Goal: Task Accomplishment & Management: Complete application form

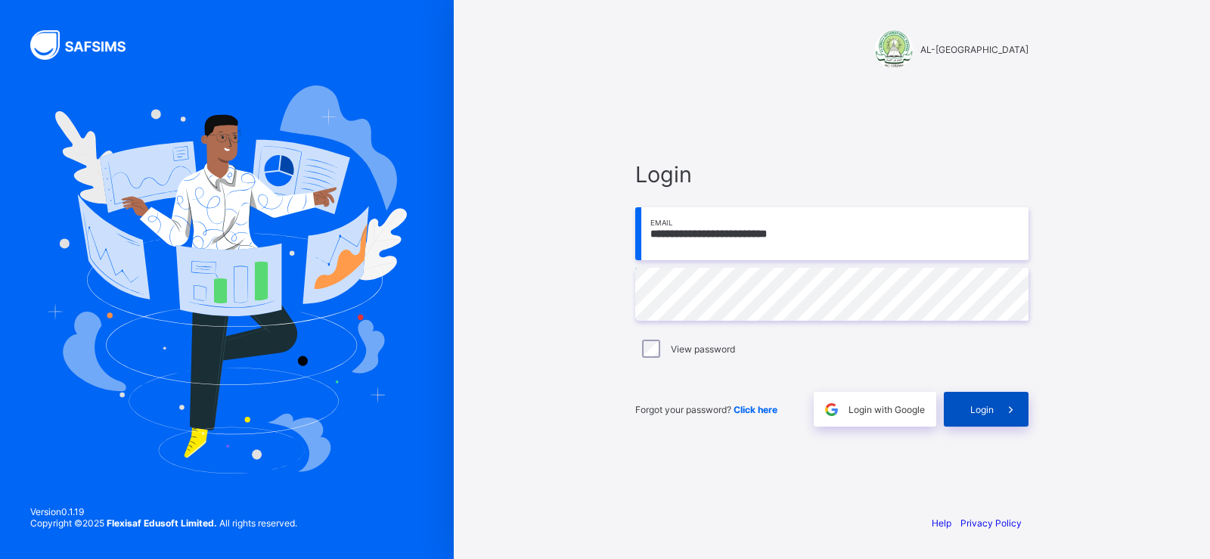
click at [973, 414] on span "Login" at bounding box center [981, 409] width 23 height 11
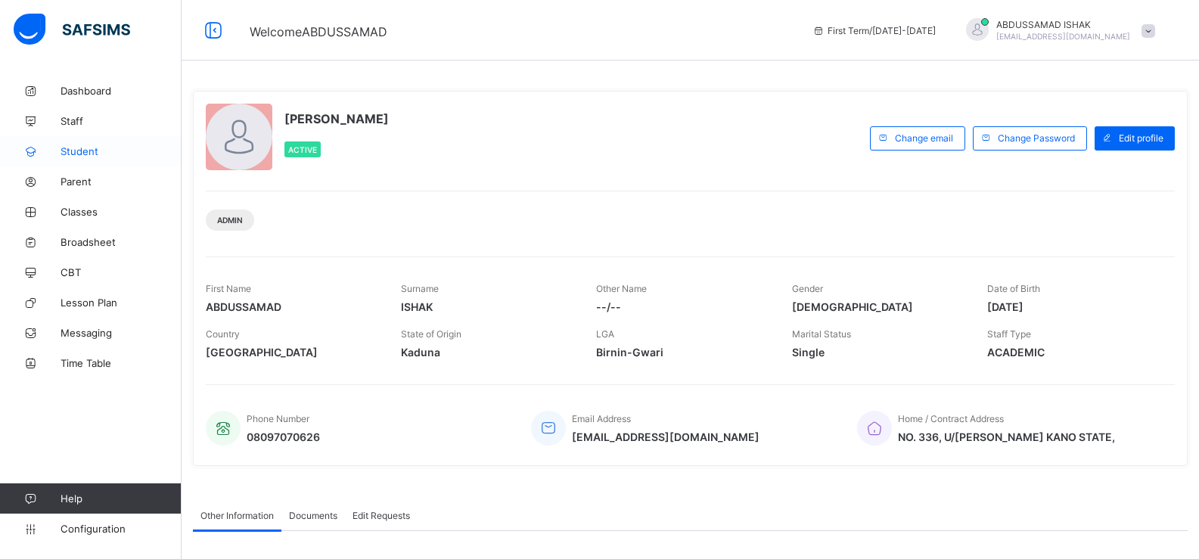
click at [94, 160] on link "Student" at bounding box center [90, 151] width 181 height 30
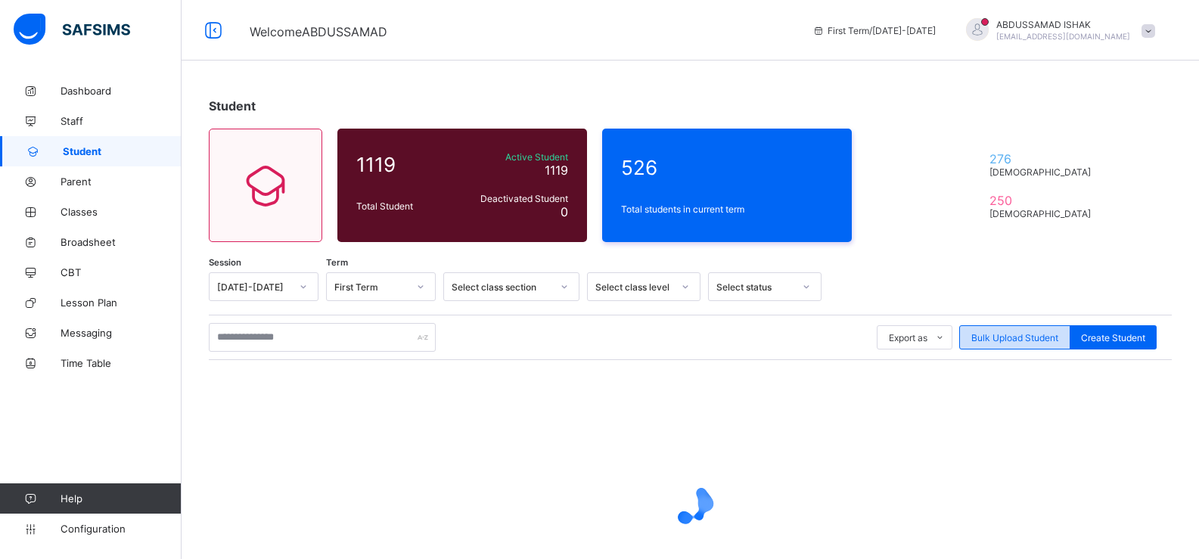
click at [1030, 333] on span "Bulk Upload Student" at bounding box center [1014, 337] width 87 height 11
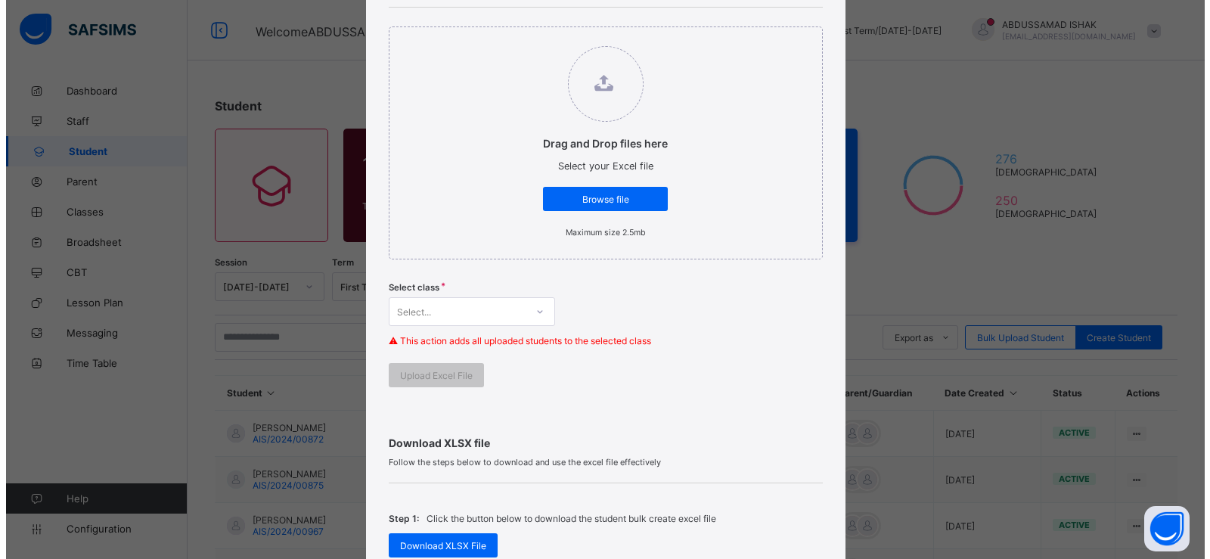
scroll to position [172, 0]
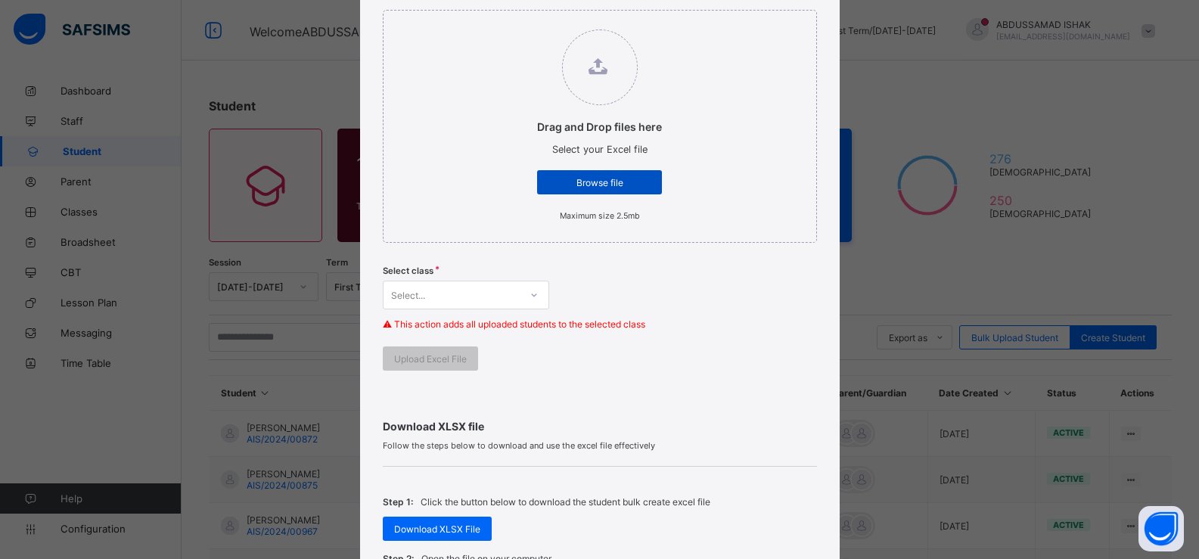
click at [605, 183] on span "Browse file" at bounding box center [599, 182] width 102 height 11
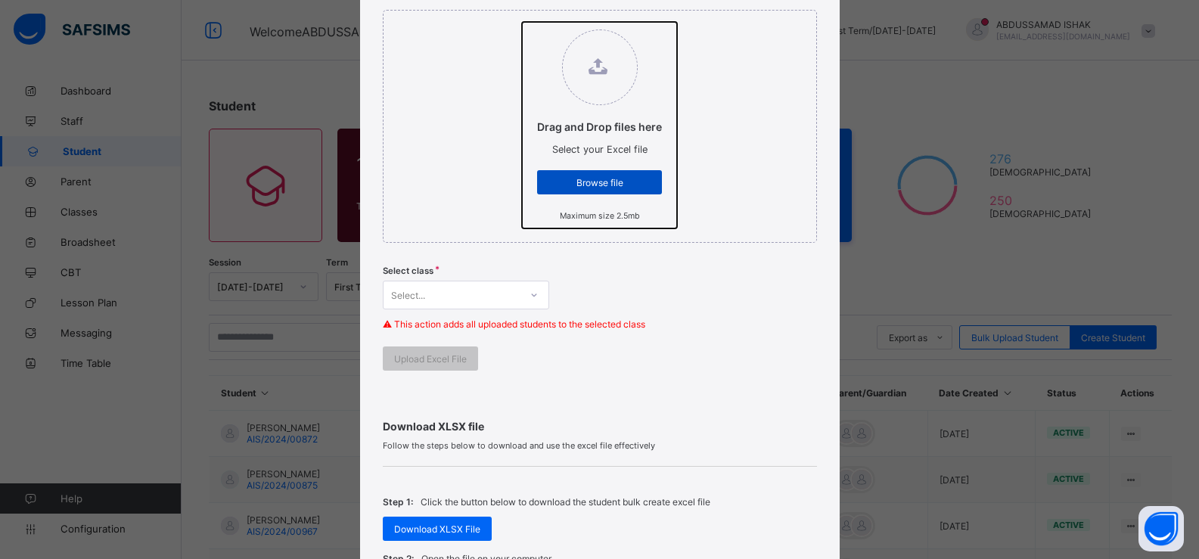
click at [522, 22] on input "Drag and Drop files here Select your Excel file Browse file Maximum size 2.5mb" at bounding box center [522, 22] width 0 height 0
type input "**********"
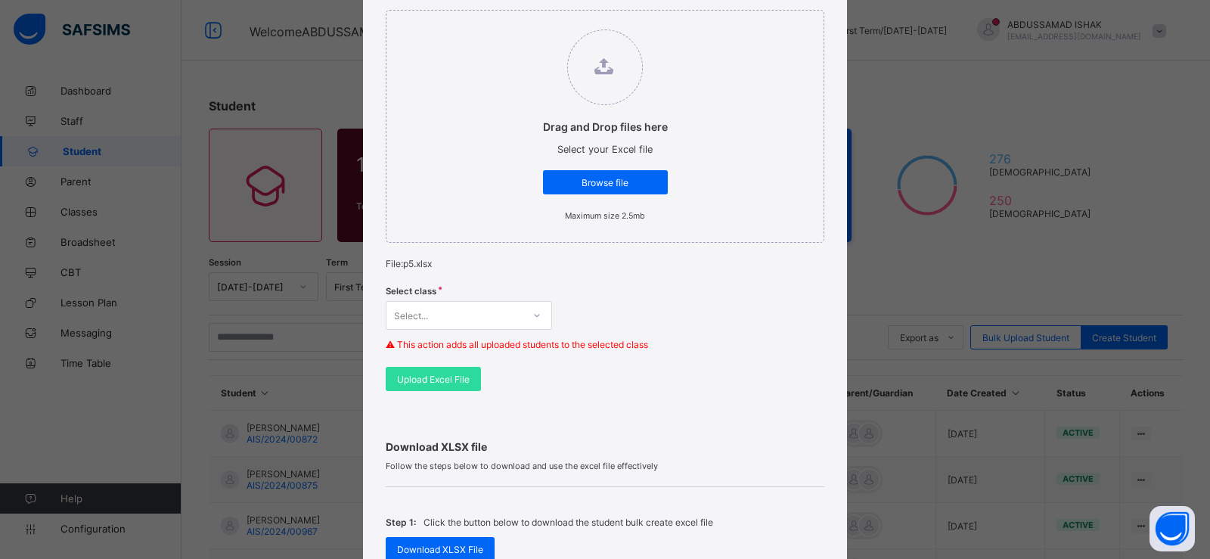
click at [465, 315] on div "Select..." at bounding box center [469, 315] width 166 height 29
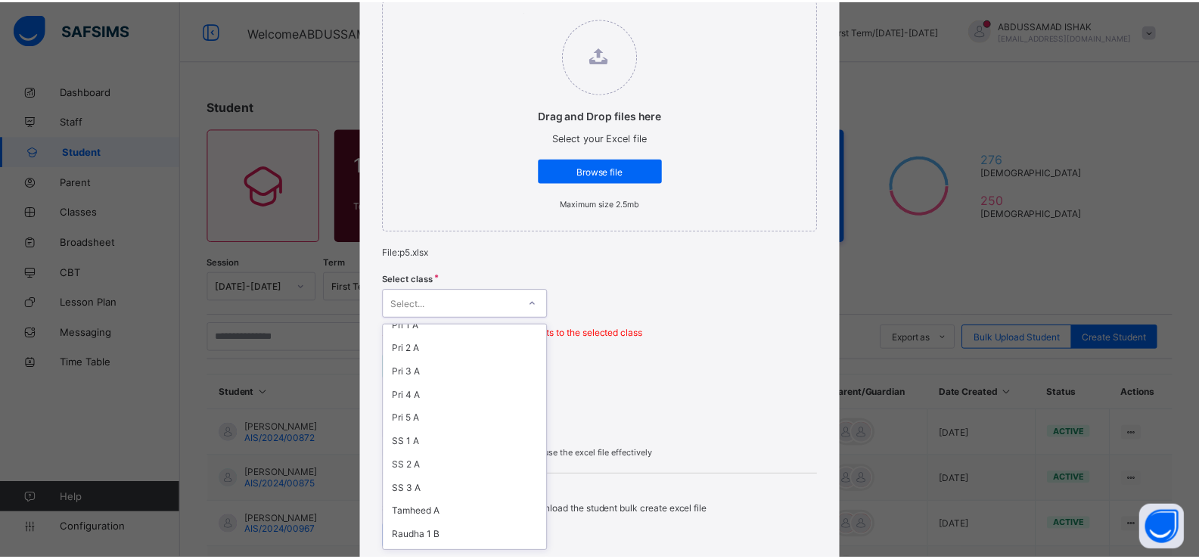
scroll to position [210, 0]
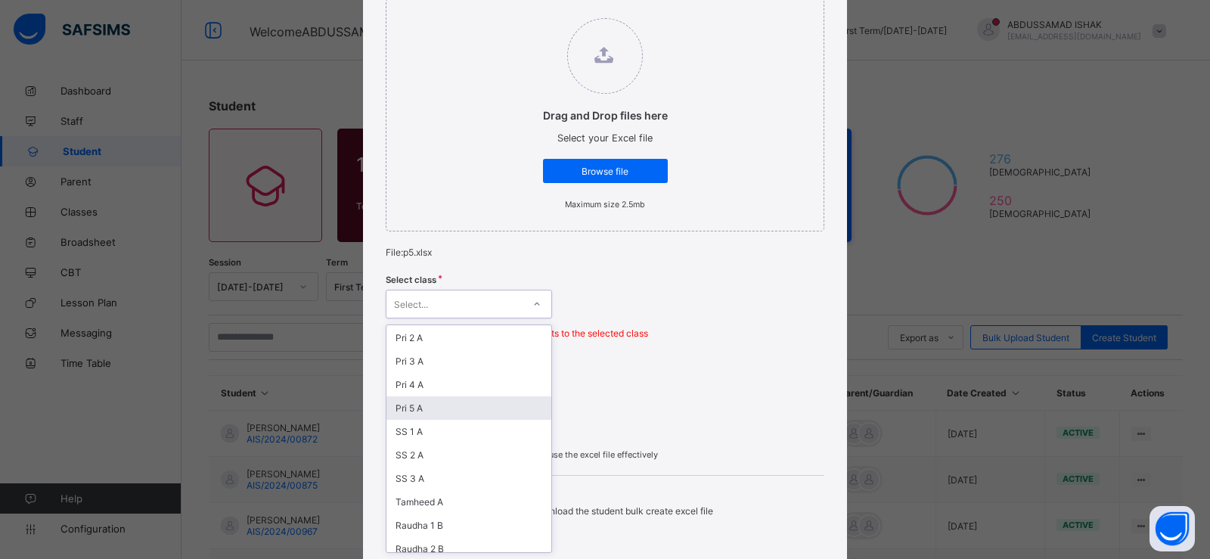
click at [491, 411] on div "Pri 5 A" at bounding box center [468, 407] width 165 height 23
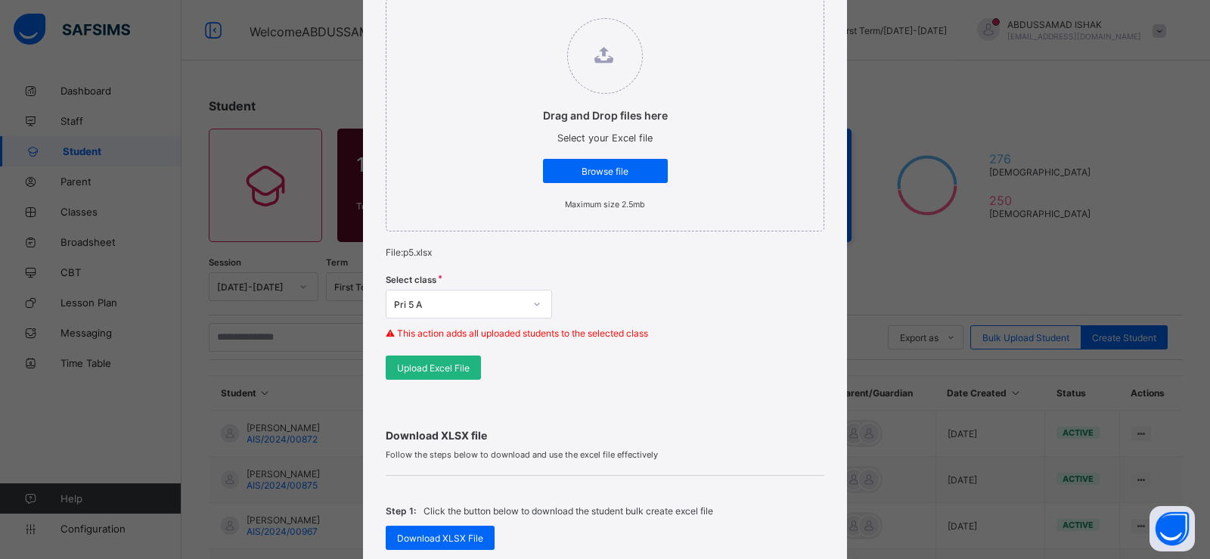
click at [422, 367] on span "Upload Excel File" at bounding box center [433, 367] width 73 height 11
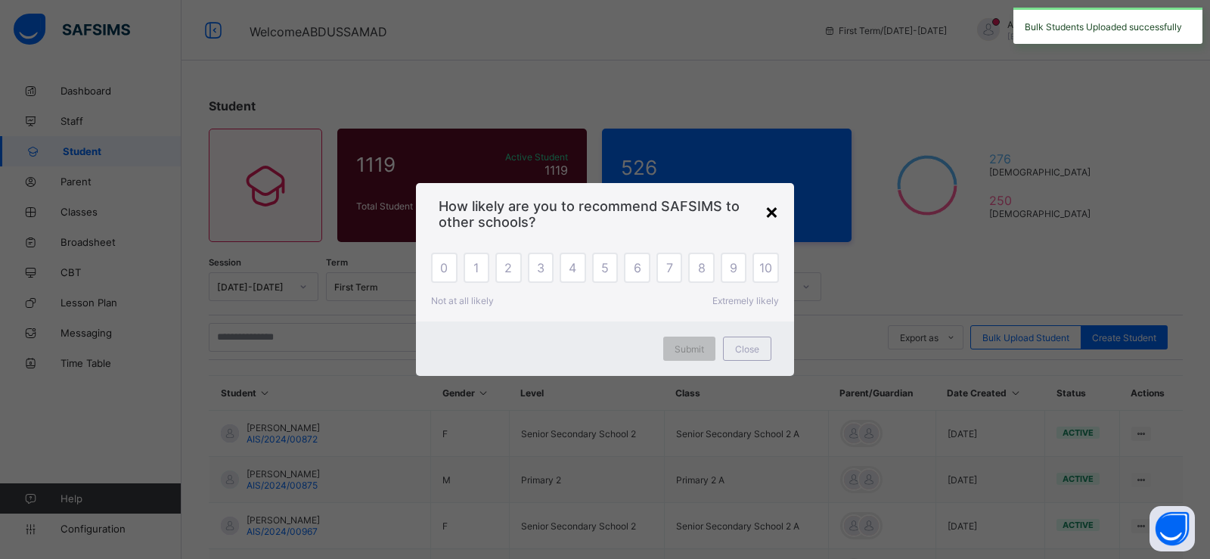
click at [770, 212] on div "×" at bounding box center [771, 211] width 14 height 26
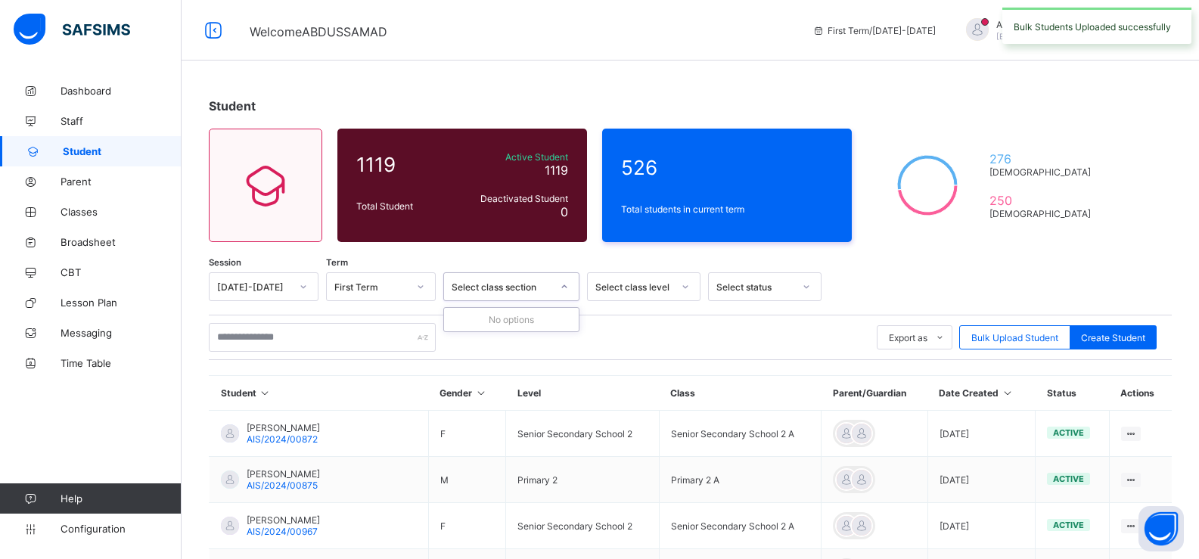
click at [470, 292] on div "Select class section" at bounding box center [501, 286] width 100 height 11
click at [664, 288] on div "Select class level" at bounding box center [633, 286] width 77 height 11
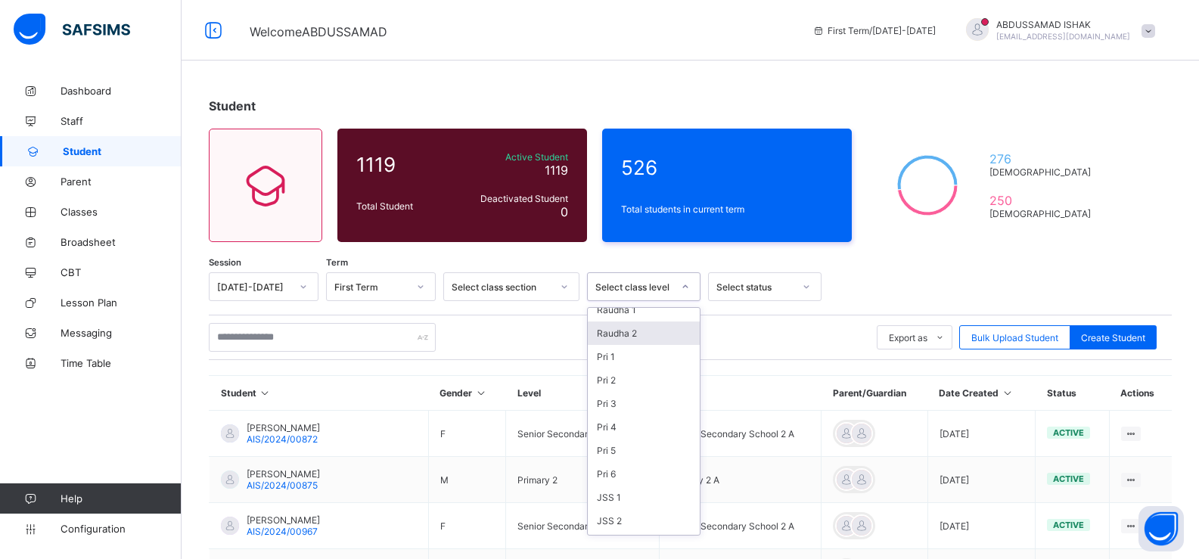
scroll to position [58, 0]
click at [610, 452] on div "Pri 5" at bounding box center [644, 448] width 112 height 23
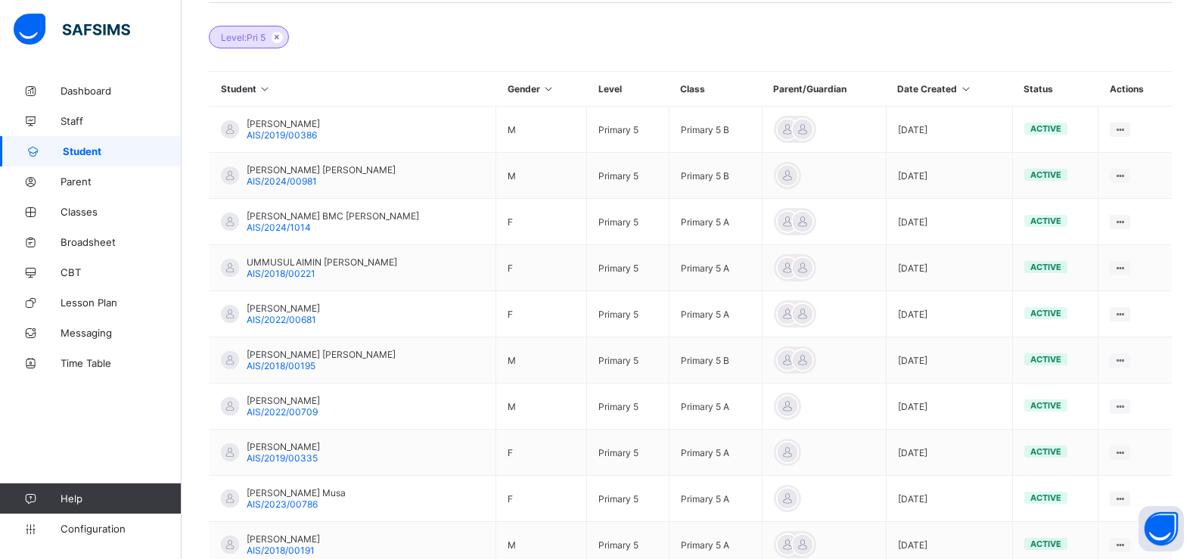
scroll to position [457, 0]
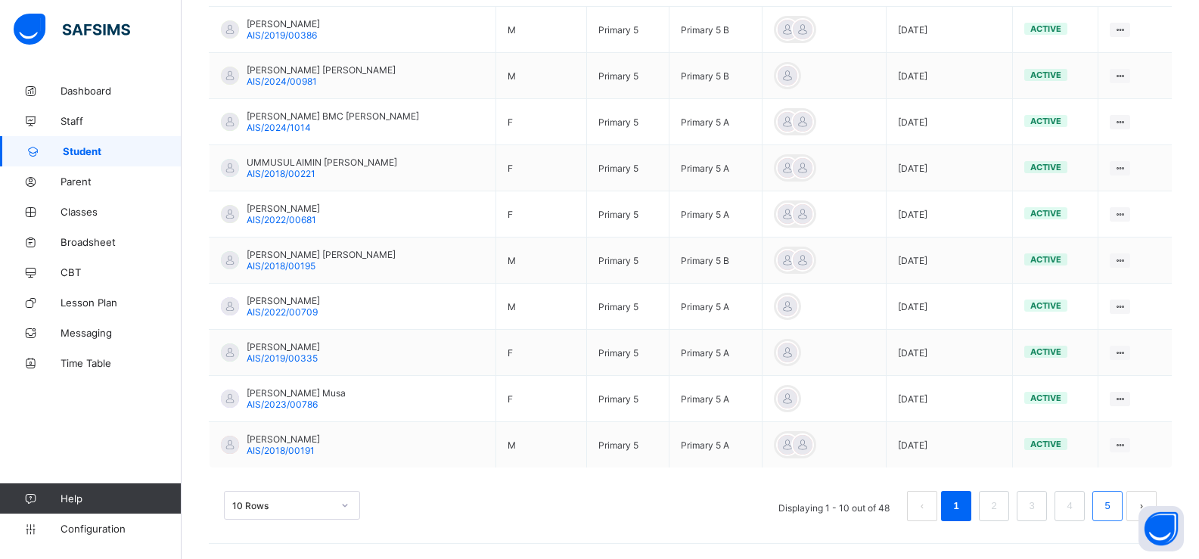
click at [1107, 502] on li "5" at bounding box center [1107, 506] width 30 height 30
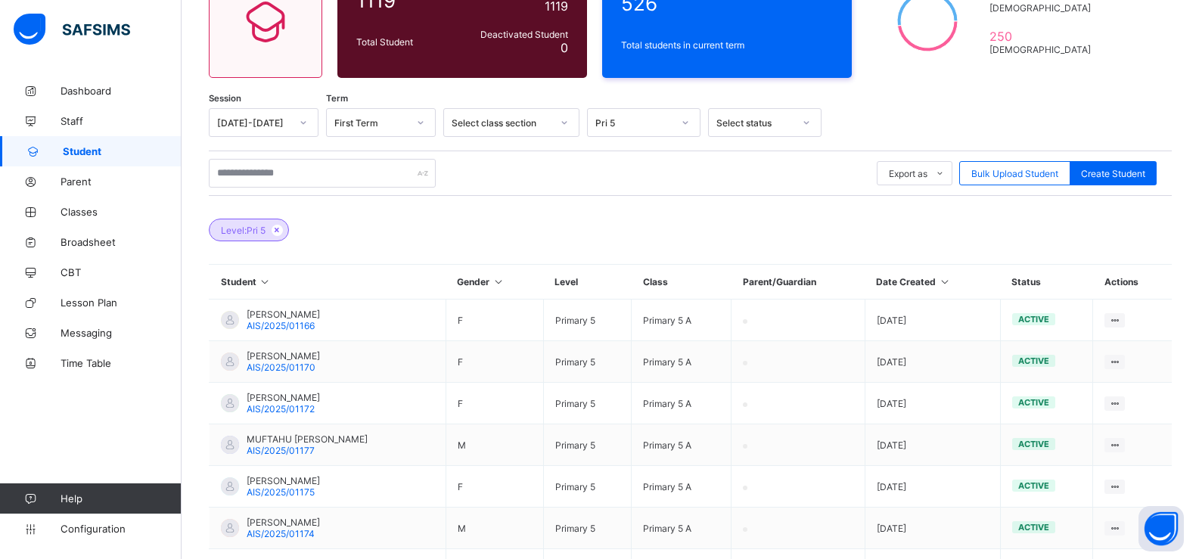
scroll to position [328, 0]
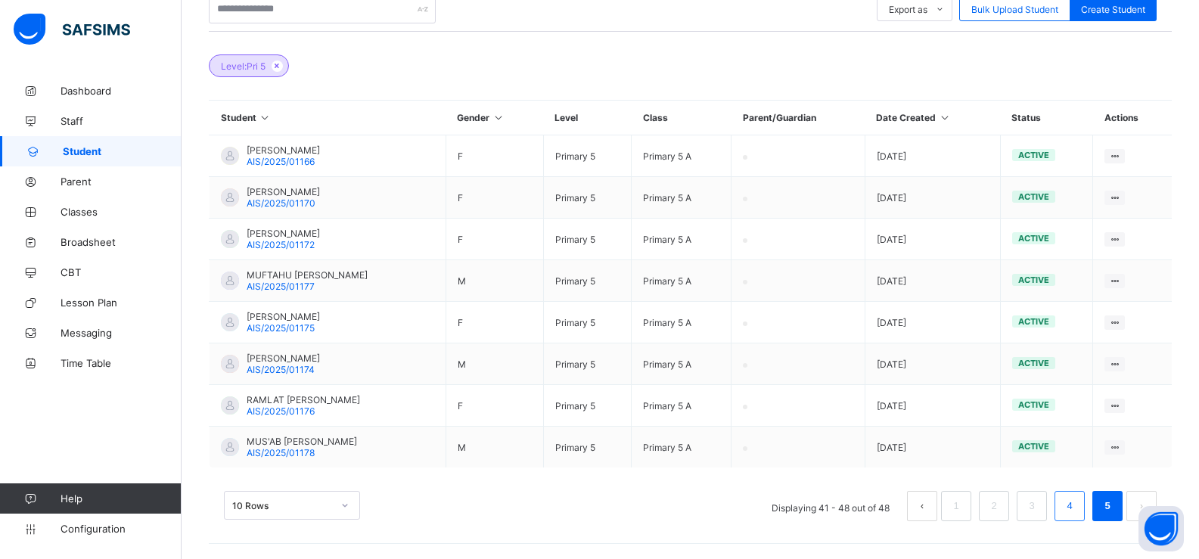
click at [1076, 507] on link "4" at bounding box center [1069, 506] width 14 height 20
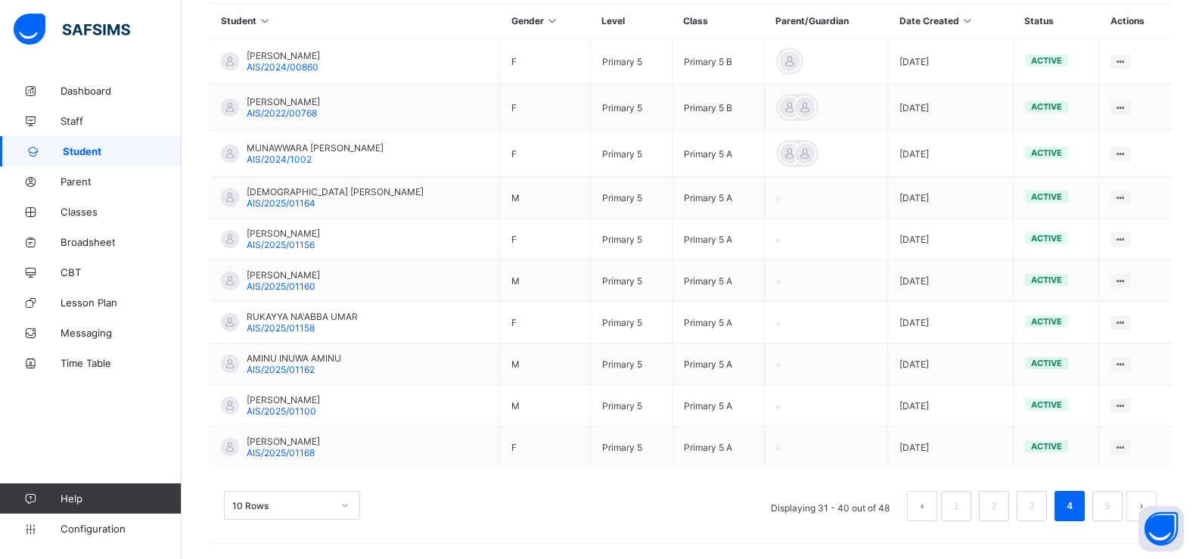
scroll to position [464, 0]
click at [345, 502] on div "10 Rows" at bounding box center [292, 505] width 136 height 29
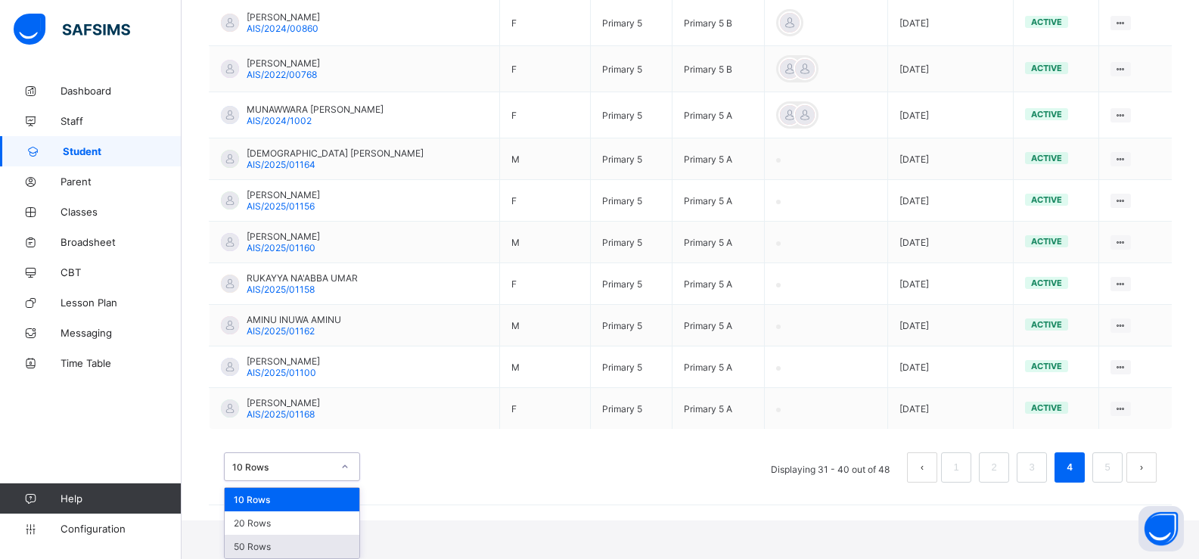
click at [326, 541] on div "50 Rows" at bounding box center [292, 546] width 135 height 23
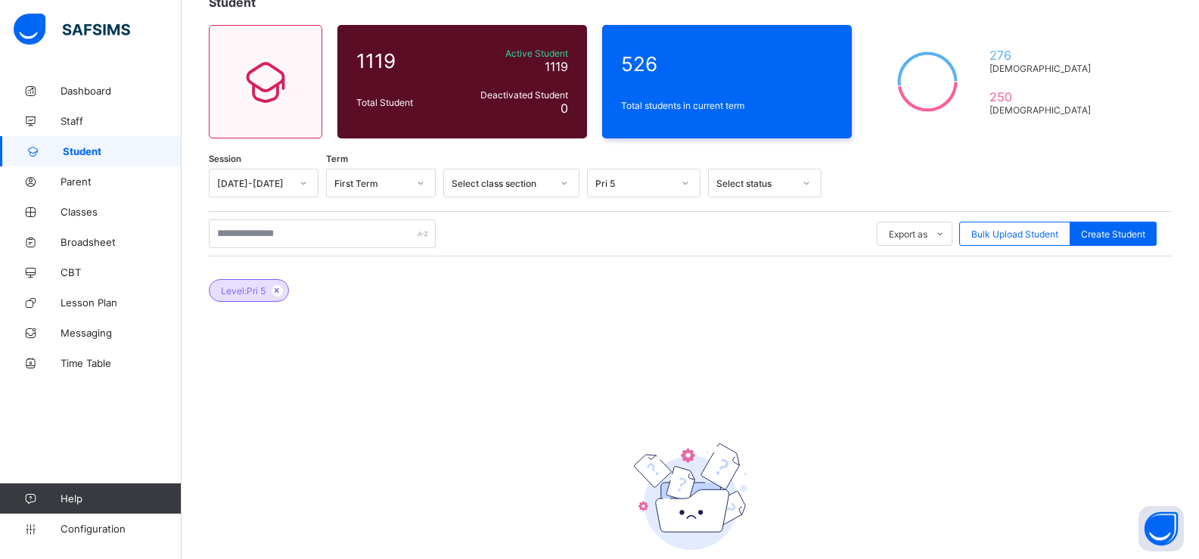
scroll to position [191, 0]
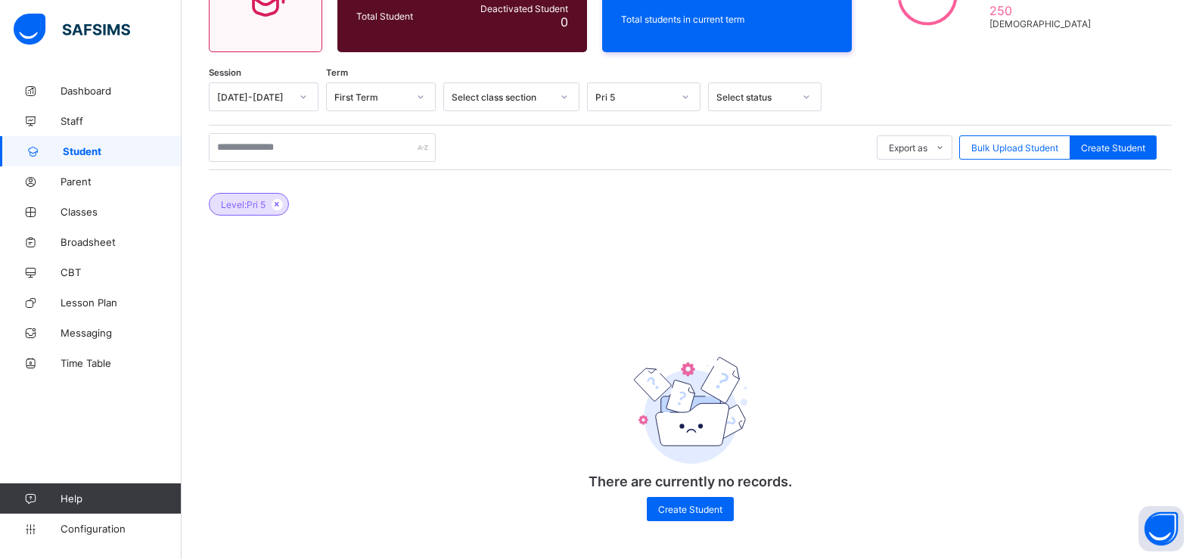
click at [641, 93] on div "Pri 5" at bounding box center [633, 96] width 77 height 11
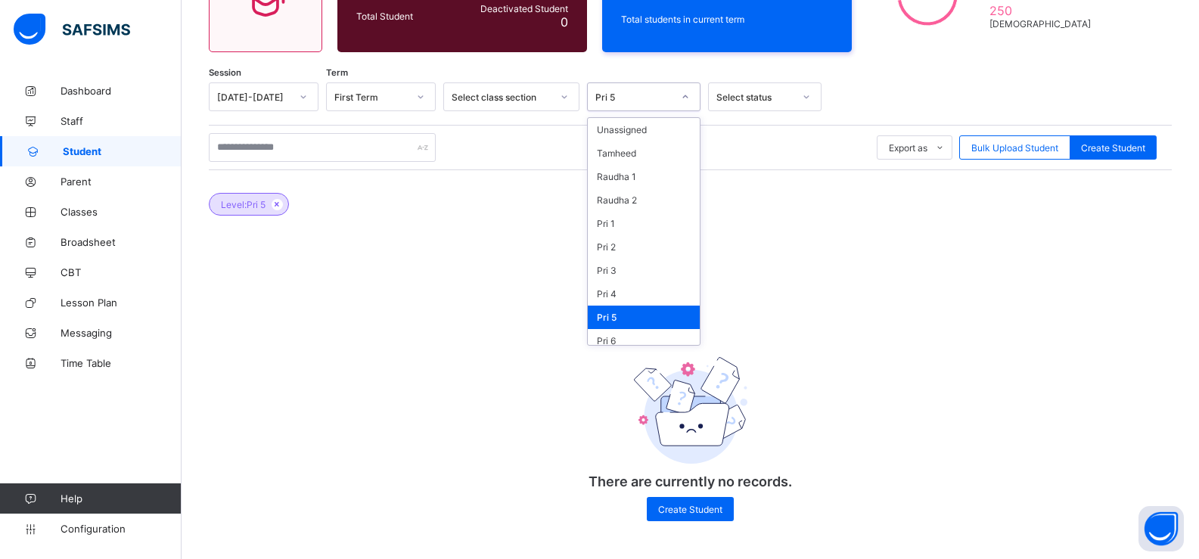
click at [621, 309] on div "Pri 5" at bounding box center [644, 316] width 112 height 23
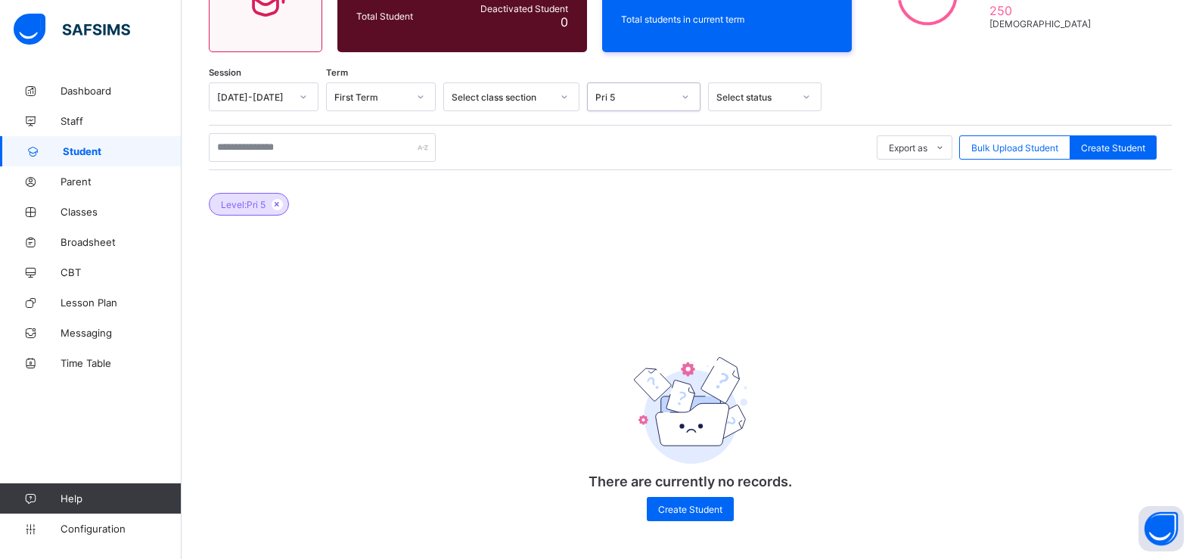
scroll to position [181, 0]
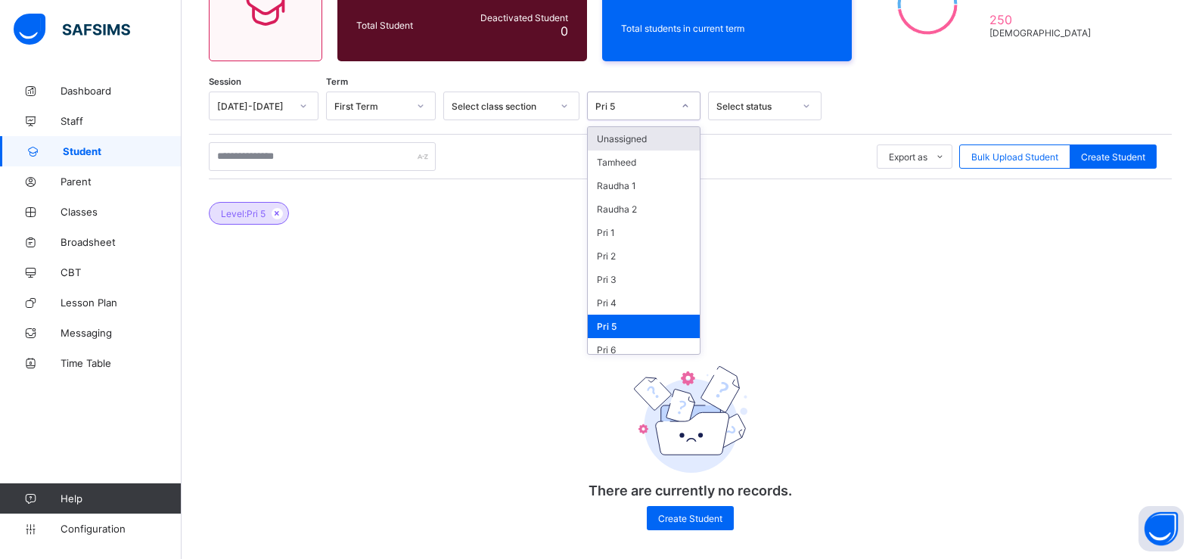
click at [588, 100] on div "Pri 5" at bounding box center [629, 105] width 83 height 21
click at [622, 239] on div "Pri 1" at bounding box center [644, 232] width 112 height 23
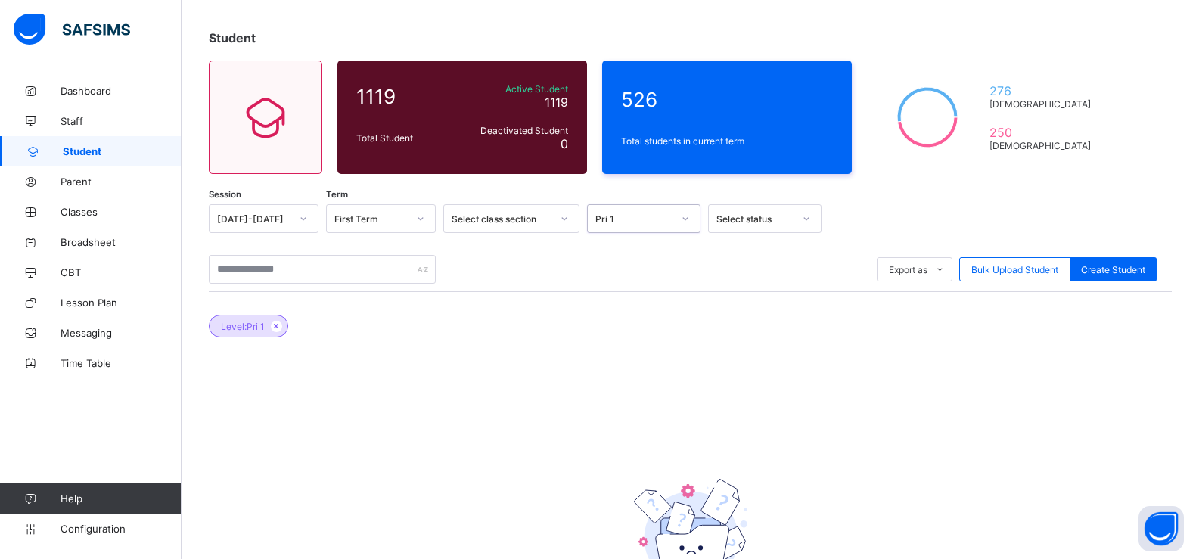
scroll to position [191, 0]
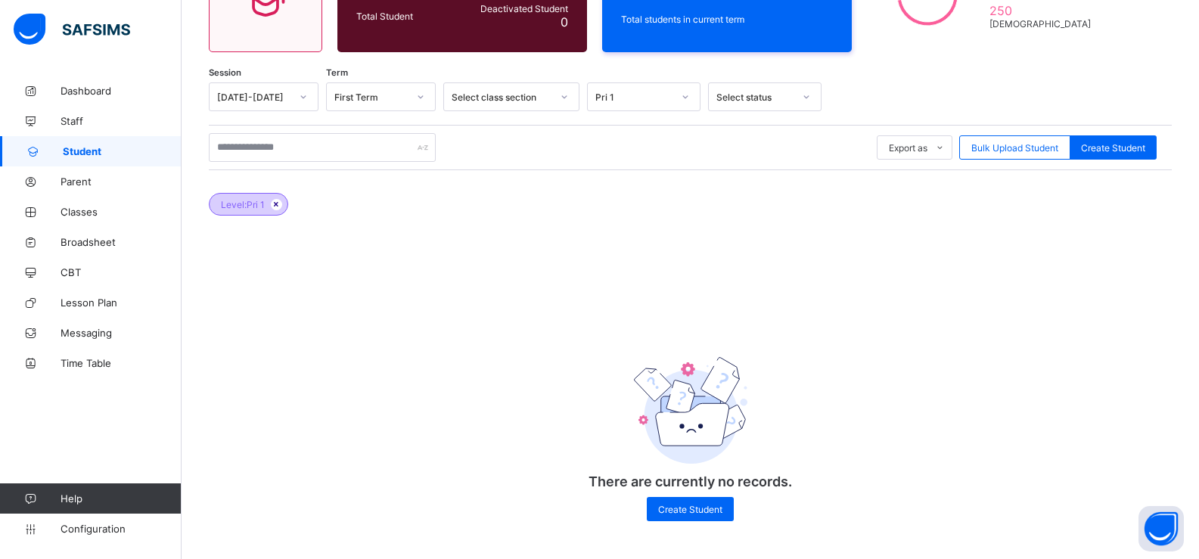
click at [279, 201] on icon at bounding box center [276, 204] width 13 height 9
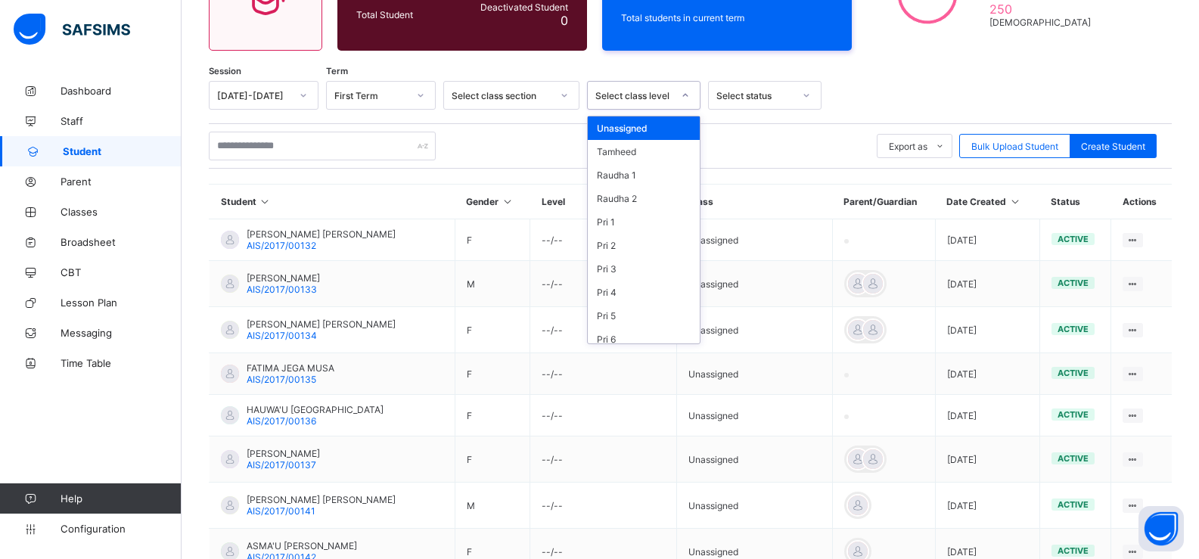
click at [678, 90] on div at bounding box center [685, 95] width 26 height 24
click at [619, 312] on div "Pri 5" at bounding box center [644, 315] width 112 height 23
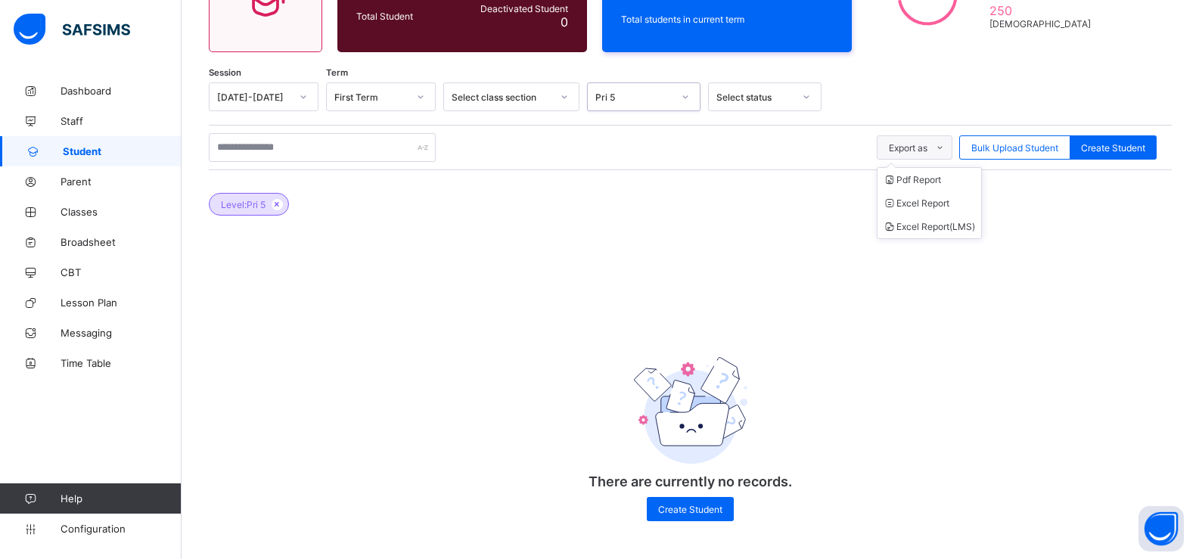
click at [927, 149] on span "Export as" at bounding box center [907, 147] width 39 height 11
click at [735, 167] on div "Export as Pdf Report Excel Report Excel Report (LMS) Bulk Upload Student Create…" at bounding box center [690, 147] width 963 height 45
click at [680, 92] on div at bounding box center [685, 97] width 26 height 24
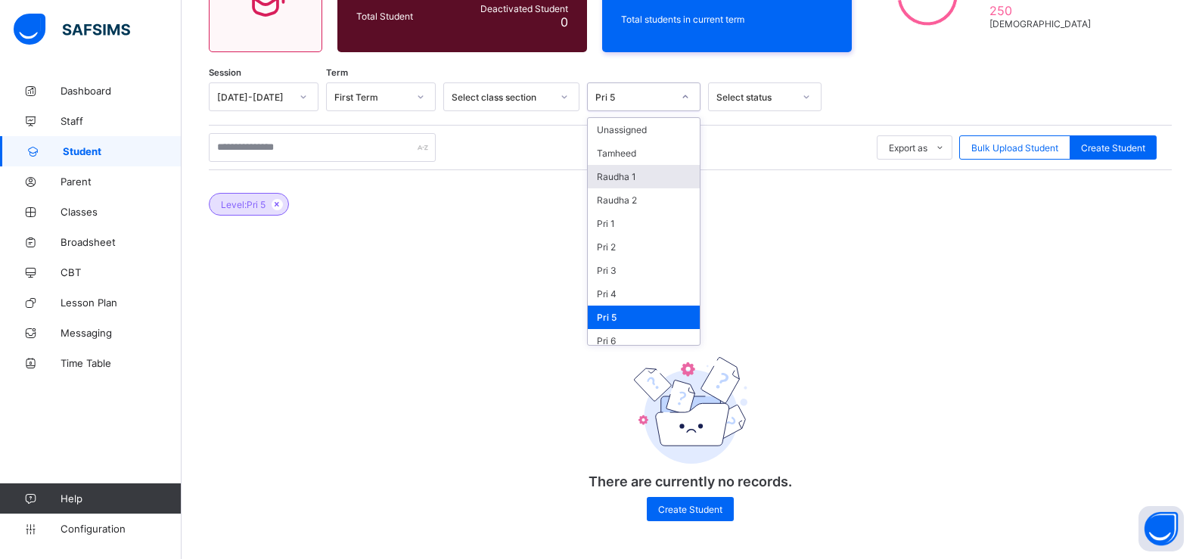
click at [747, 191] on div "Level: Pri 5" at bounding box center [690, 196] width 963 height 53
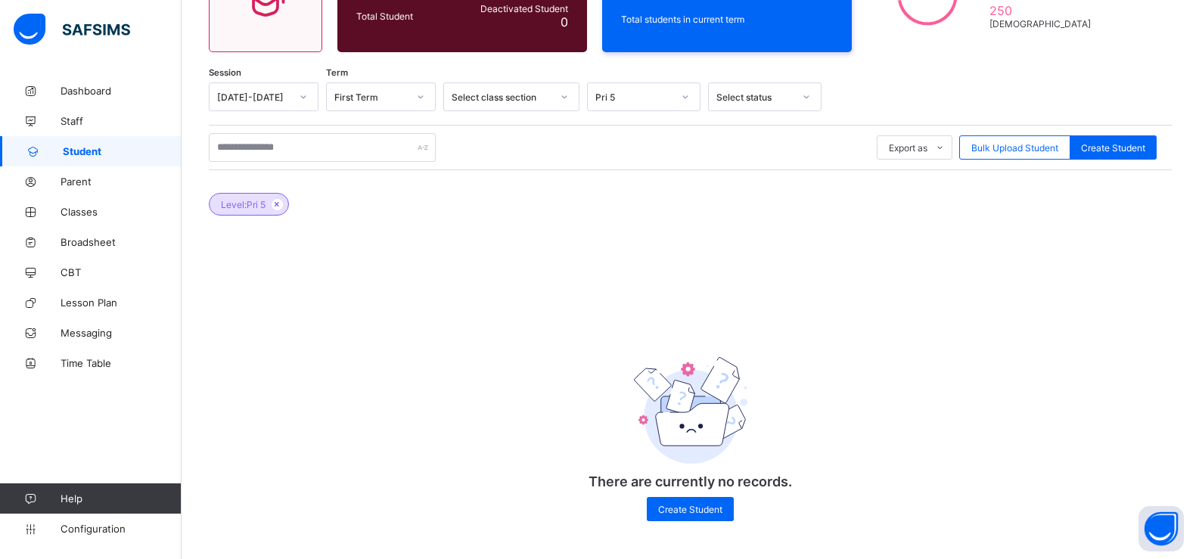
click at [626, 104] on div "Pri 5" at bounding box center [643, 96] width 113 height 29
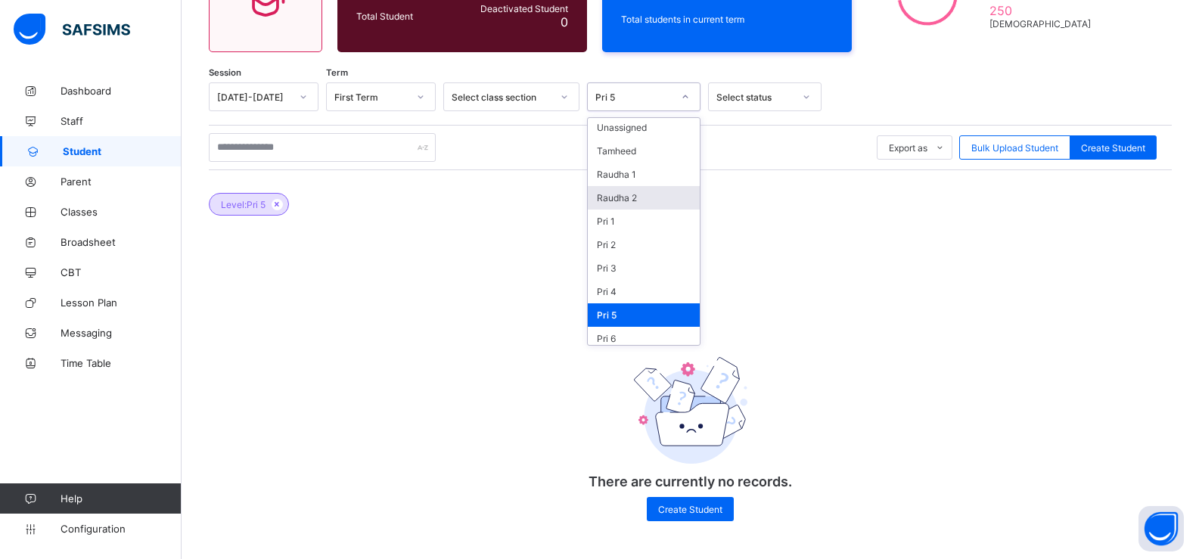
scroll to position [7, 0]
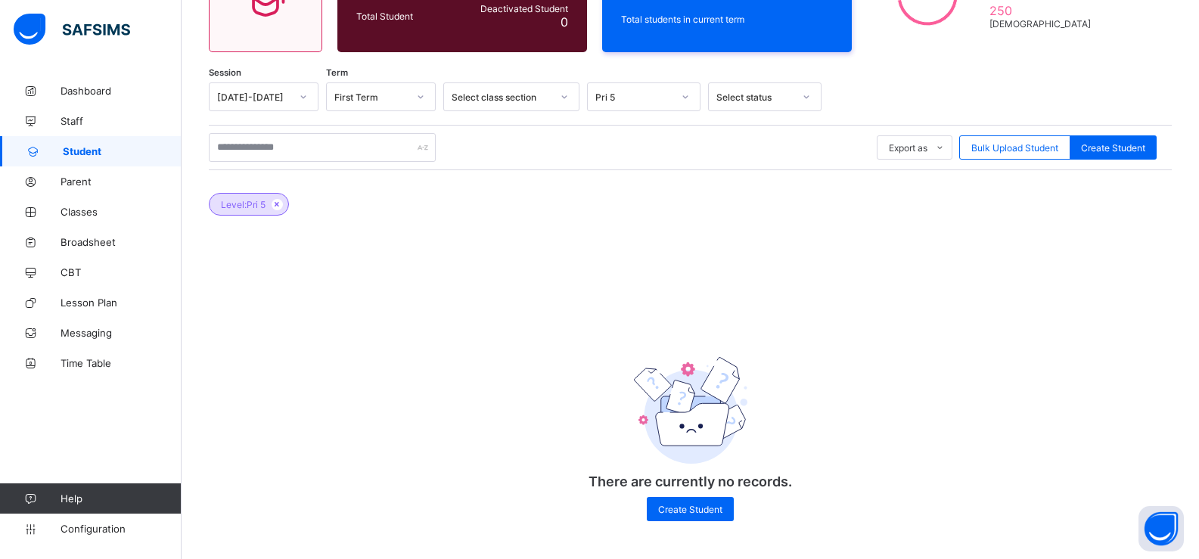
drag, startPoint x: 323, startPoint y: 265, endPoint x: 398, endPoint y: 266, distance: 74.9
click at [365, 265] on div "Session [DATE]-[DATE] Term First Term Select class section Pri 5 Select status …" at bounding box center [690, 309] width 963 height 454
click at [281, 204] on icon at bounding box center [277, 204] width 13 height 9
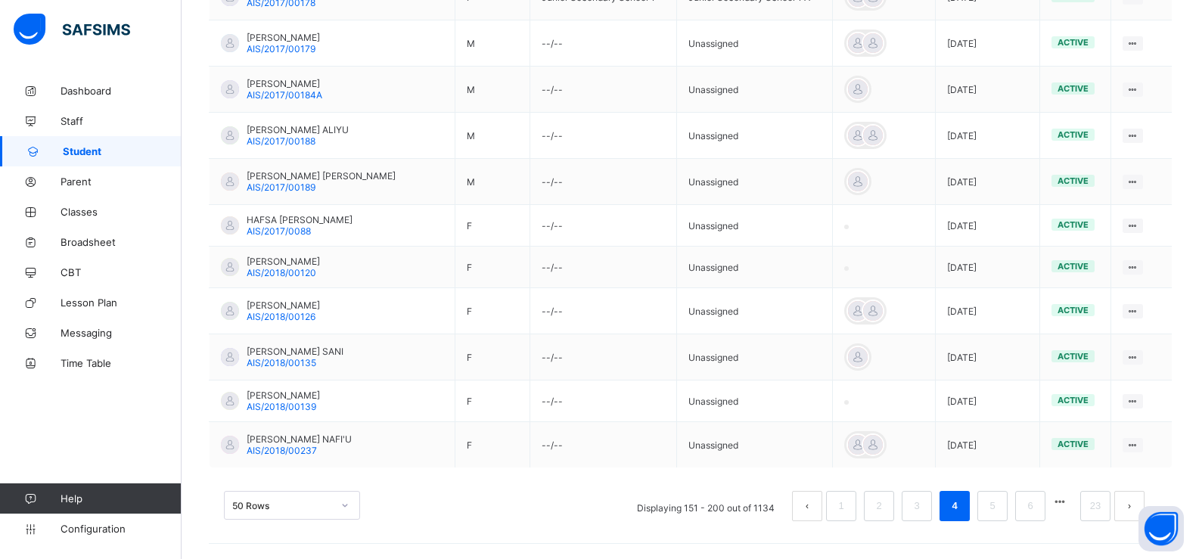
scroll to position [2228, 0]
click at [330, 509] on div "50 Rows" at bounding box center [292, 505] width 136 height 29
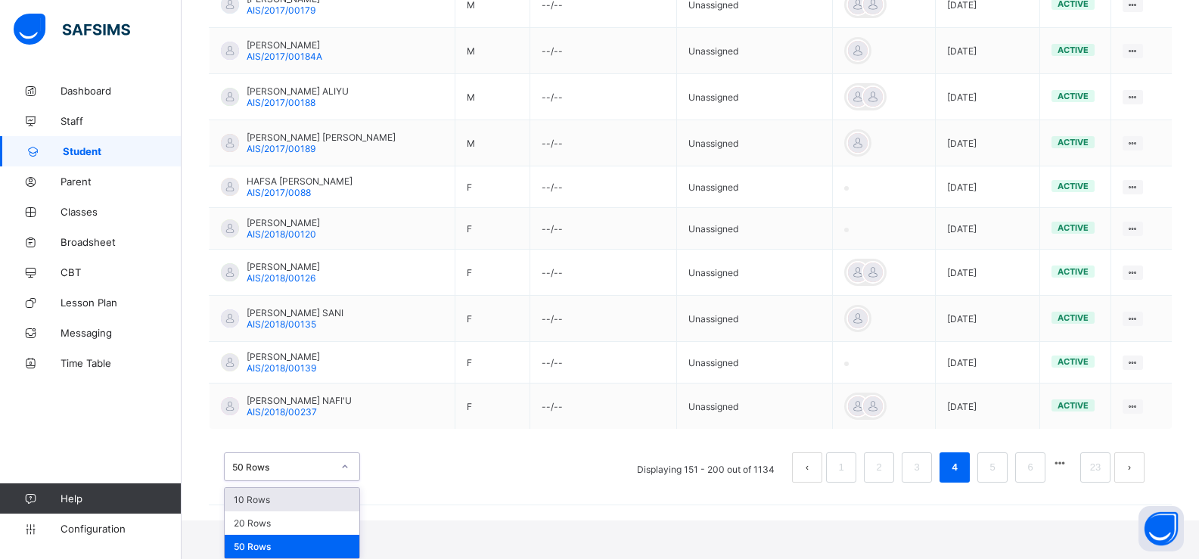
click at [315, 510] on div "10 Rows" at bounding box center [292, 499] width 135 height 23
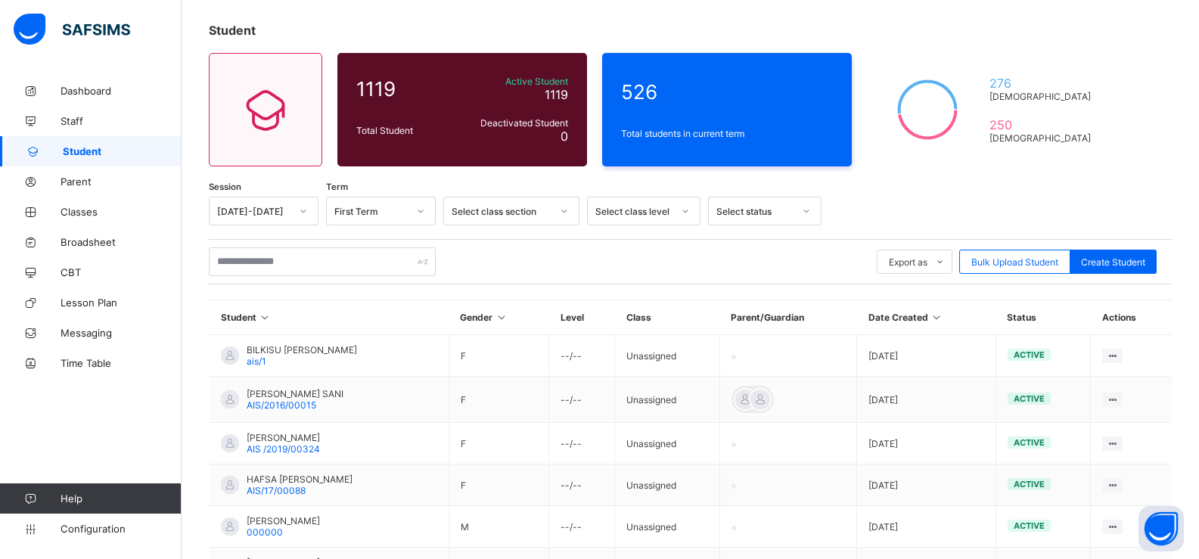
scroll to position [61, 0]
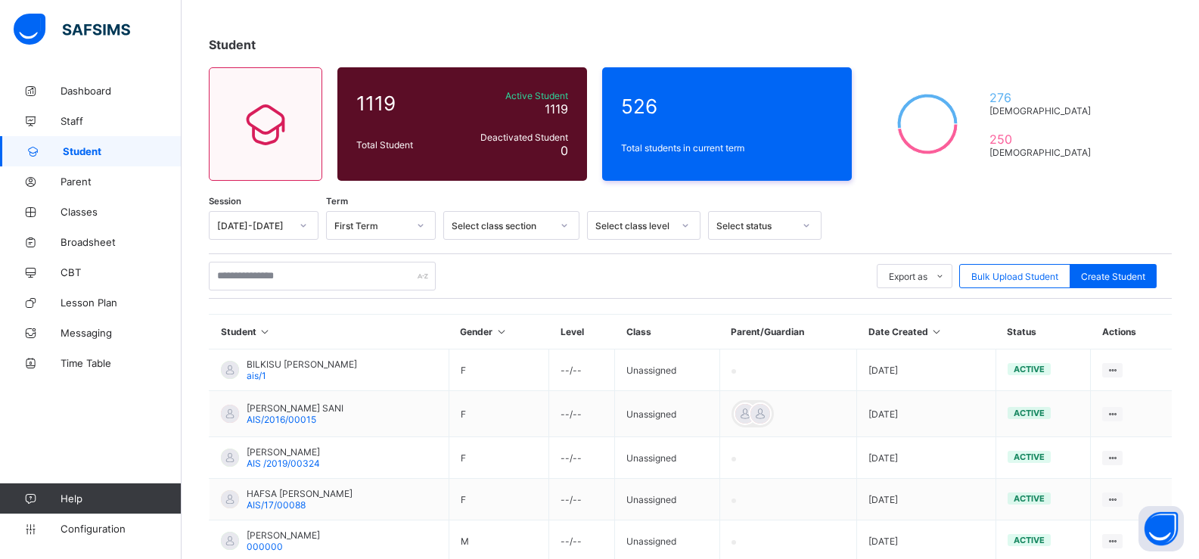
click at [662, 231] on div "Select class level" at bounding box center [633, 225] width 77 height 11
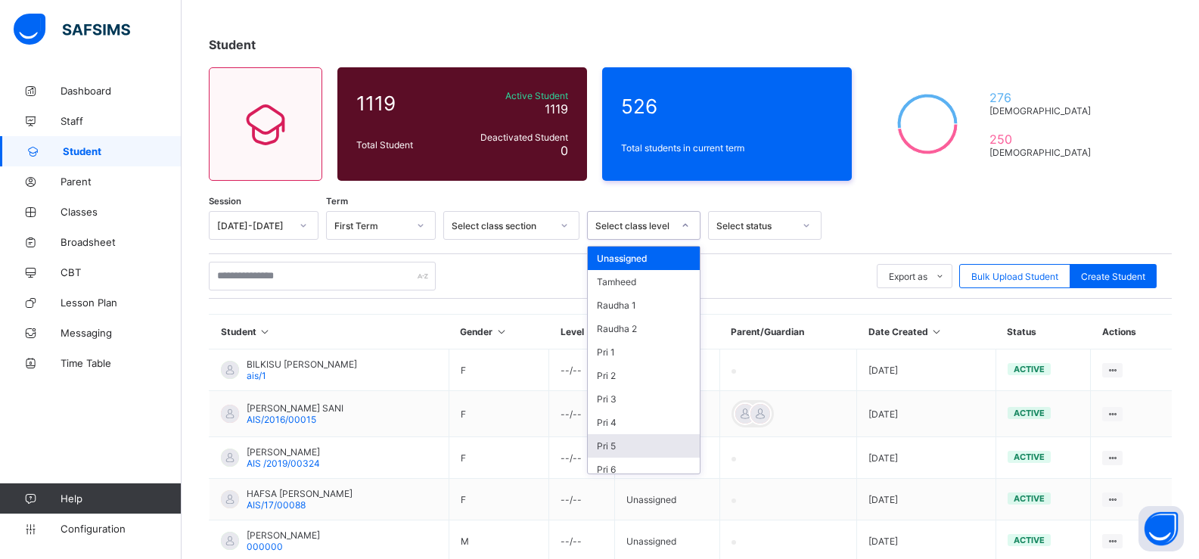
click at [625, 442] on div "Pri 5" at bounding box center [644, 445] width 112 height 23
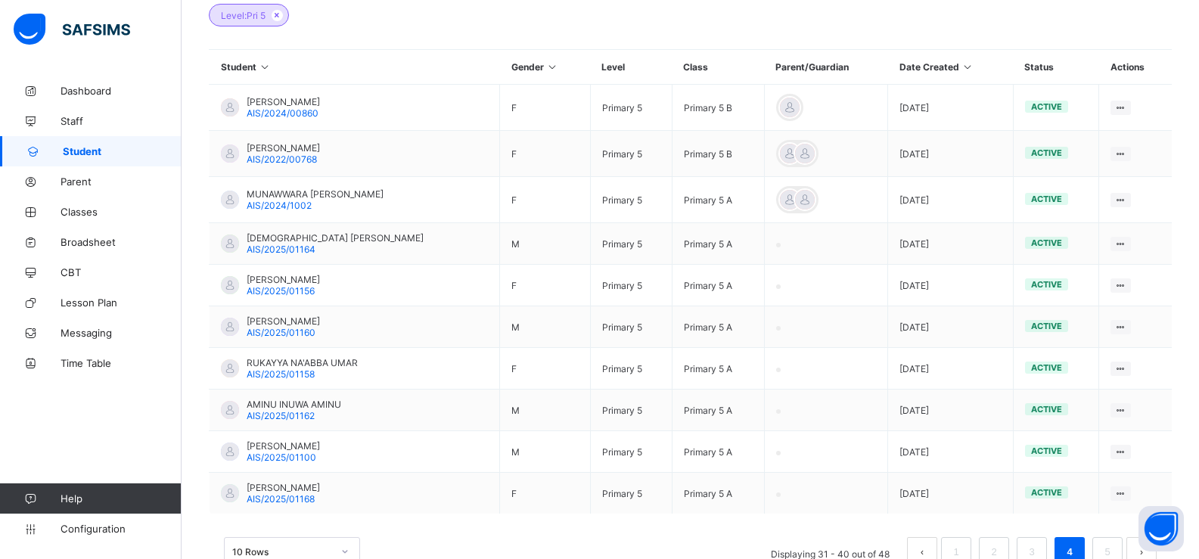
scroll to position [425, 0]
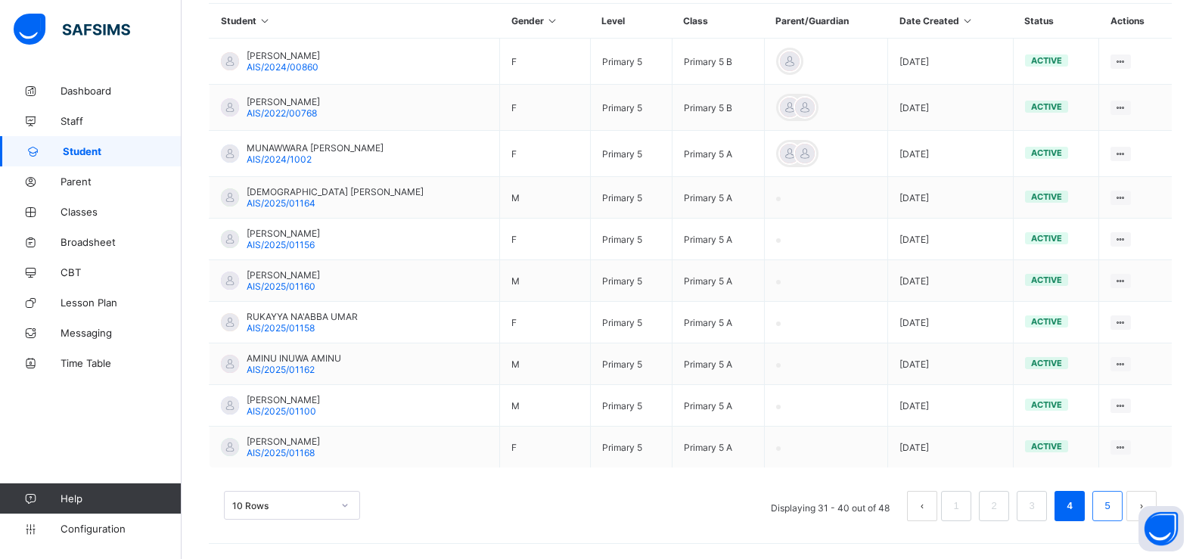
click at [1114, 502] on link "5" at bounding box center [1106, 506] width 14 height 20
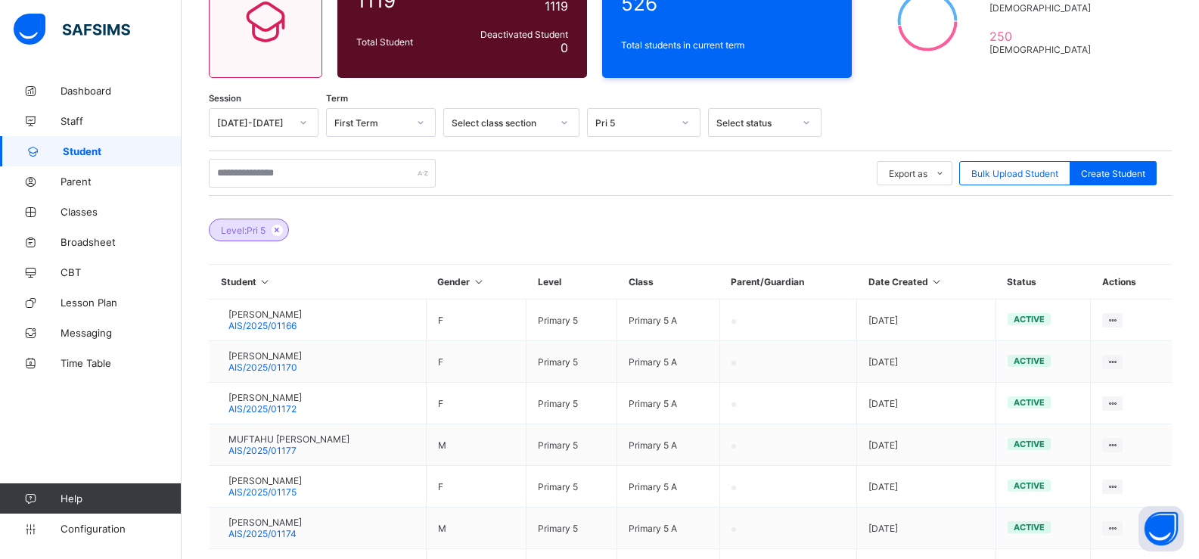
scroll to position [328, 0]
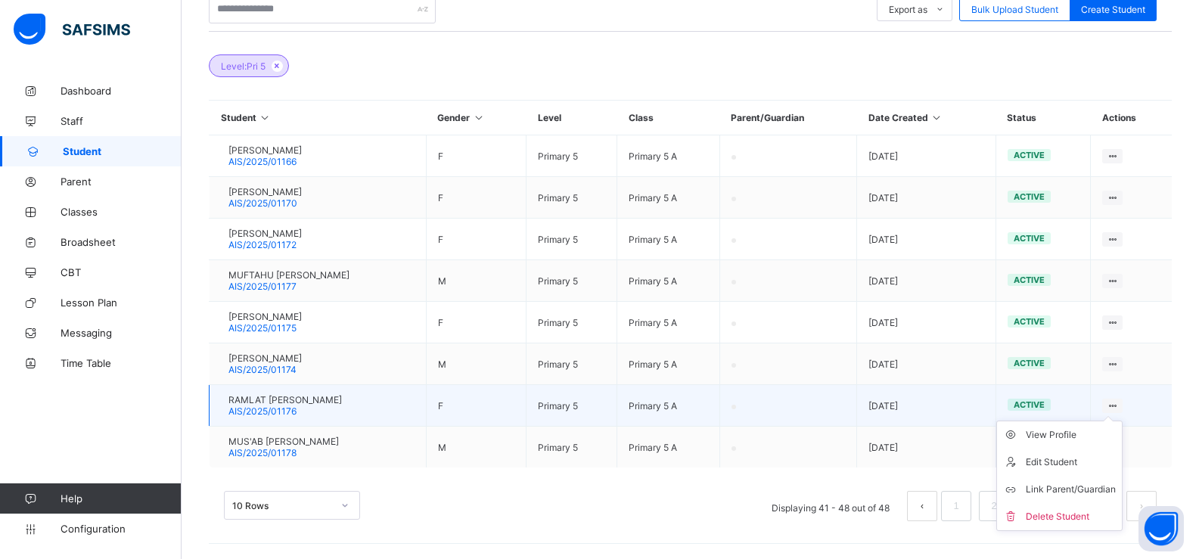
click at [1121, 420] on ul "View Profile Edit Student Link Parent/Guardian Delete Student" at bounding box center [1059, 475] width 126 height 110
click at [1076, 436] on div "View Profile" at bounding box center [1070, 434] width 90 height 15
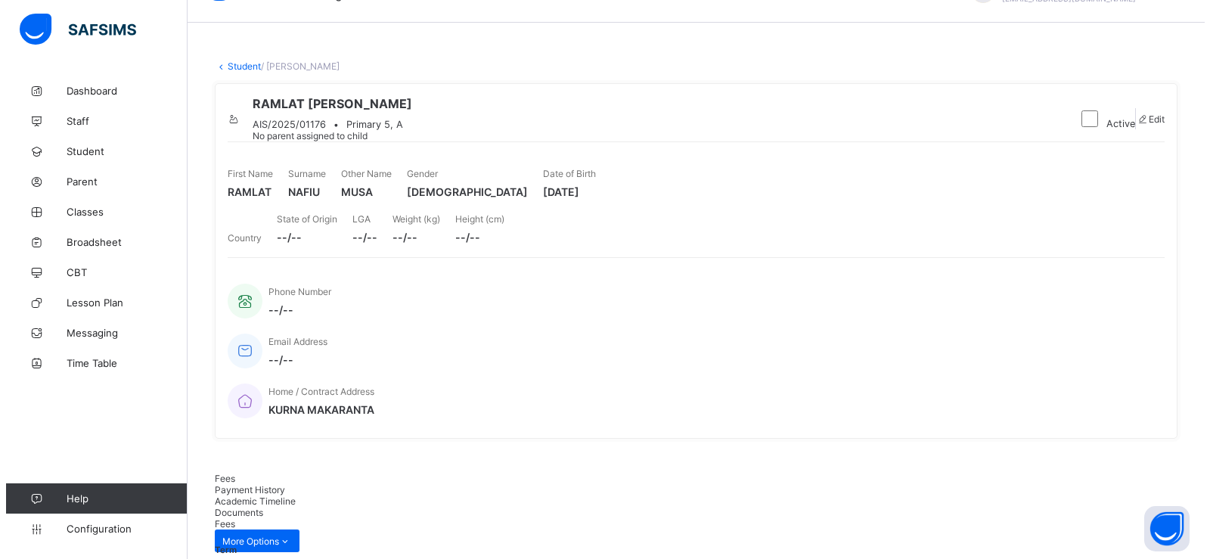
scroll to position [32, 0]
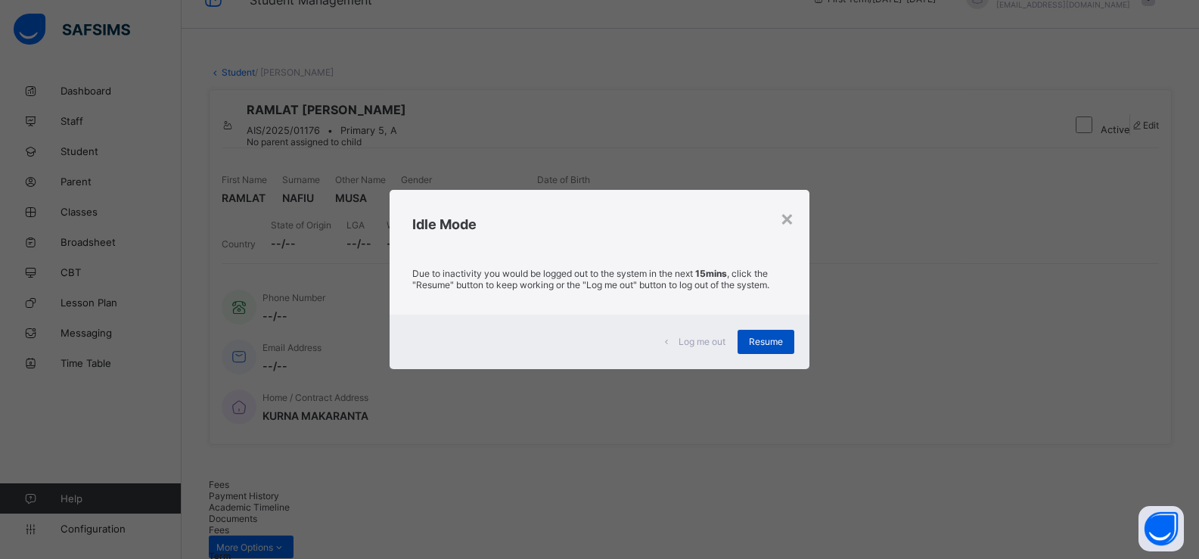
click at [752, 334] on div "Resume" at bounding box center [765, 342] width 57 height 24
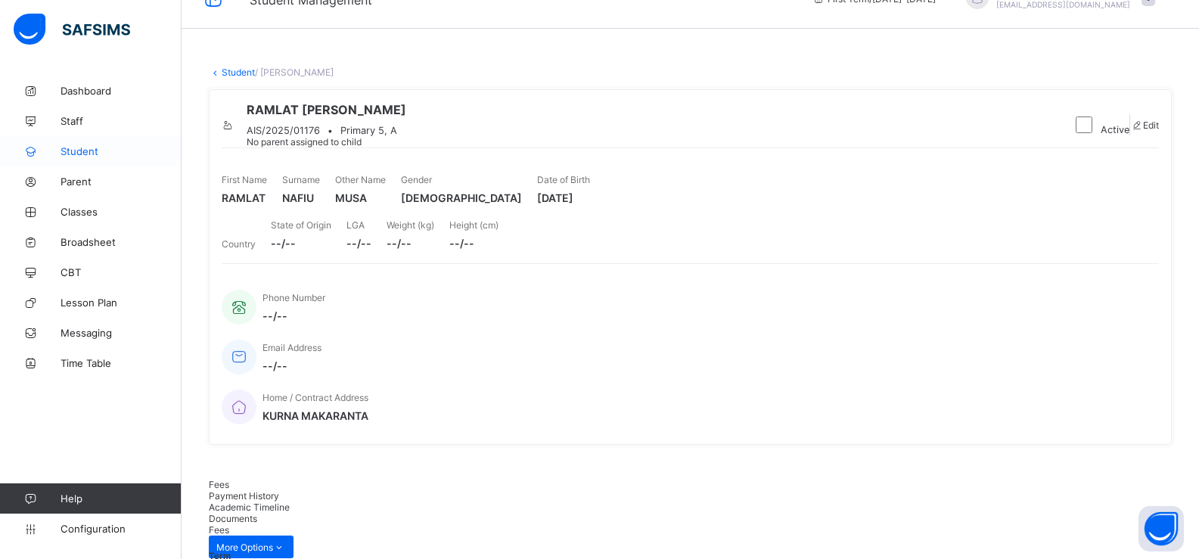
click at [83, 149] on span "Student" at bounding box center [120, 151] width 121 height 12
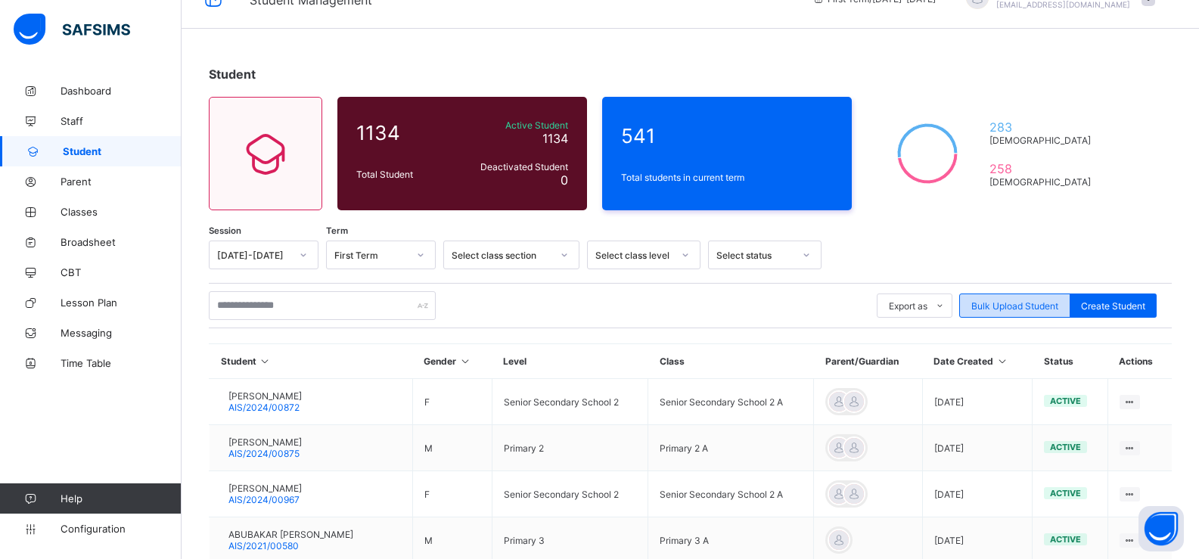
click at [1000, 304] on span "Bulk Upload Student" at bounding box center [1014, 305] width 87 height 11
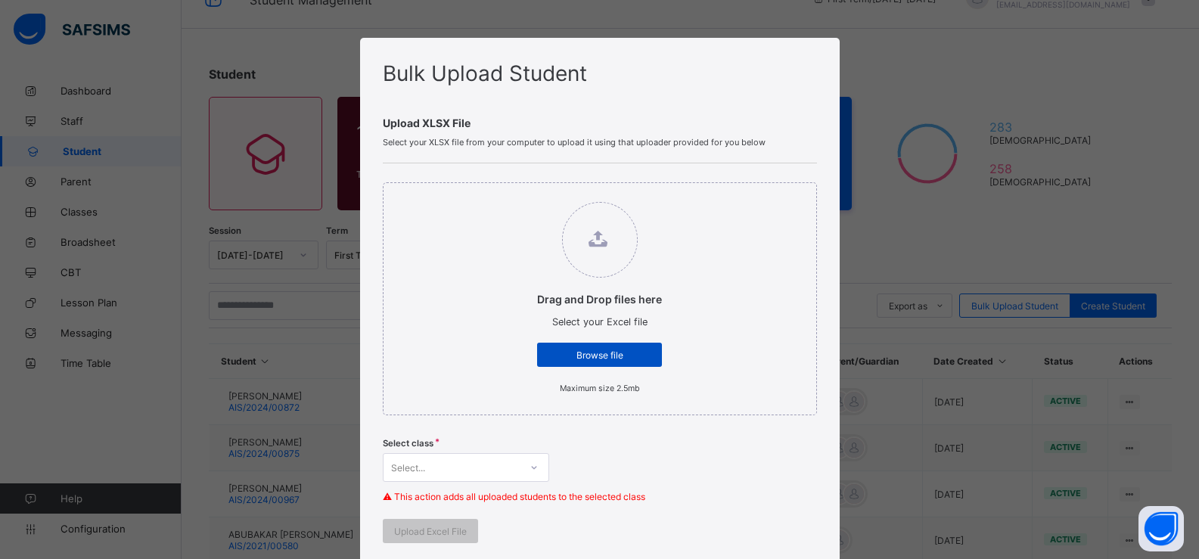
click at [611, 355] on span "Browse file" at bounding box center [599, 354] width 102 height 11
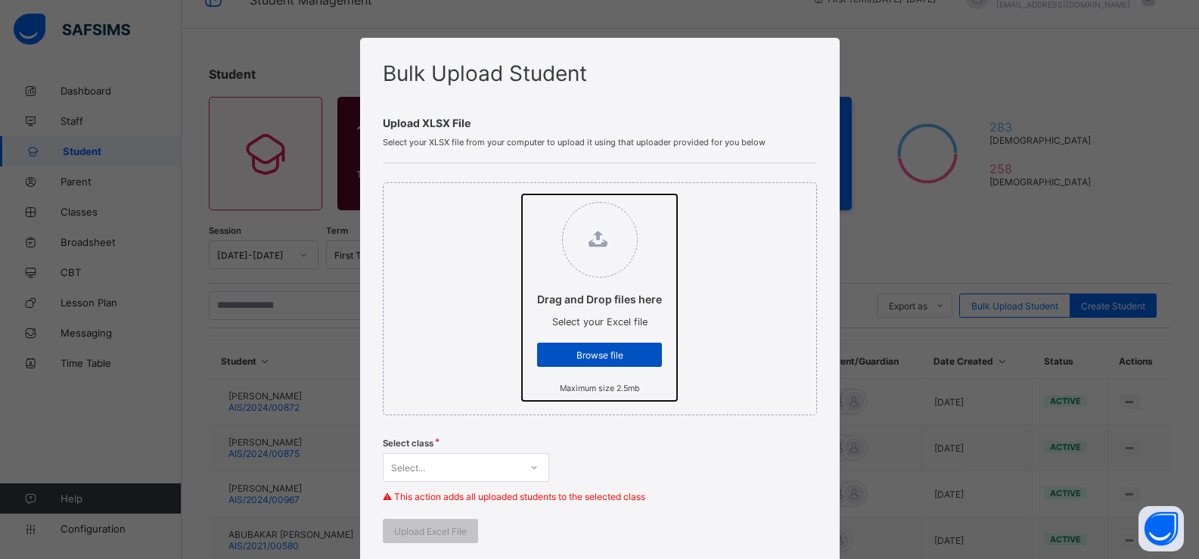
click at [522, 194] on input "Drag and Drop files here Select your Excel file Browse file Maximum size 2.5mb" at bounding box center [522, 194] width 0 height 0
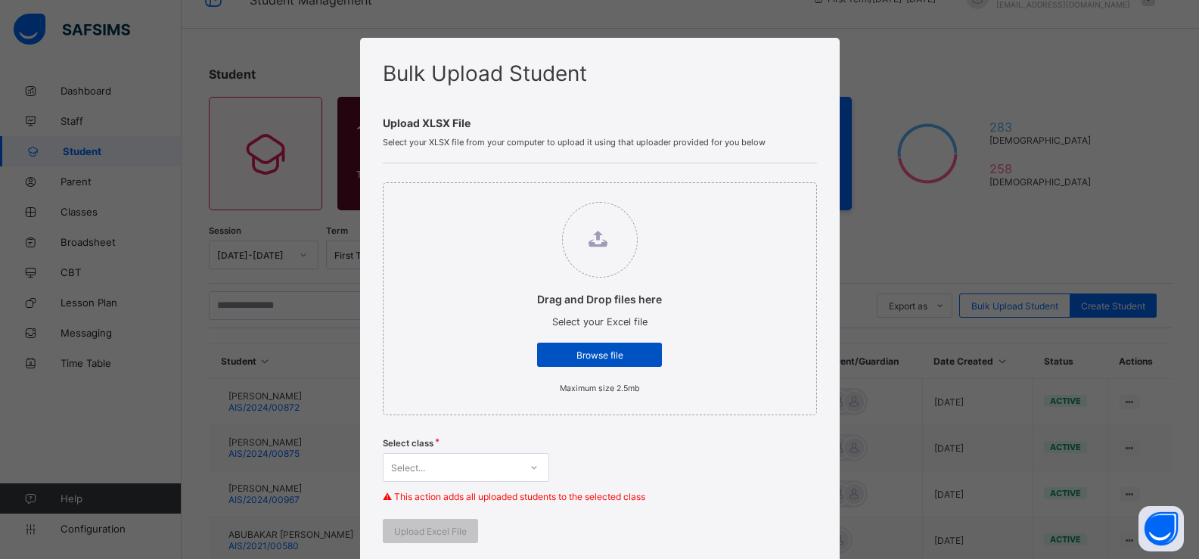
click at [591, 345] on div "Browse file" at bounding box center [599, 355] width 125 height 24
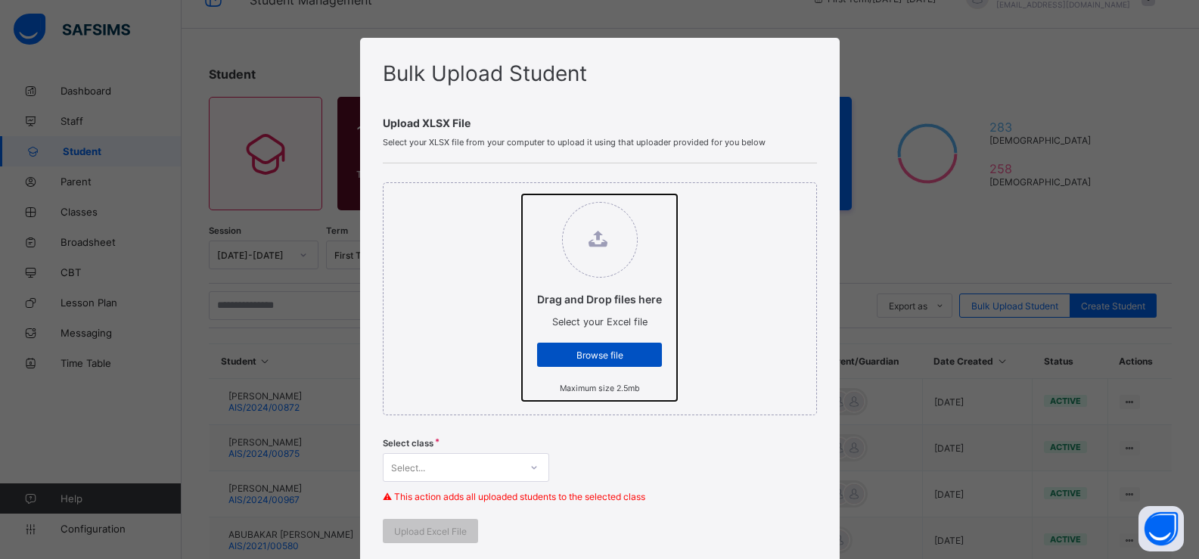
click at [522, 194] on input "Drag and Drop files here Select your Excel file Browse file Maximum size 2.5mb" at bounding box center [522, 194] width 0 height 0
type input "**********"
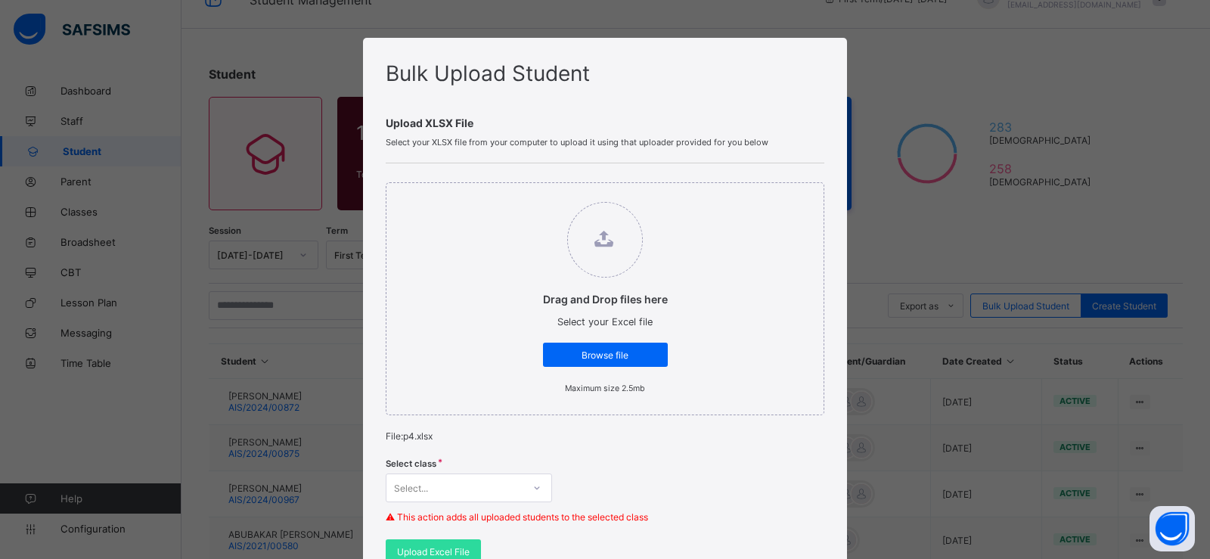
click at [518, 484] on div "Select..." at bounding box center [469, 487] width 166 height 29
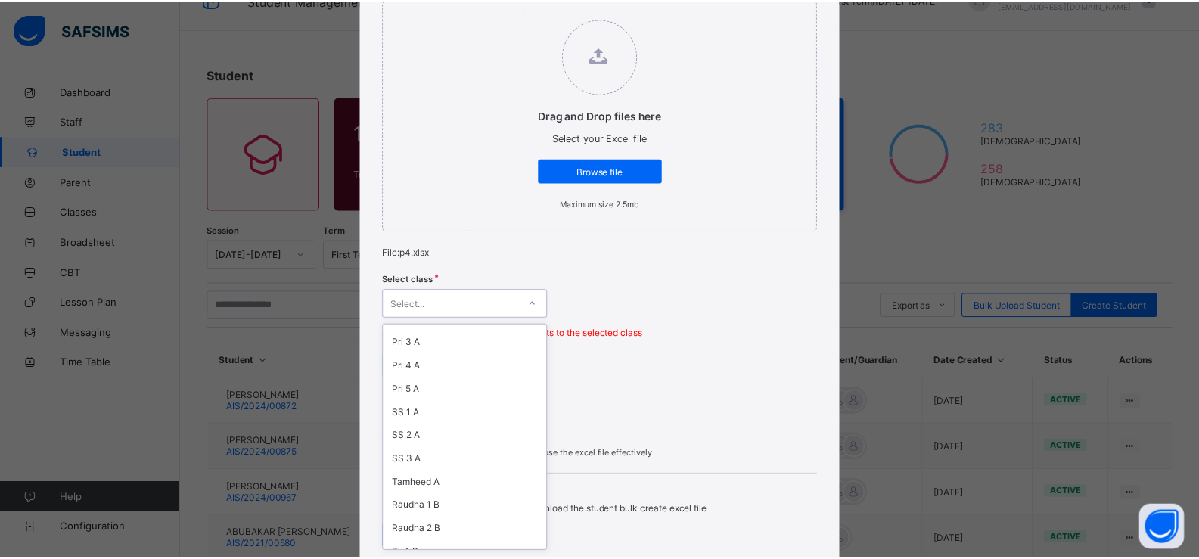
scroll to position [210, 0]
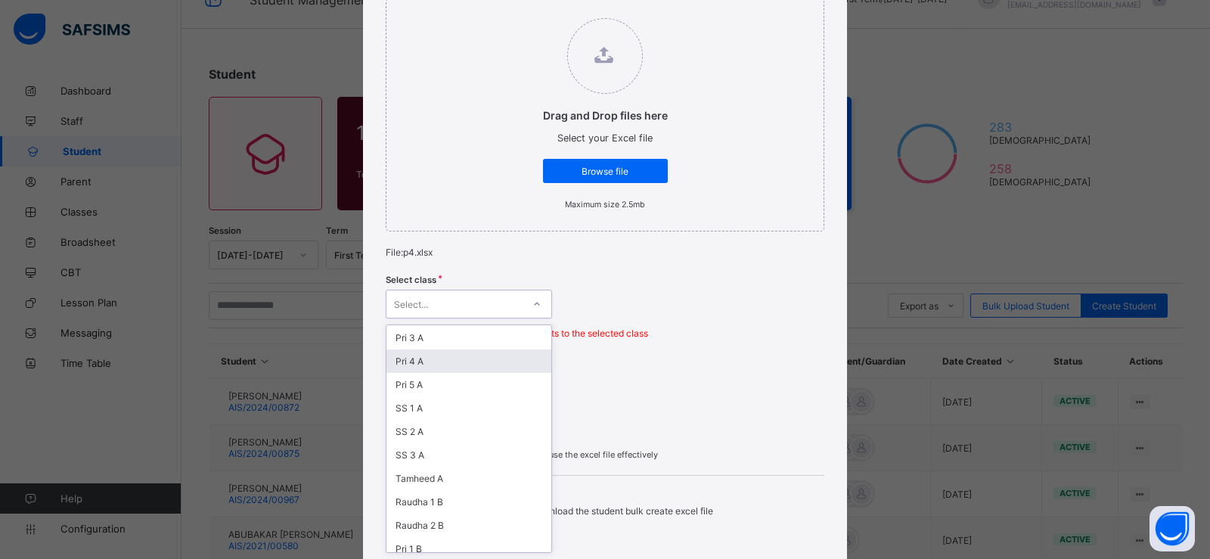
click at [433, 364] on div "Pri 4 A" at bounding box center [468, 360] width 165 height 23
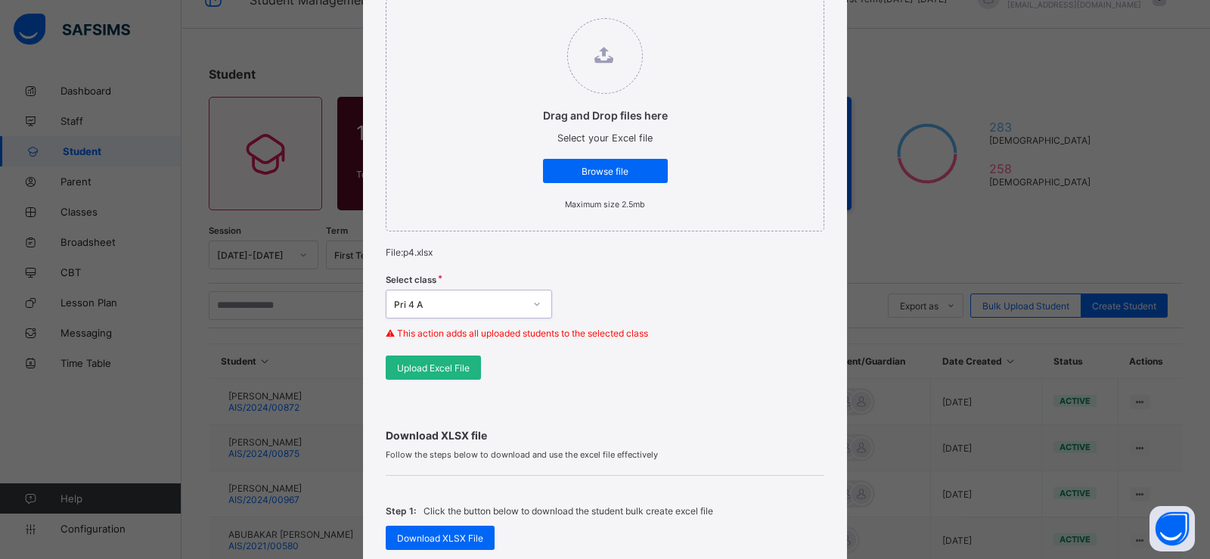
click at [429, 364] on span "Upload Excel File" at bounding box center [433, 367] width 73 height 11
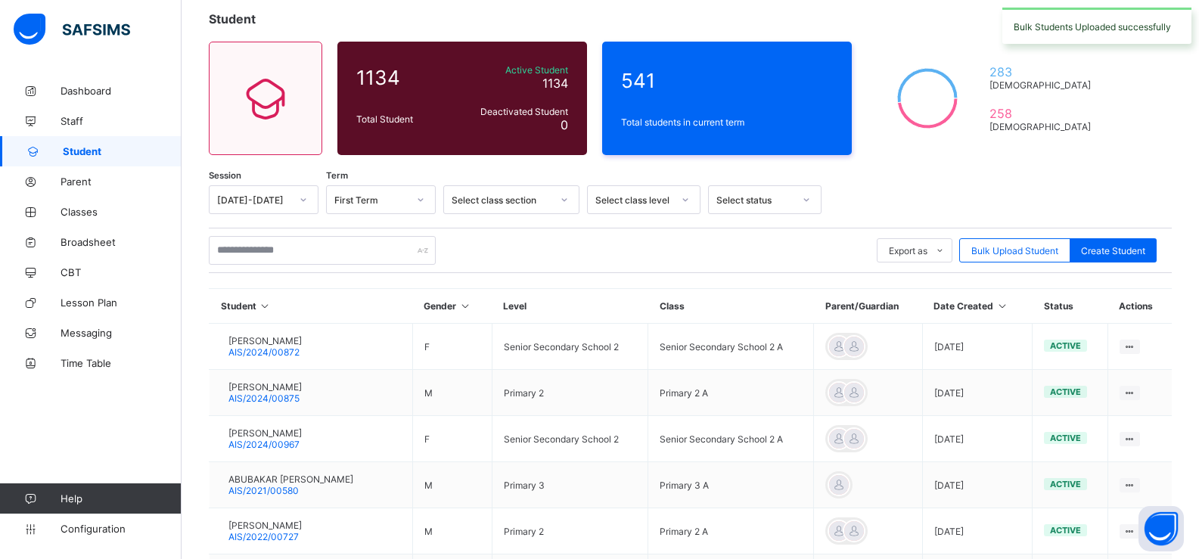
scroll to position [129, 0]
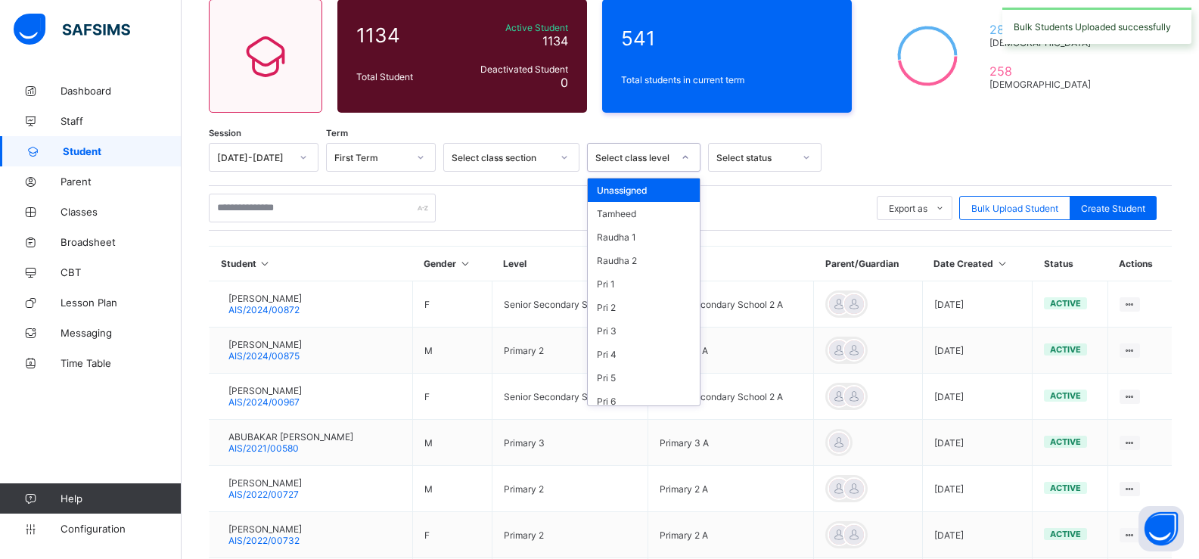
click at [668, 150] on div "Select class level" at bounding box center [629, 157] width 83 height 21
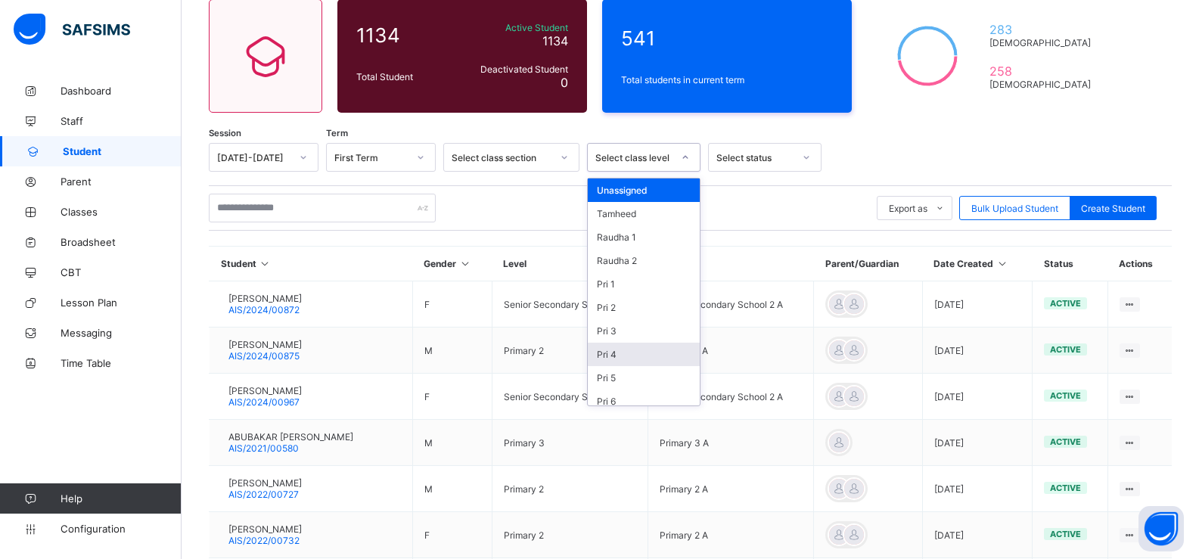
click at [631, 349] on div "Pri 4" at bounding box center [644, 354] width 112 height 23
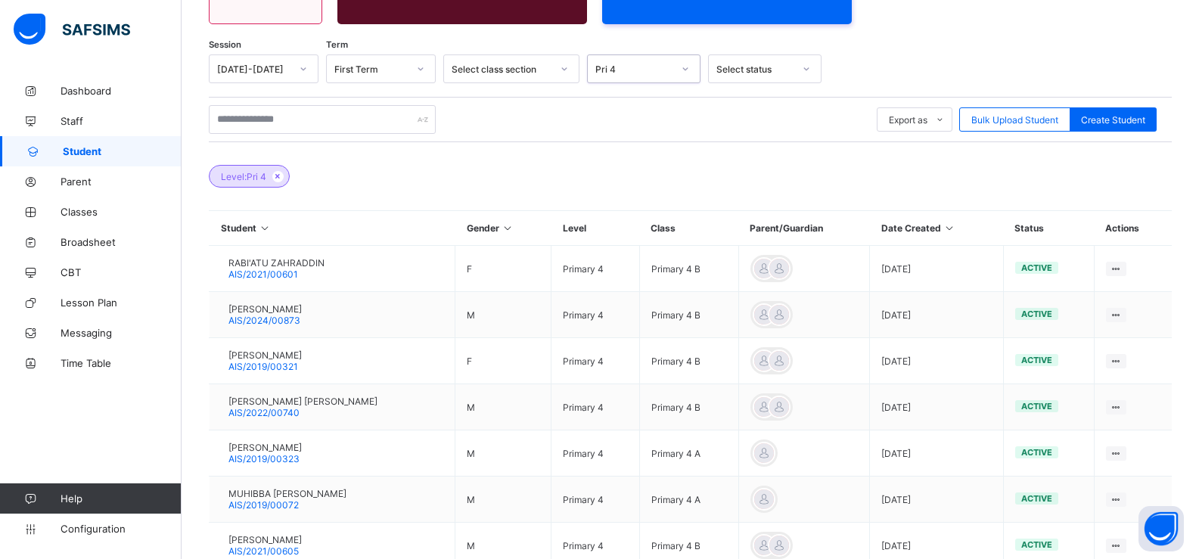
scroll to position [452, 0]
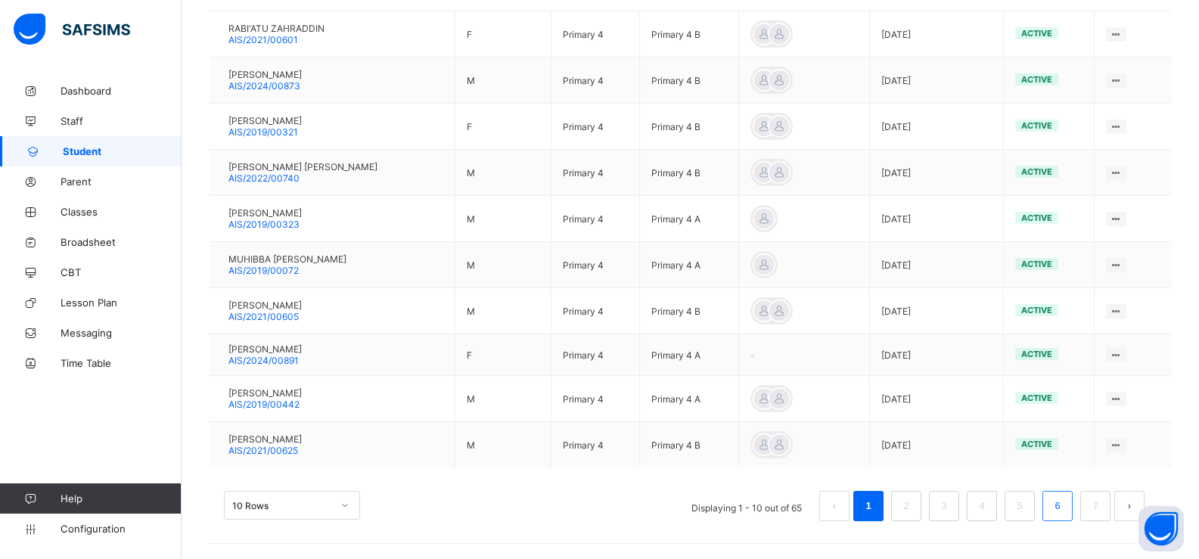
click at [1072, 505] on li "6" at bounding box center [1057, 506] width 30 height 30
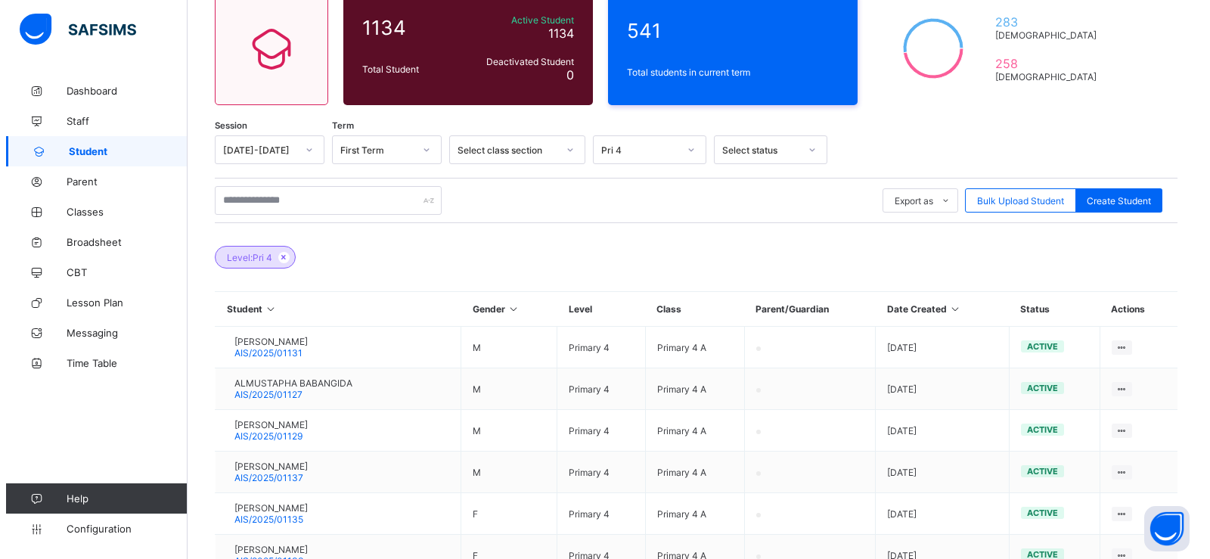
scroll to position [104, 0]
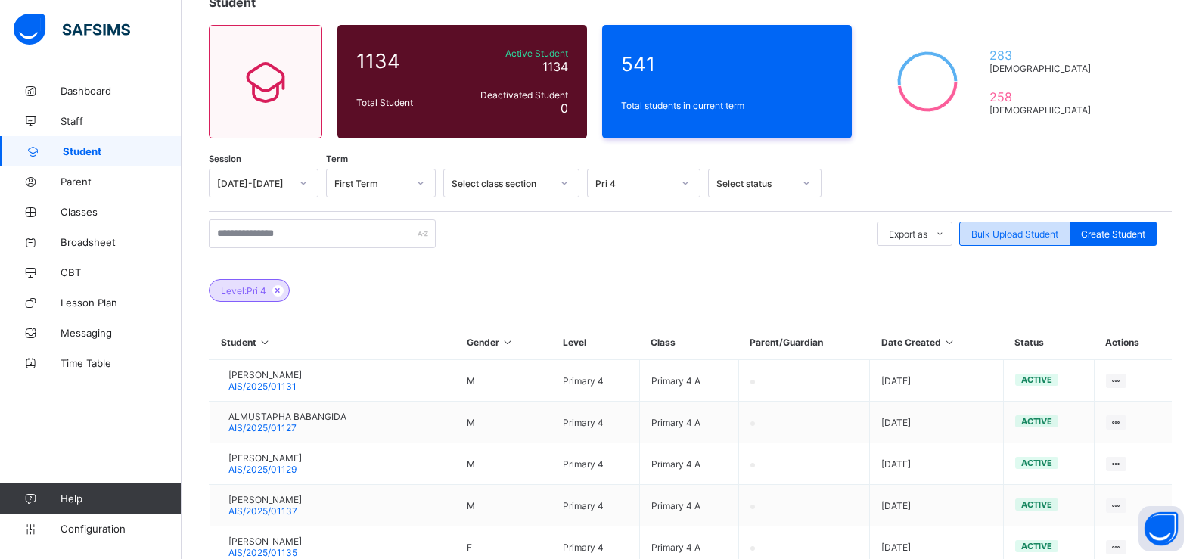
click at [1005, 232] on span "Bulk Upload Student" at bounding box center [1014, 233] width 87 height 11
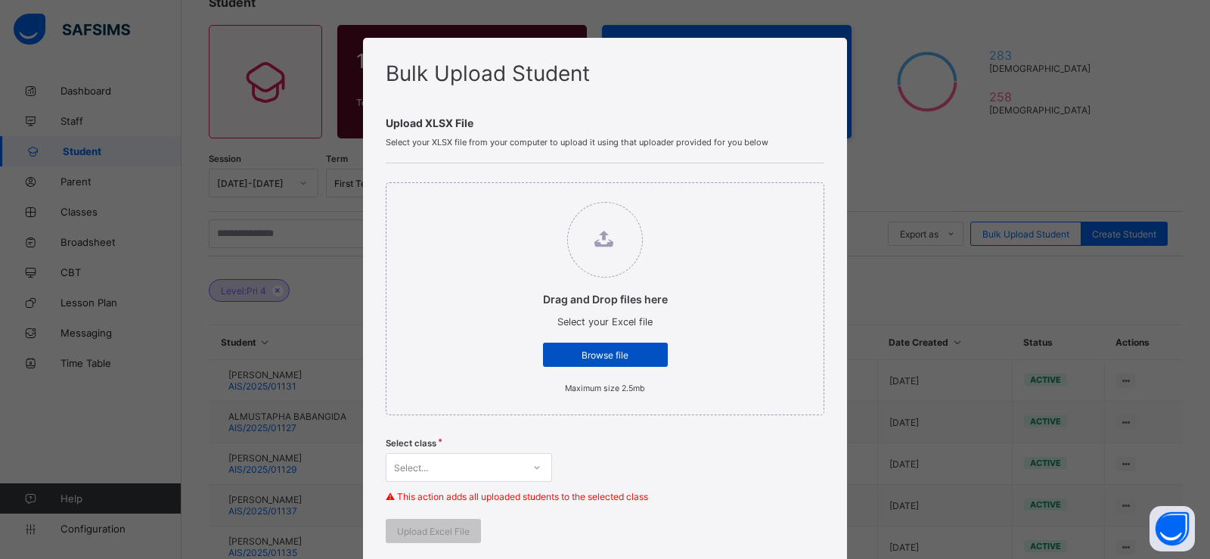
click at [597, 353] on span "Browse file" at bounding box center [605, 354] width 102 height 11
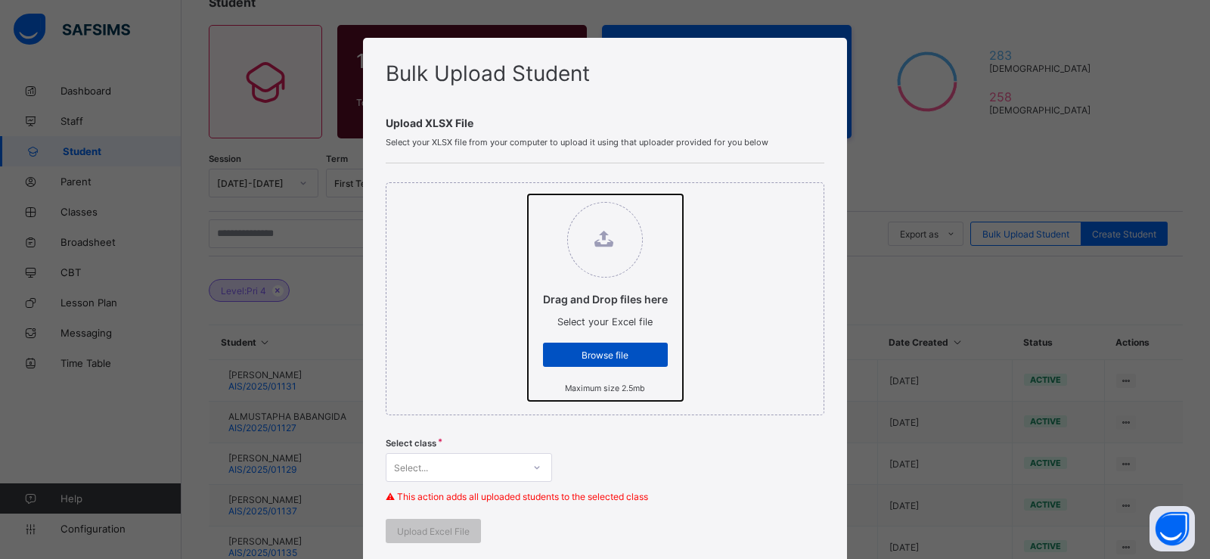
click at [528, 194] on input "Drag and Drop files here Select your Excel file Browse file Maximum size 2.5mb" at bounding box center [528, 194] width 0 height 0
type input "**********"
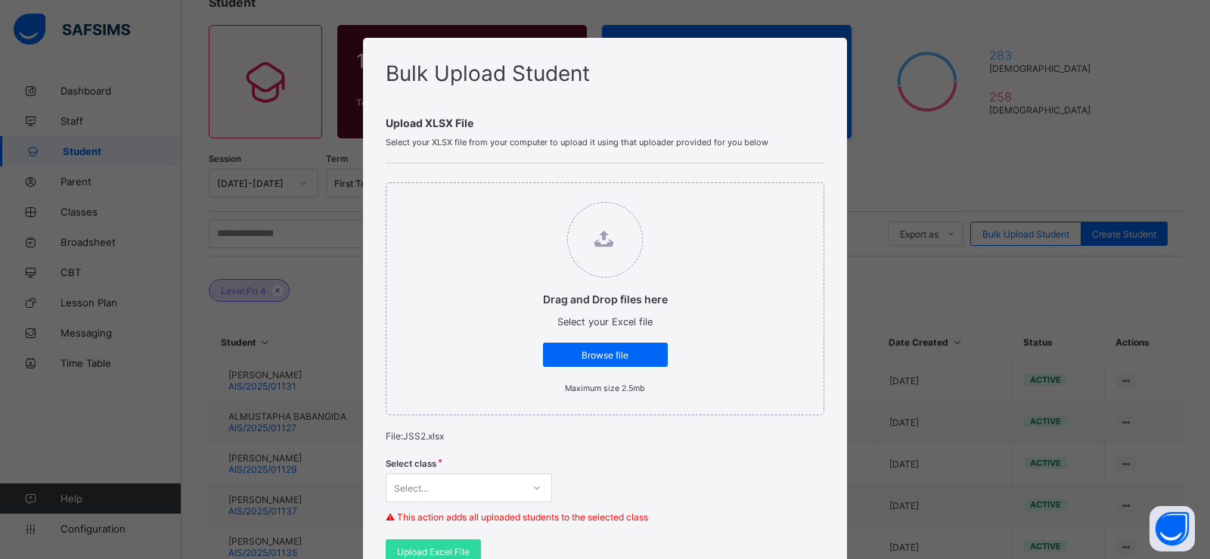
click at [499, 485] on div "Select..." at bounding box center [469, 487] width 166 height 29
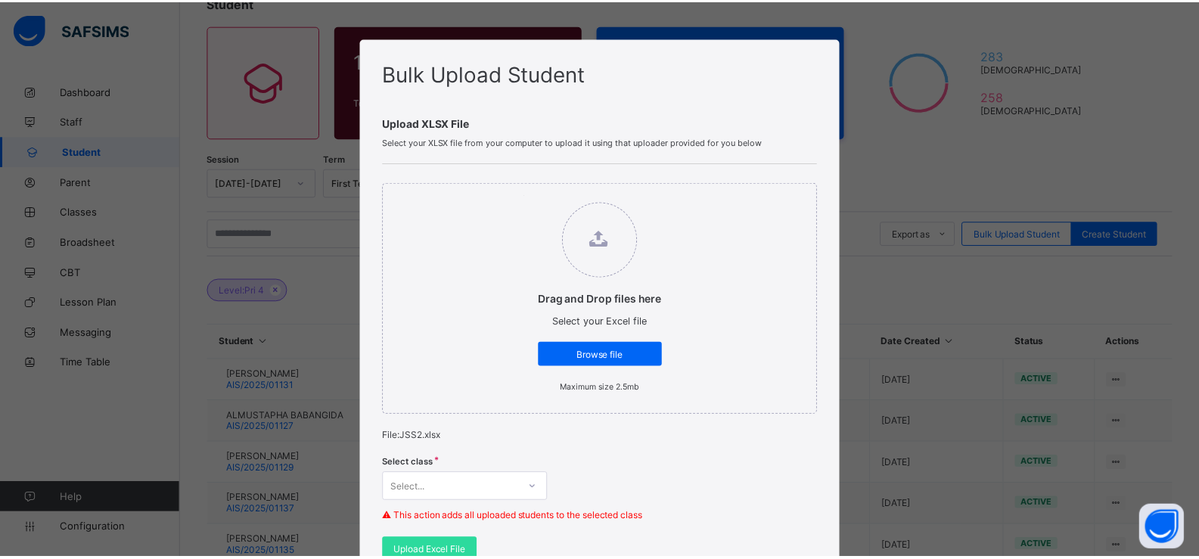
scroll to position [184, 0]
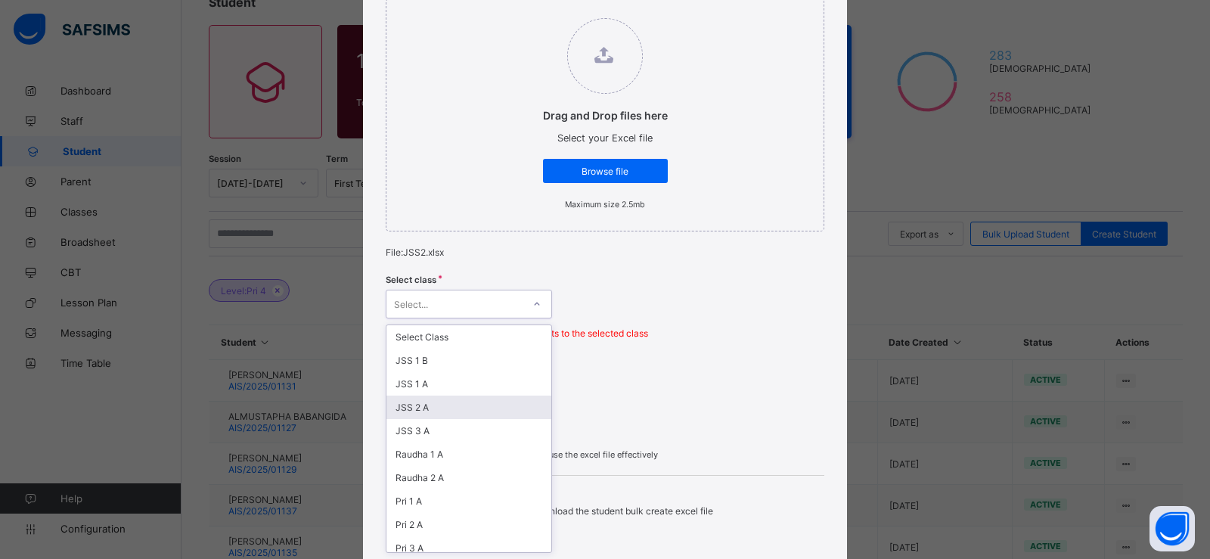
click at [489, 405] on div "JSS 2 A" at bounding box center [468, 406] width 165 height 23
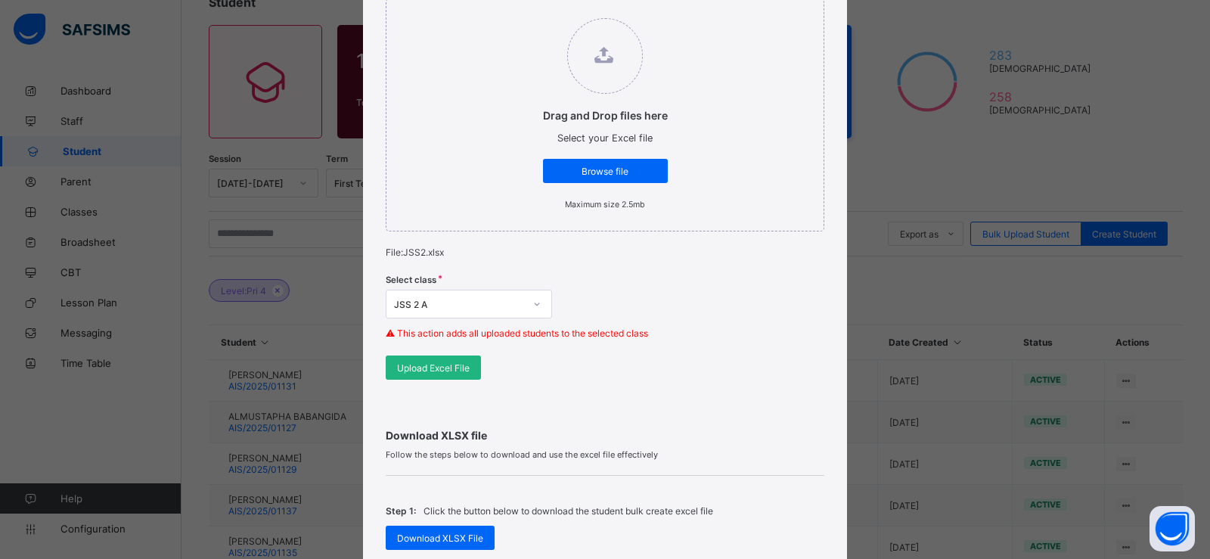
click at [447, 369] on span "Upload Excel File" at bounding box center [433, 367] width 73 height 11
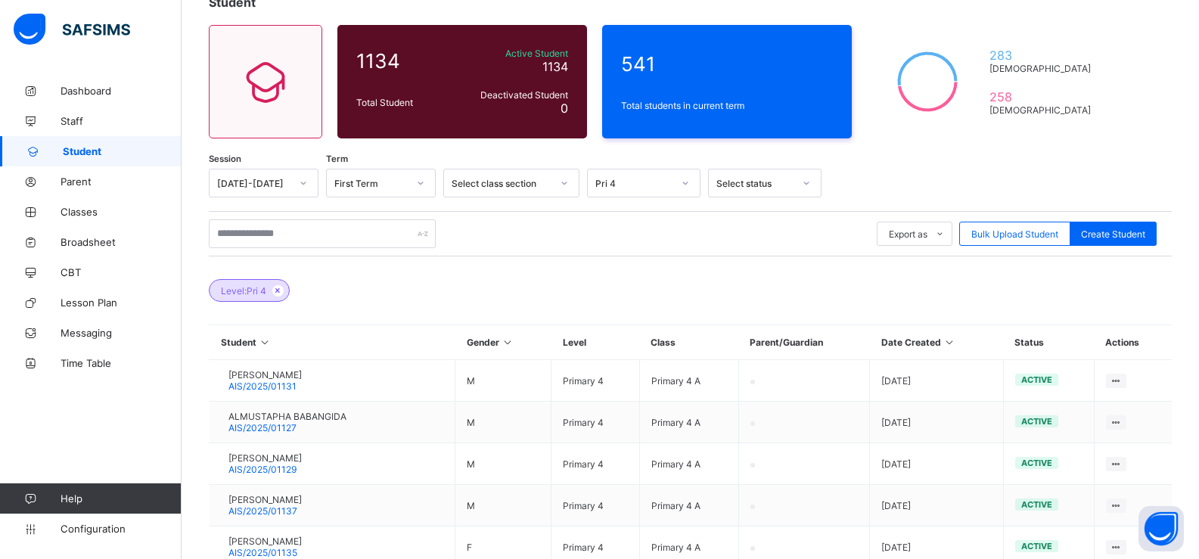
scroll to position [92, 0]
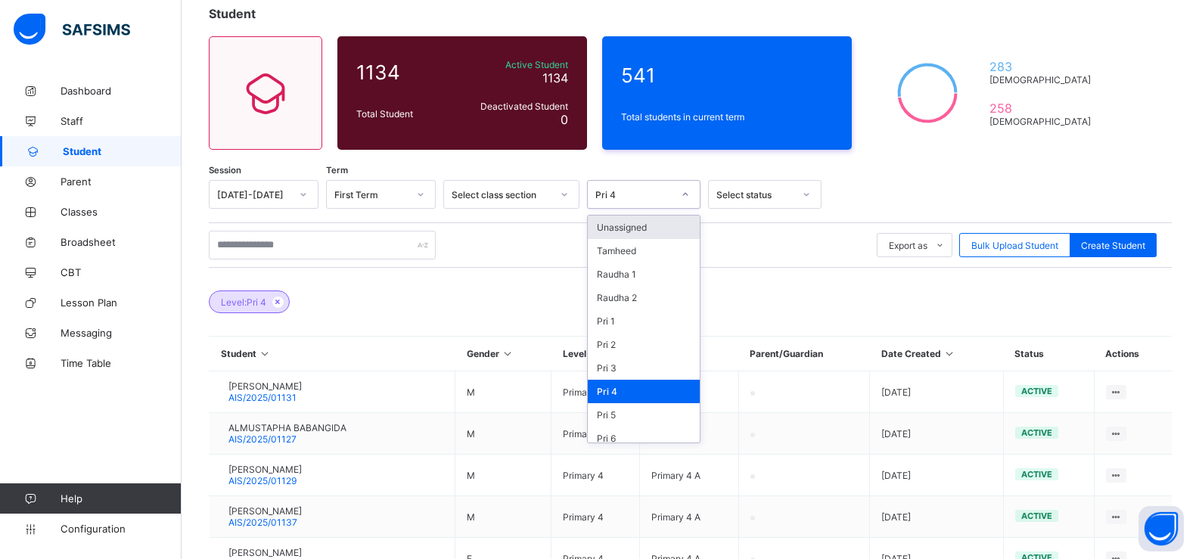
click at [692, 192] on div at bounding box center [685, 194] width 26 height 24
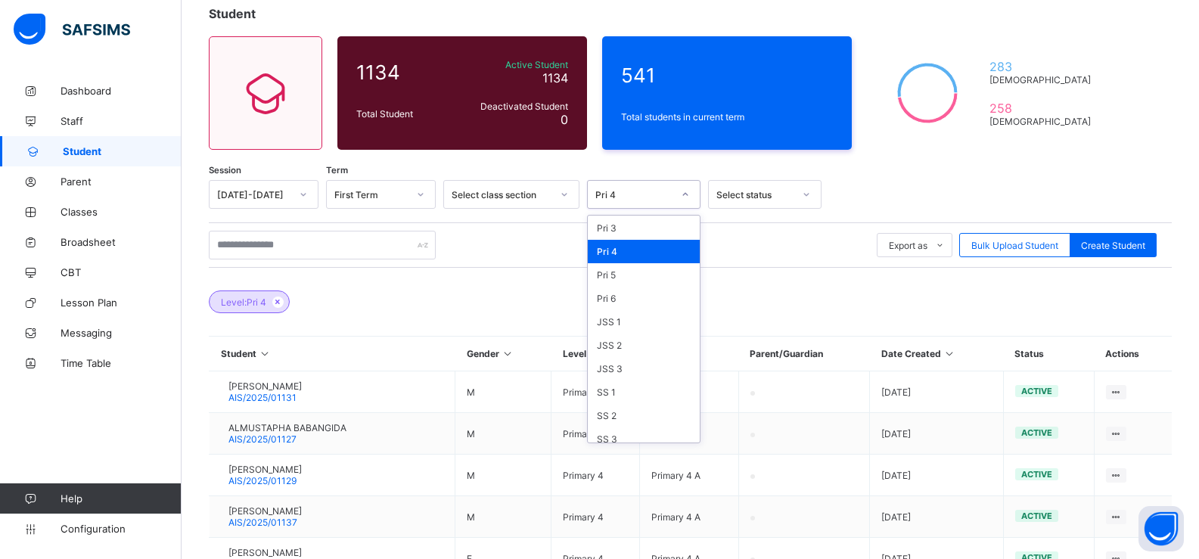
scroll to position [148, 0]
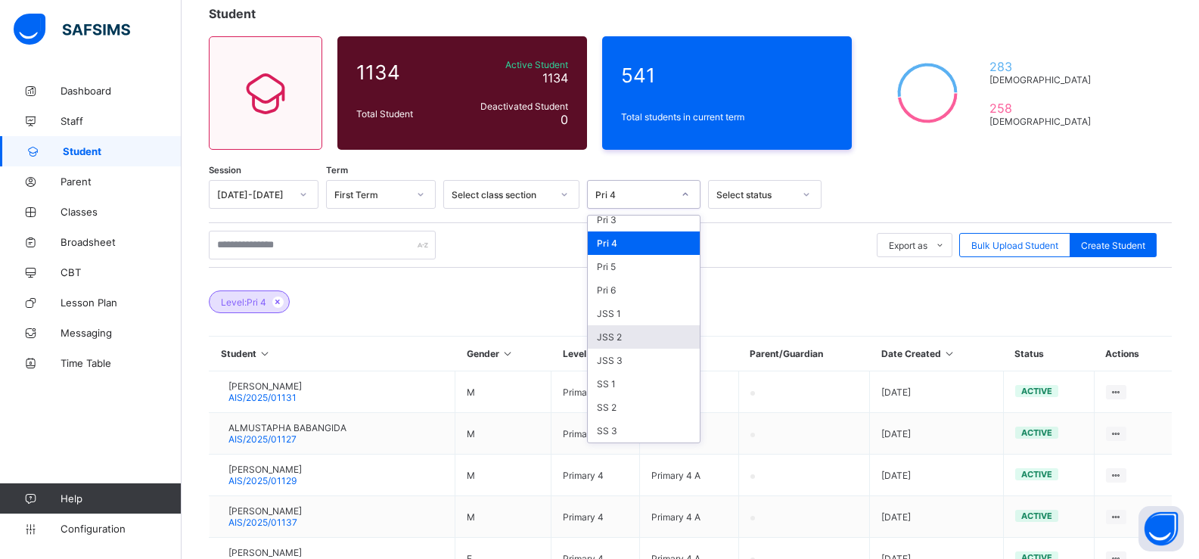
click at [627, 337] on div "JSS 2" at bounding box center [644, 336] width 112 height 23
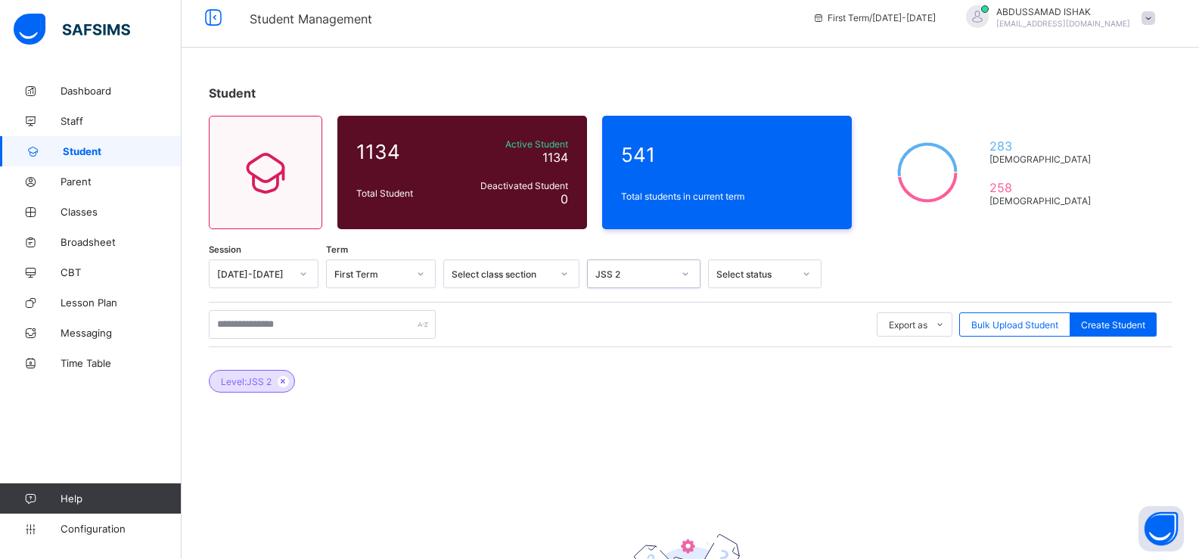
scroll to position [0, 0]
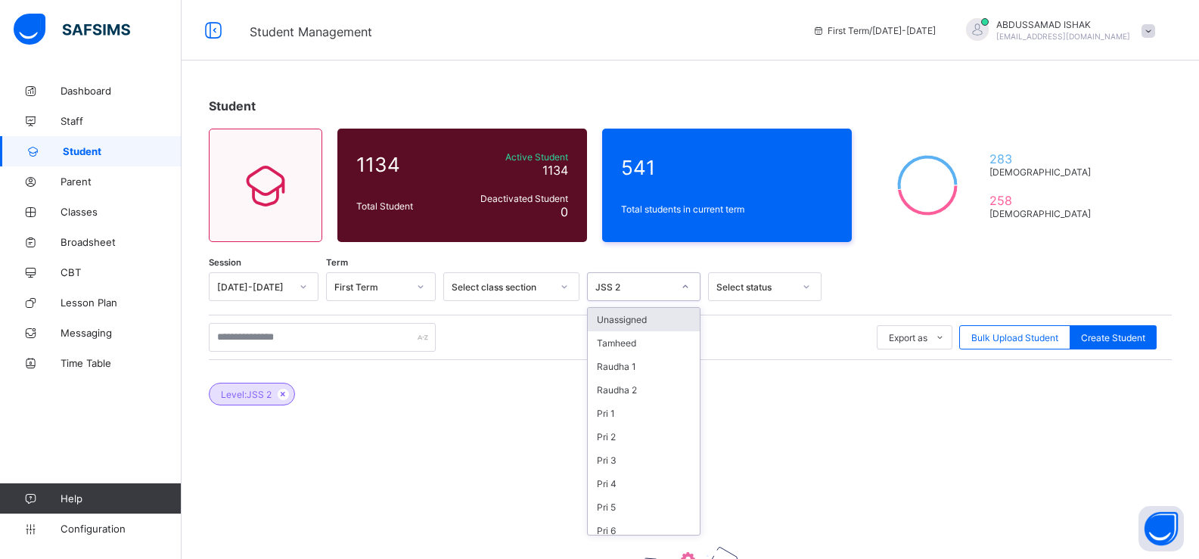
click at [688, 283] on icon at bounding box center [685, 286] width 9 height 15
click at [281, 393] on icon at bounding box center [283, 393] width 13 height 9
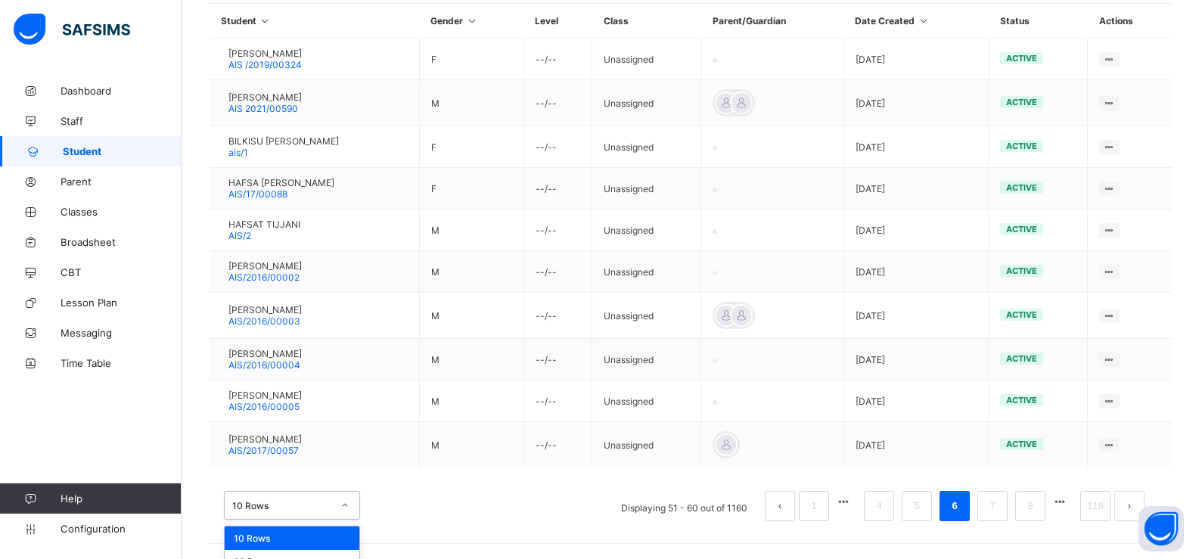
scroll to position [411, 0]
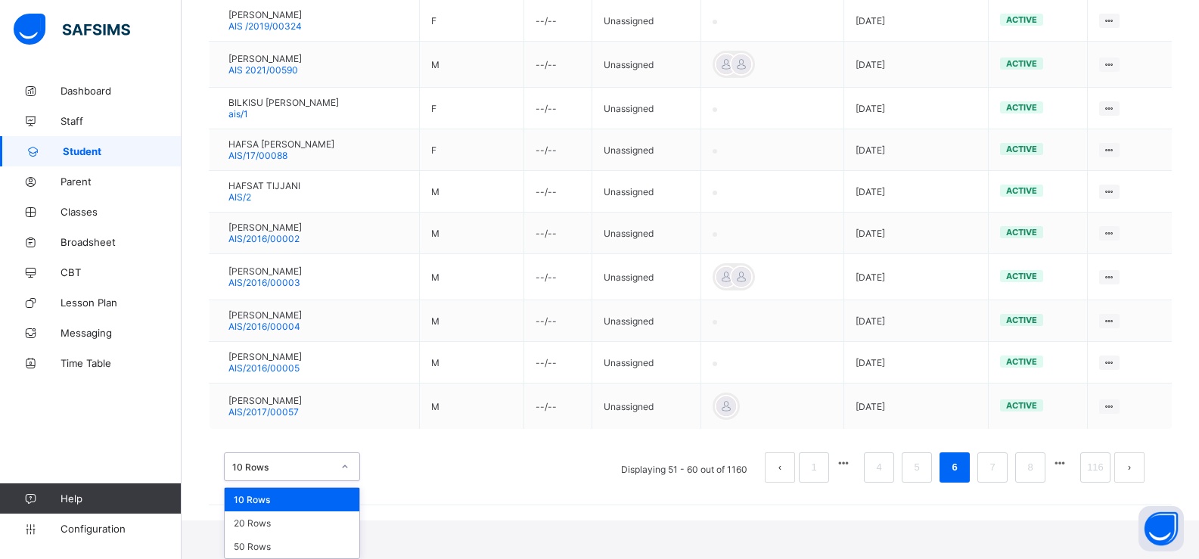
click at [323, 481] on div "option 10 Rows focused, 1 of 3. 3 results available. Use Up and Down to choose …" at bounding box center [292, 466] width 136 height 29
click at [321, 504] on div "10 Rows" at bounding box center [292, 499] width 135 height 23
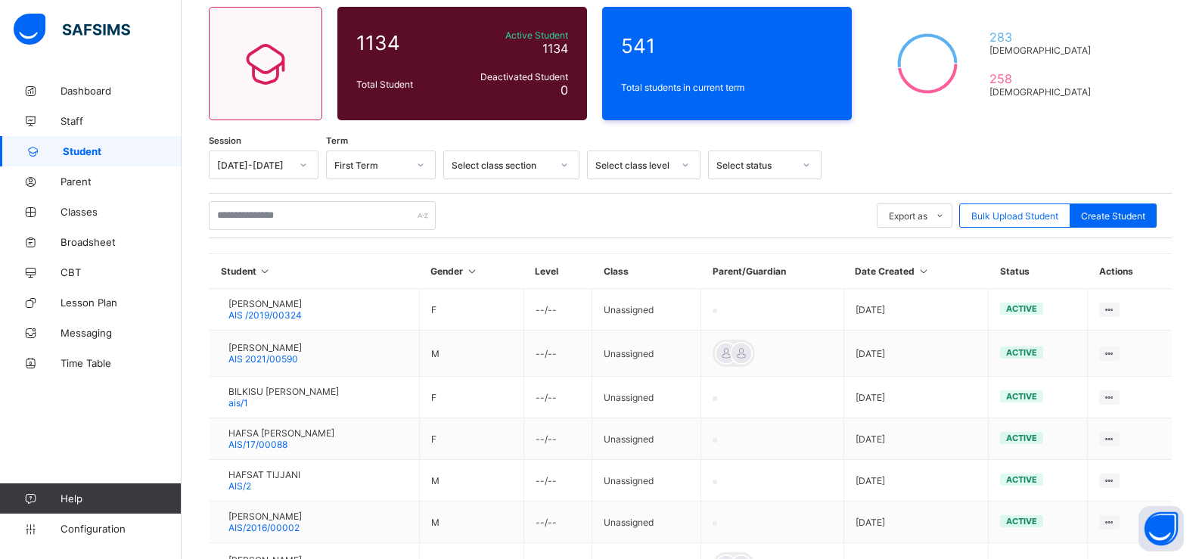
scroll to position [0, 0]
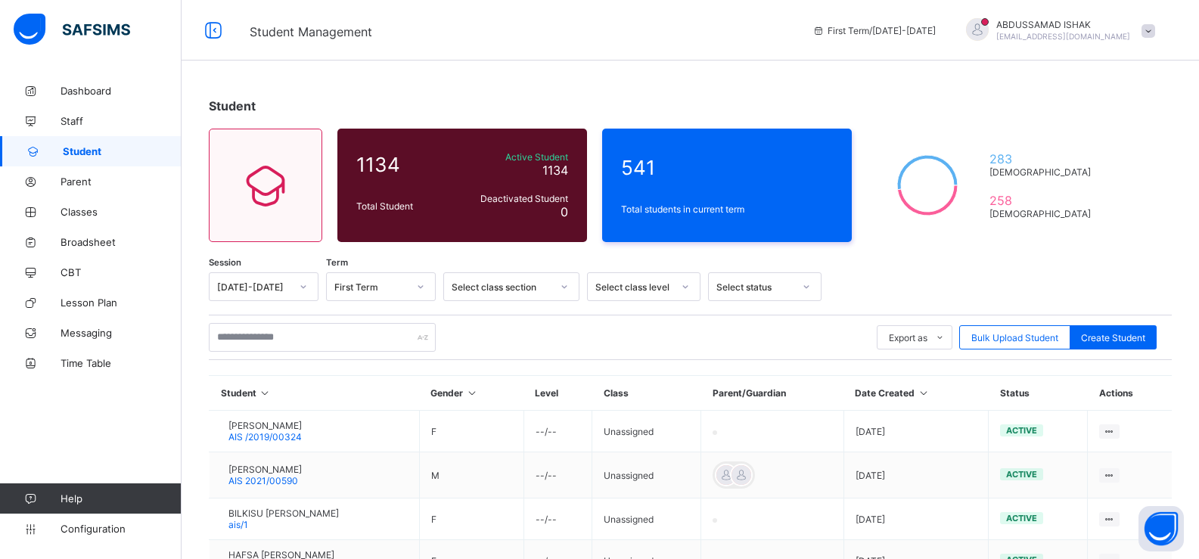
click at [655, 281] on div "Select class level" at bounding box center [633, 286] width 77 height 11
click at [620, 432] on div "JSS 2" at bounding box center [644, 428] width 112 height 23
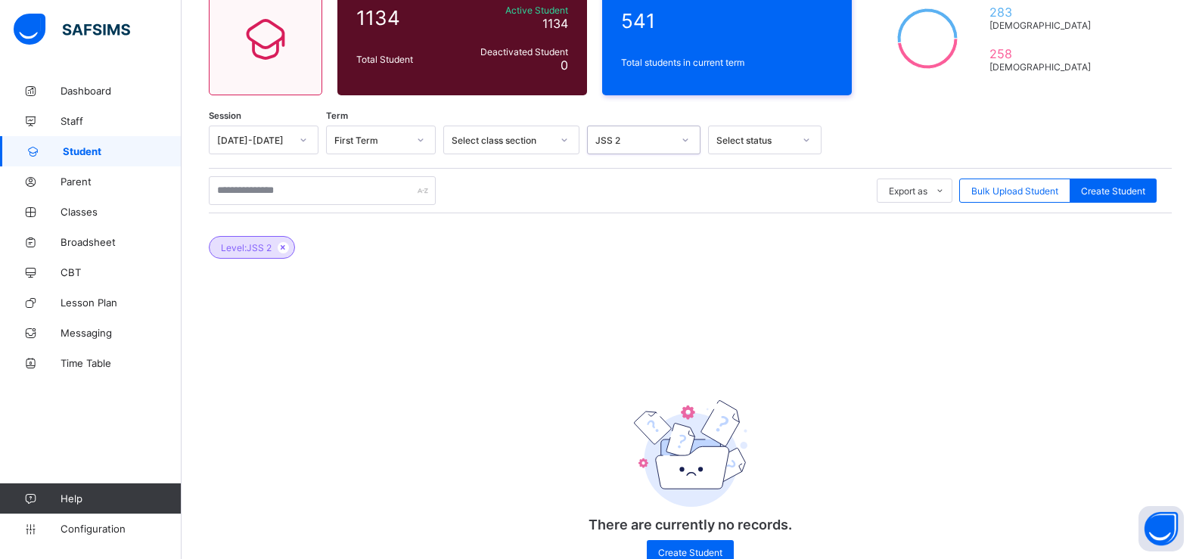
scroll to position [191, 0]
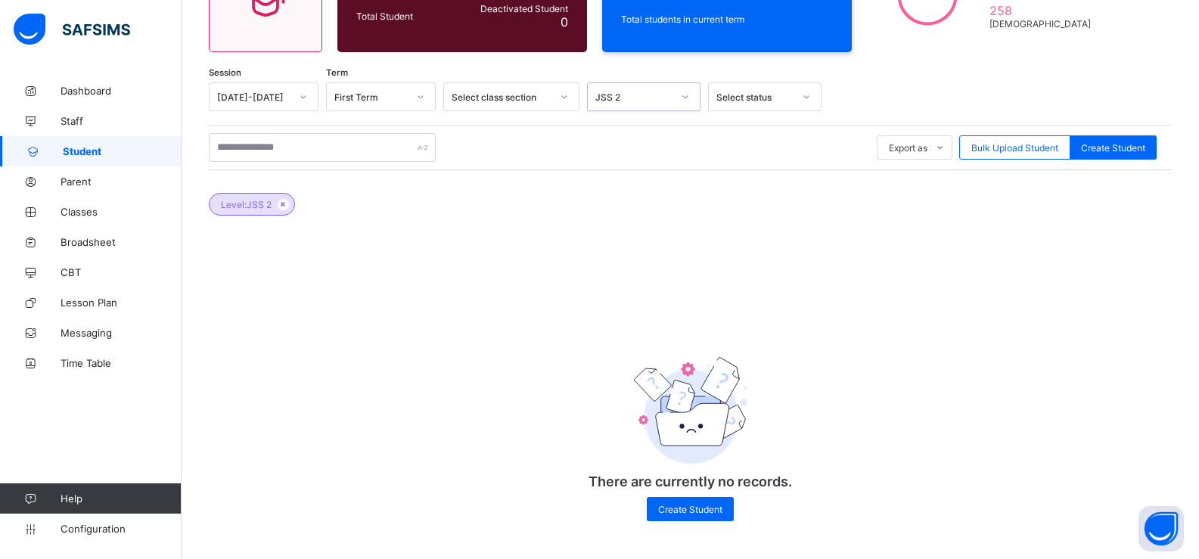
click at [622, 96] on div "JSS 2" at bounding box center [633, 96] width 77 height 11
click at [646, 238] on div "JSS 2" at bounding box center [644, 239] width 112 height 23
click at [284, 203] on icon at bounding box center [283, 204] width 13 height 9
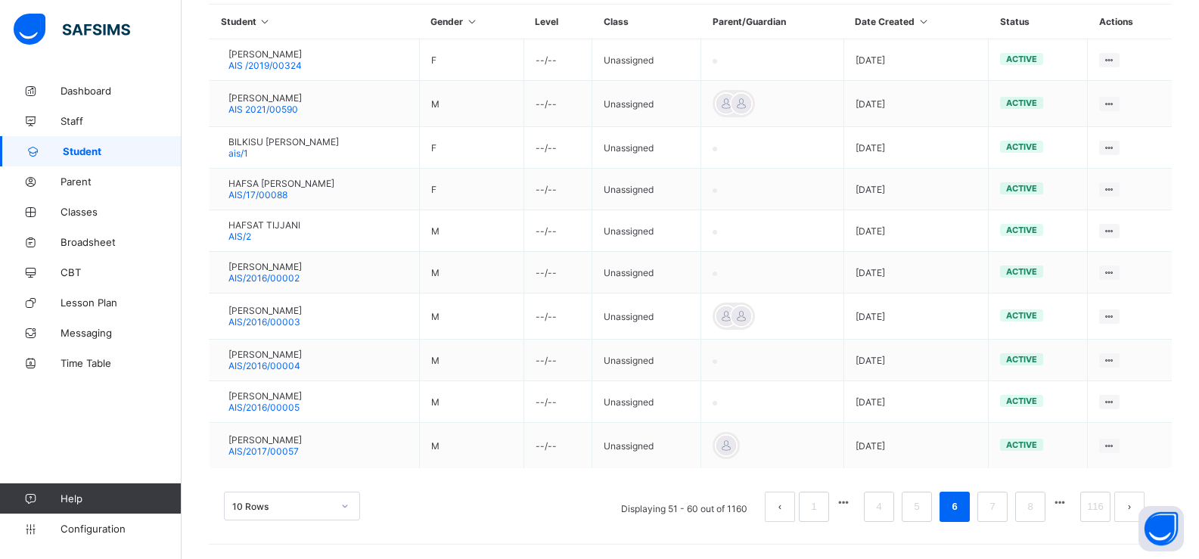
scroll to position [372, 0]
click at [1105, 508] on link "116" at bounding box center [1095, 506] width 26 height 20
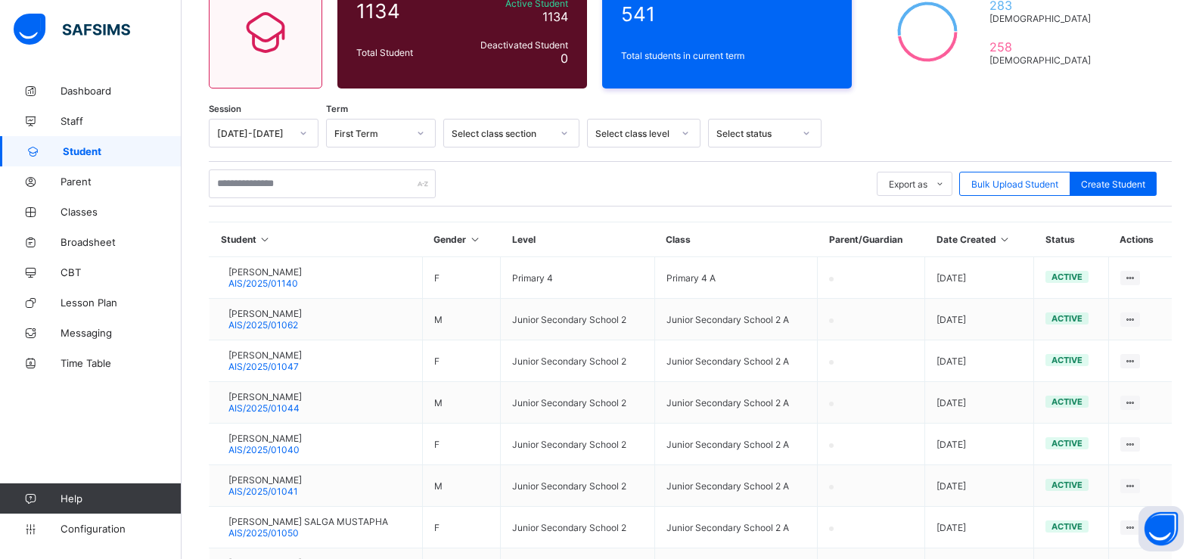
scroll to position [163, 0]
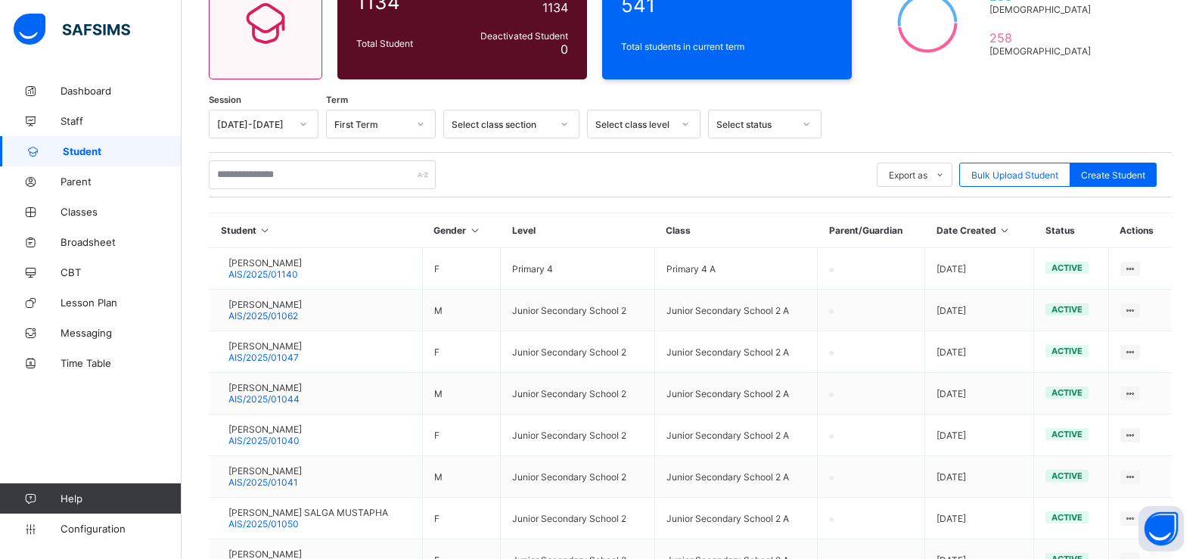
click at [664, 119] on div "Select class level" at bounding box center [633, 124] width 77 height 11
click at [606, 270] on div "JSS 2" at bounding box center [644, 266] width 112 height 23
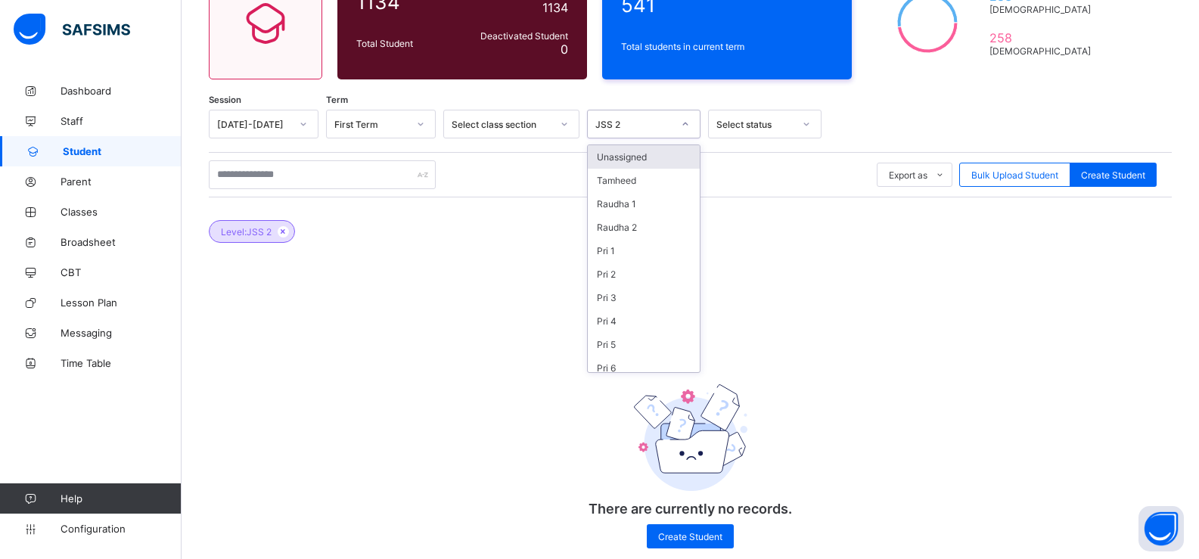
click at [683, 125] on icon at bounding box center [685, 123] width 9 height 15
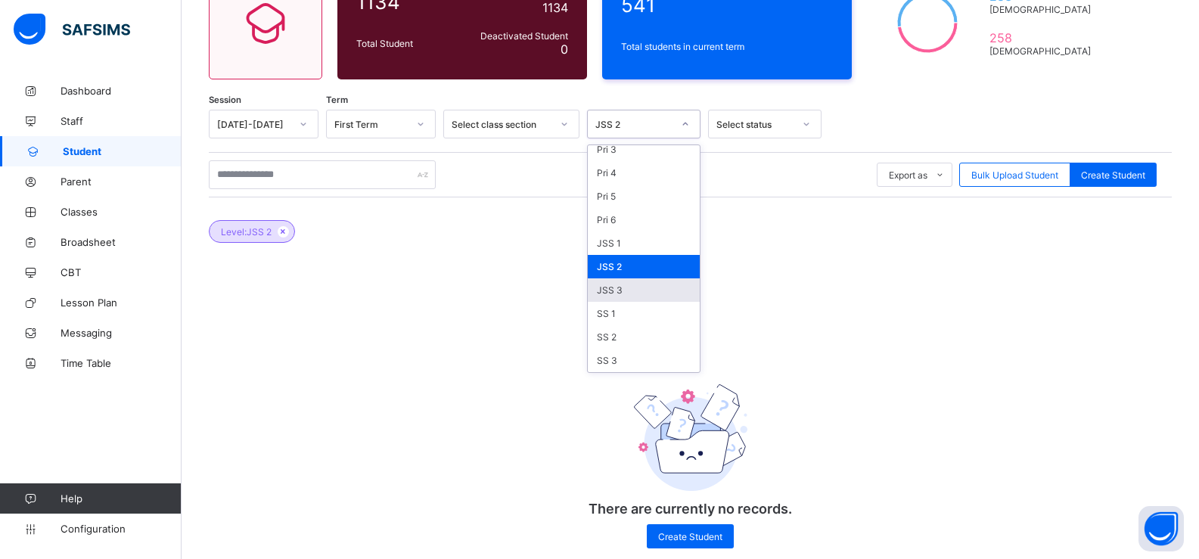
click at [616, 285] on div "JSS 3" at bounding box center [644, 289] width 112 height 23
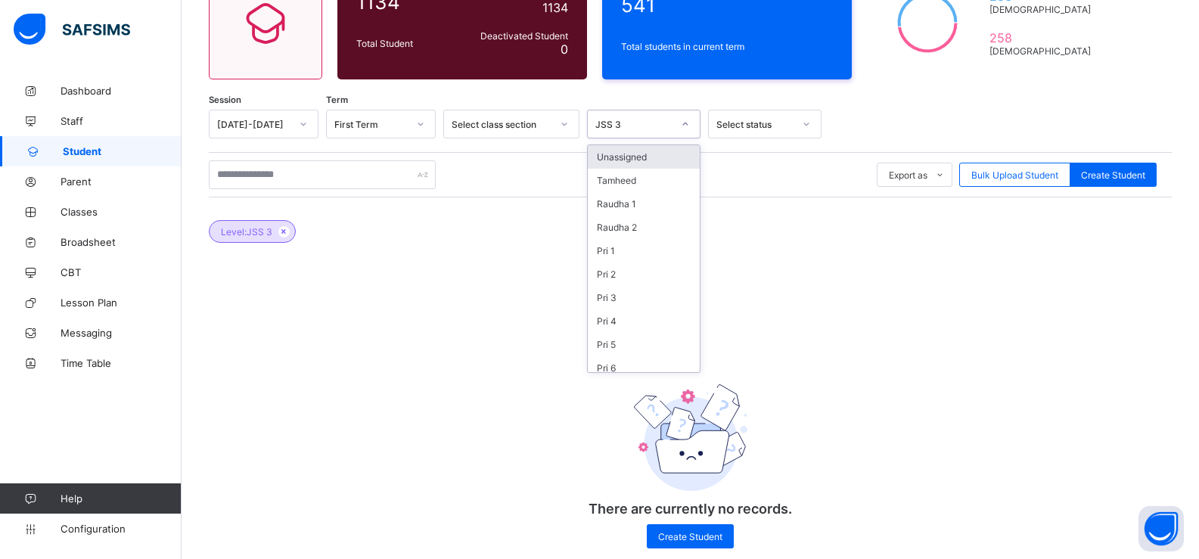
click at [677, 119] on div at bounding box center [685, 124] width 26 height 24
click at [635, 258] on div "Pri 1" at bounding box center [644, 250] width 112 height 23
click at [683, 124] on icon at bounding box center [685, 123] width 9 height 15
click at [618, 316] on div "SS 1" at bounding box center [644, 313] width 112 height 23
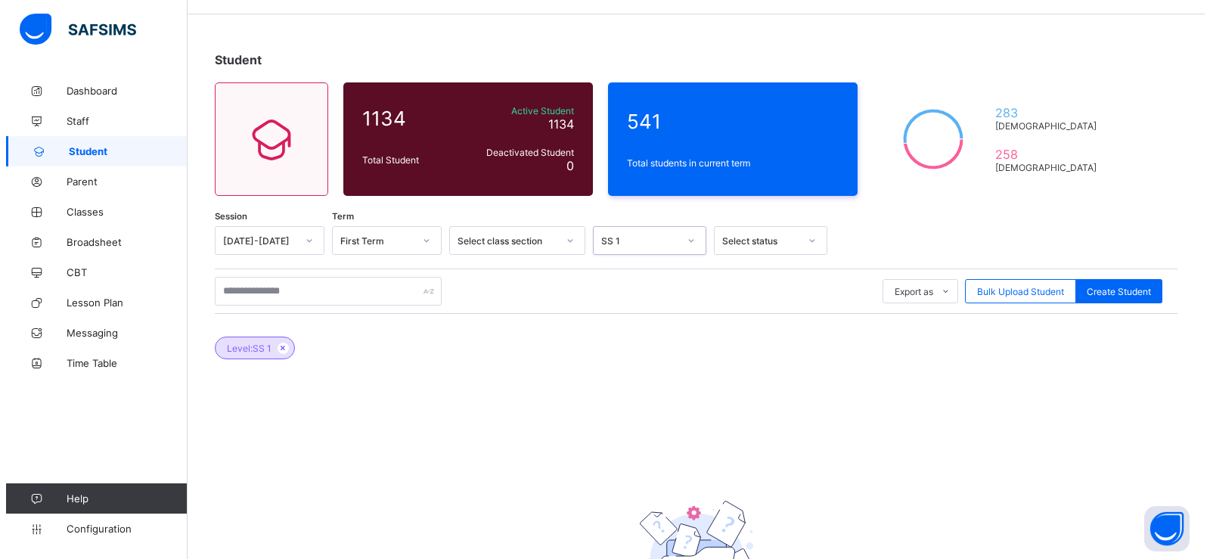
scroll to position [0, 0]
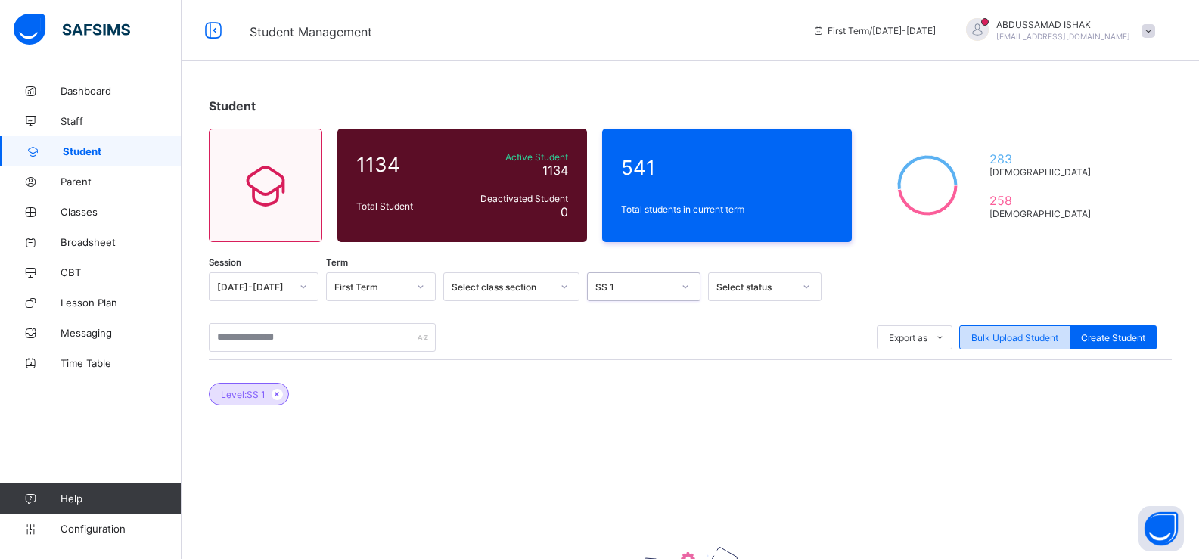
click at [1021, 340] on span "Bulk Upload Student" at bounding box center [1014, 337] width 87 height 11
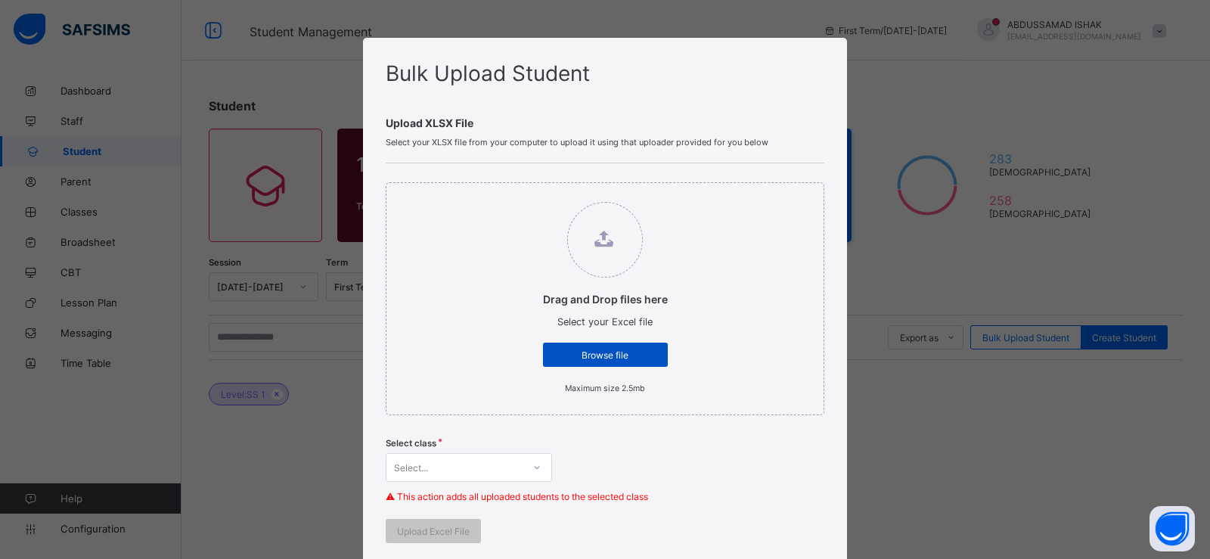
click at [600, 355] on span "Browse file" at bounding box center [605, 354] width 102 height 11
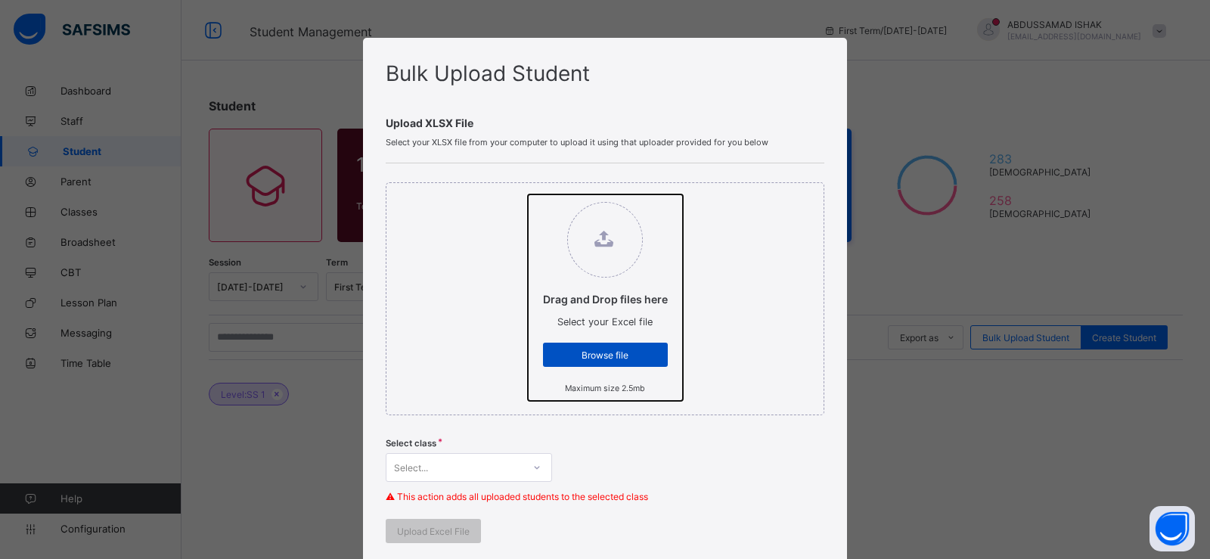
click at [528, 194] on input "Drag and Drop files here Select your Excel file Browse file Maximum size 2.5mb" at bounding box center [528, 194] width 0 height 0
type input "**********"
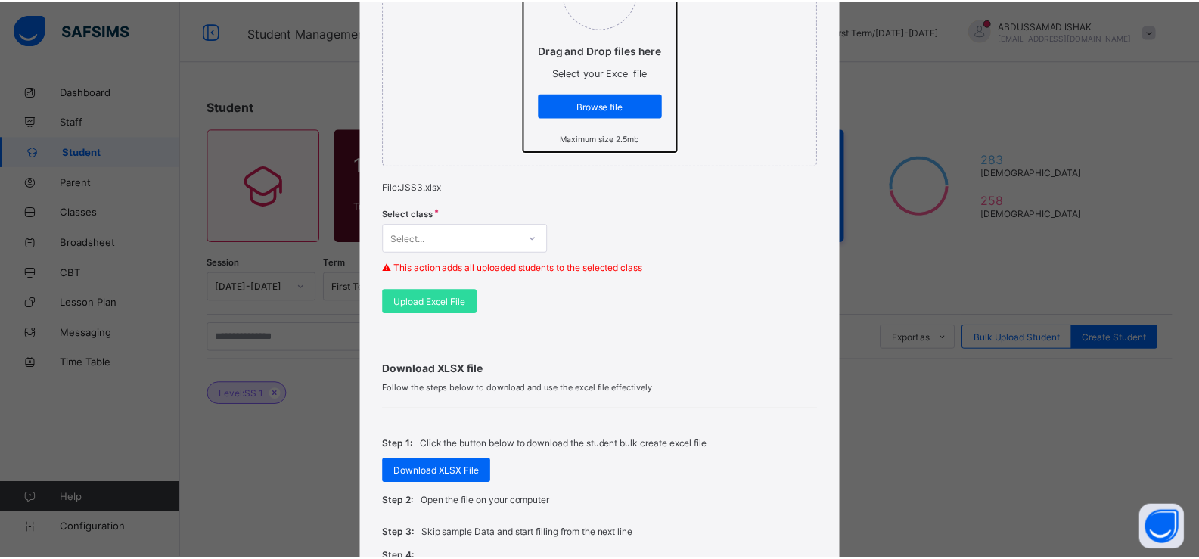
scroll to position [253, 0]
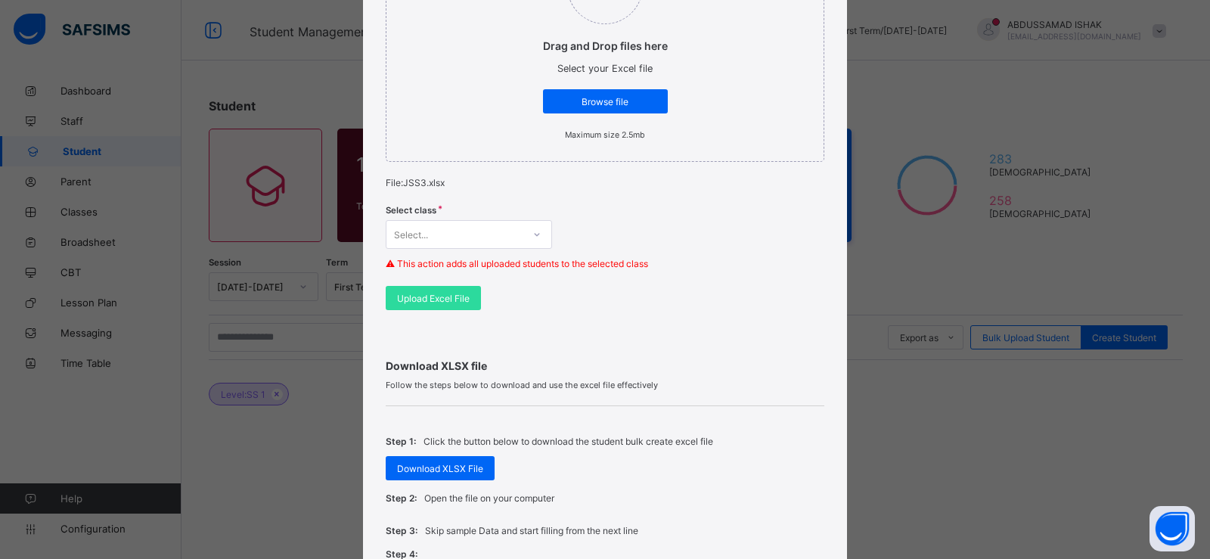
click at [524, 234] on div at bounding box center [537, 234] width 26 height 24
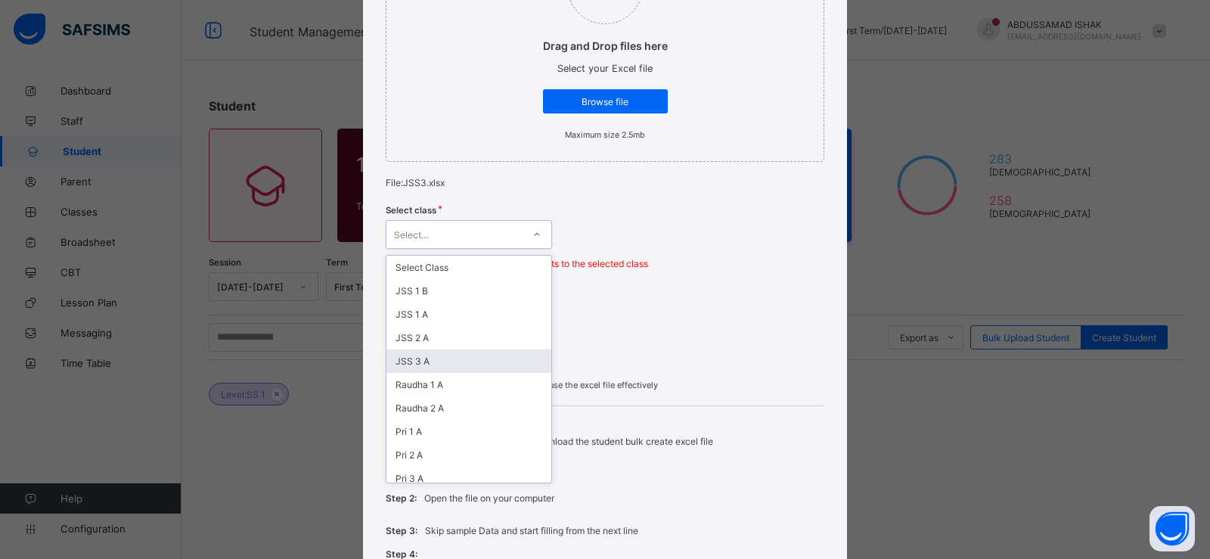
click at [454, 352] on div "JSS 3 A" at bounding box center [468, 360] width 165 height 23
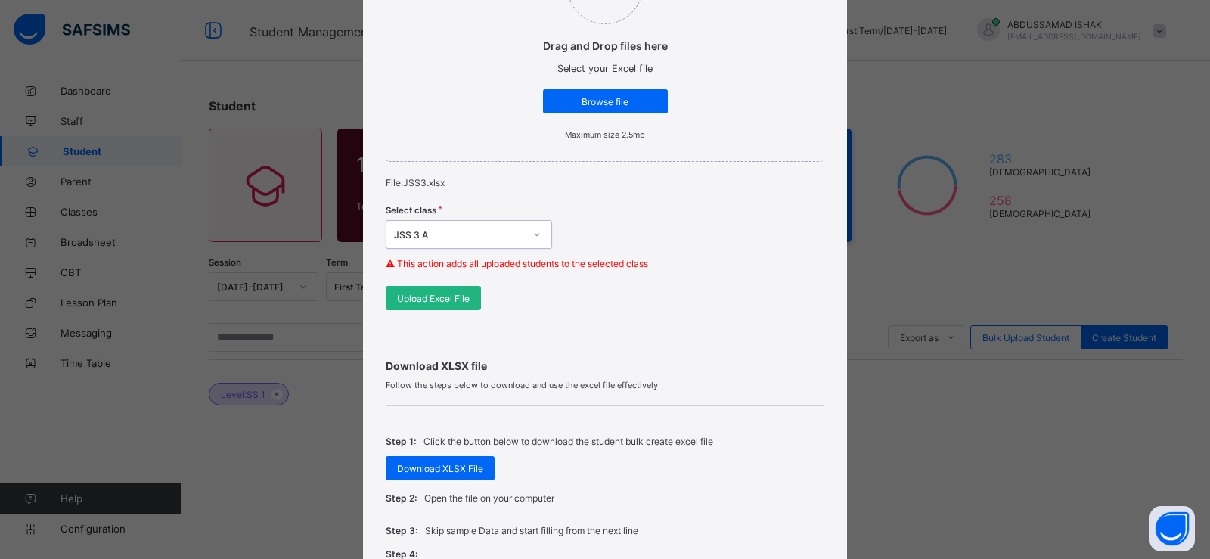
click at [443, 300] on span "Upload Excel File" at bounding box center [433, 298] width 73 height 11
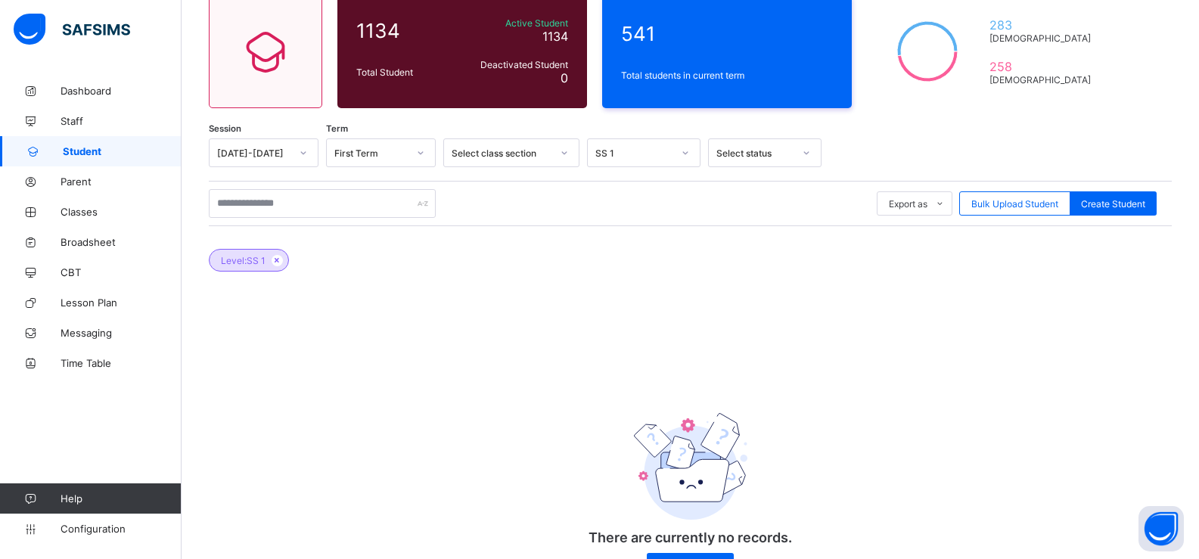
scroll to position [138, 0]
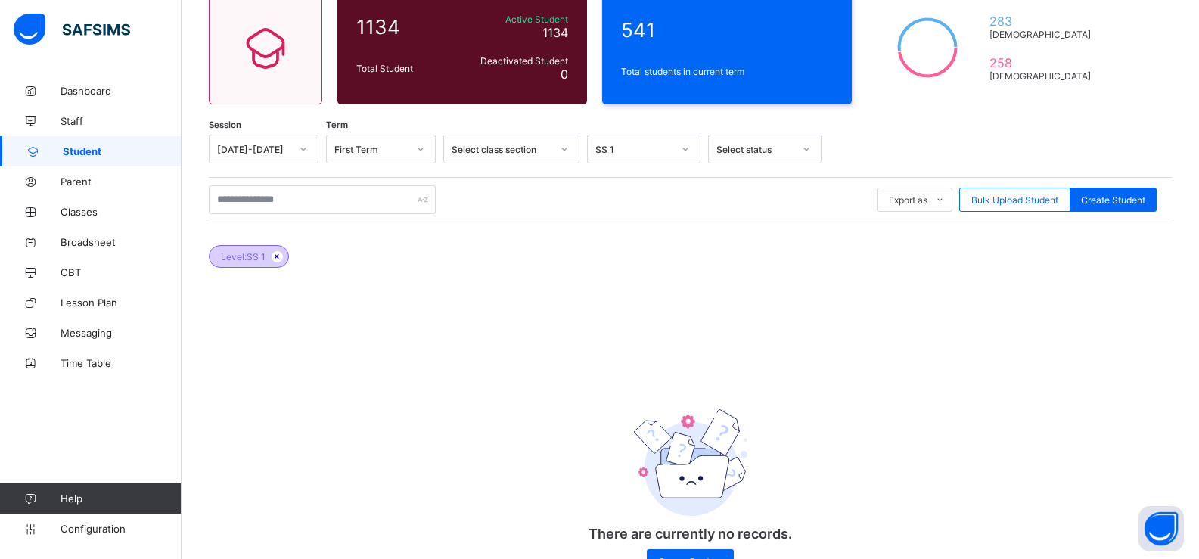
click at [277, 256] on icon at bounding box center [277, 256] width 13 height 9
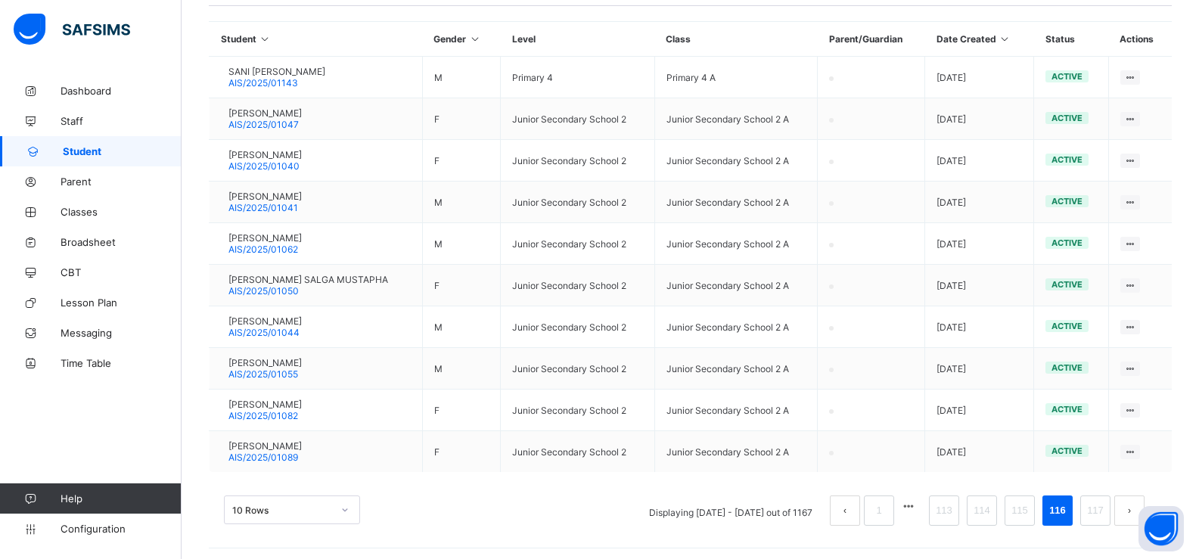
scroll to position [358, 0]
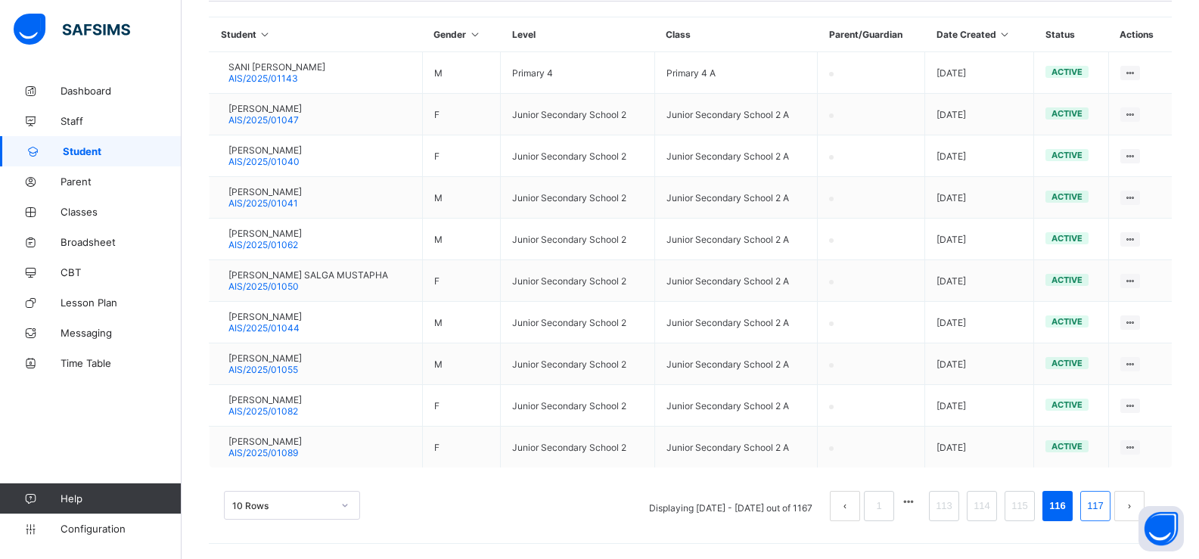
click at [1108, 504] on link "117" at bounding box center [1095, 506] width 26 height 20
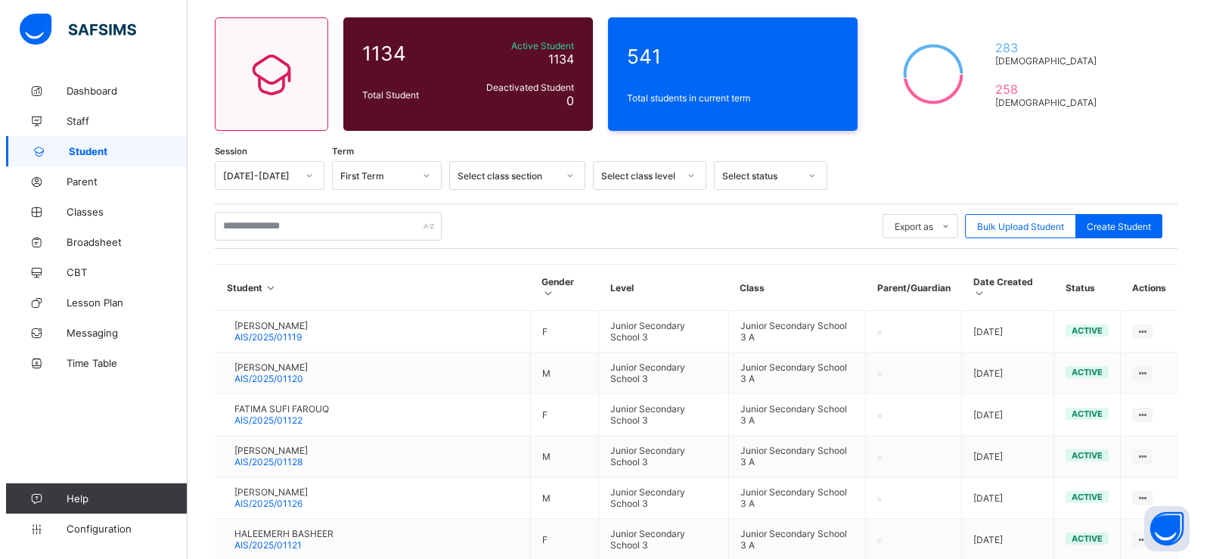
scroll to position [234, 0]
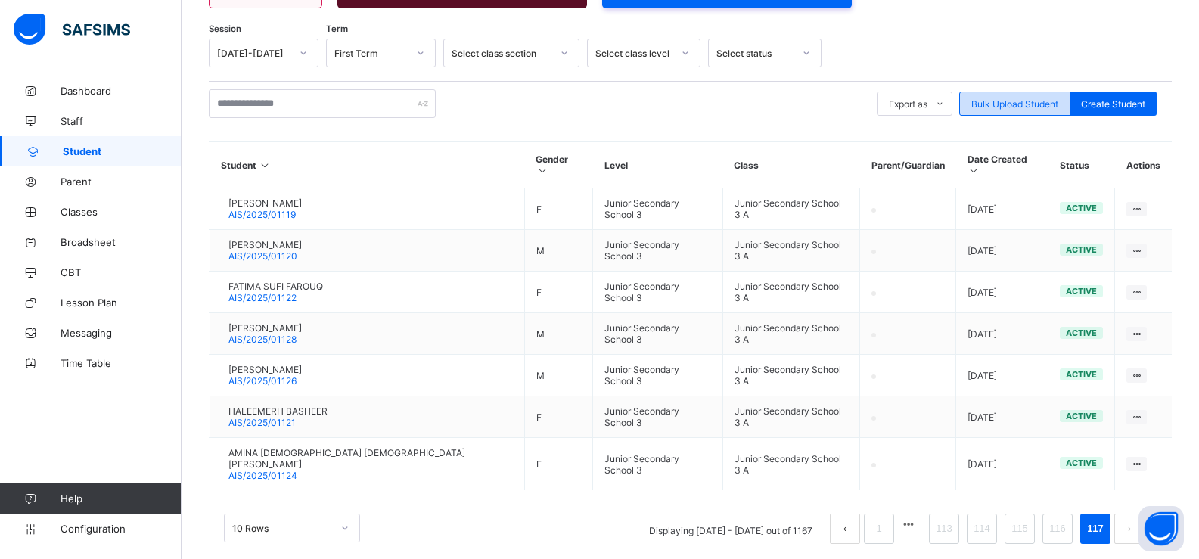
click at [1038, 101] on span "Bulk Upload Student" at bounding box center [1014, 103] width 87 height 11
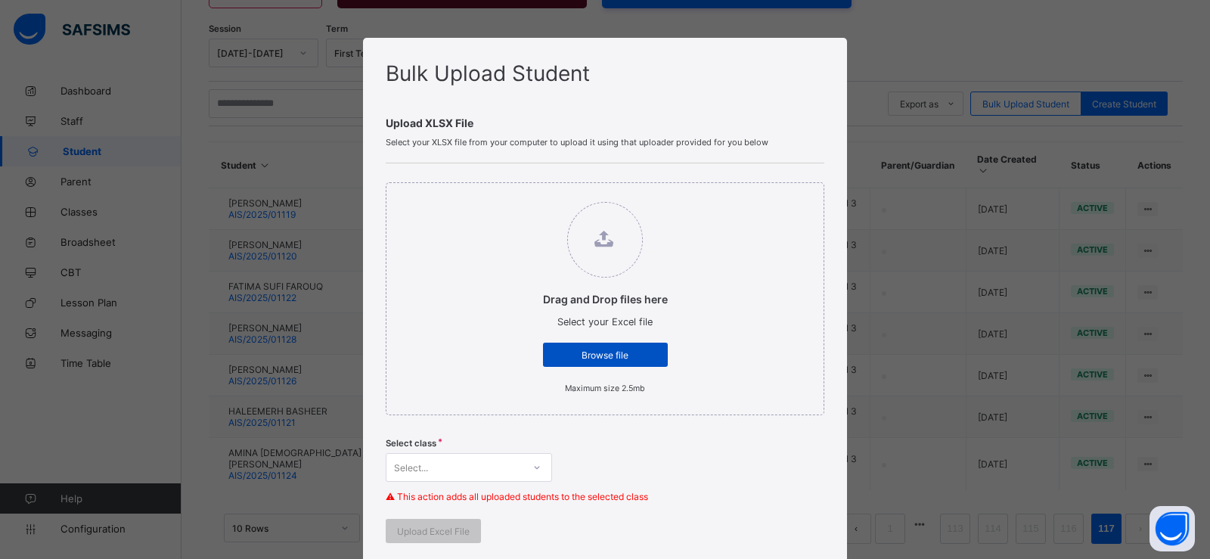
click at [619, 358] on span "Browse file" at bounding box center [605, 354] width 102 height 11
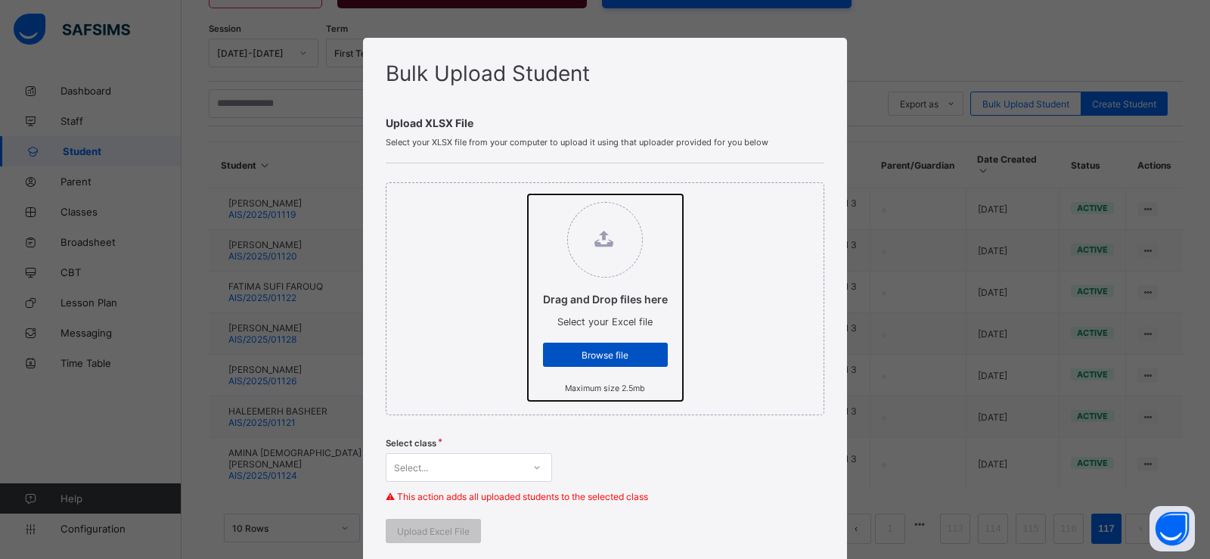
click at [528, 194] on input "Drag and Drop files here Select your Excel file Browse file Maximum size 2.5mb" at bounding box center [528, 194] width 0 height 0
type input "**********"
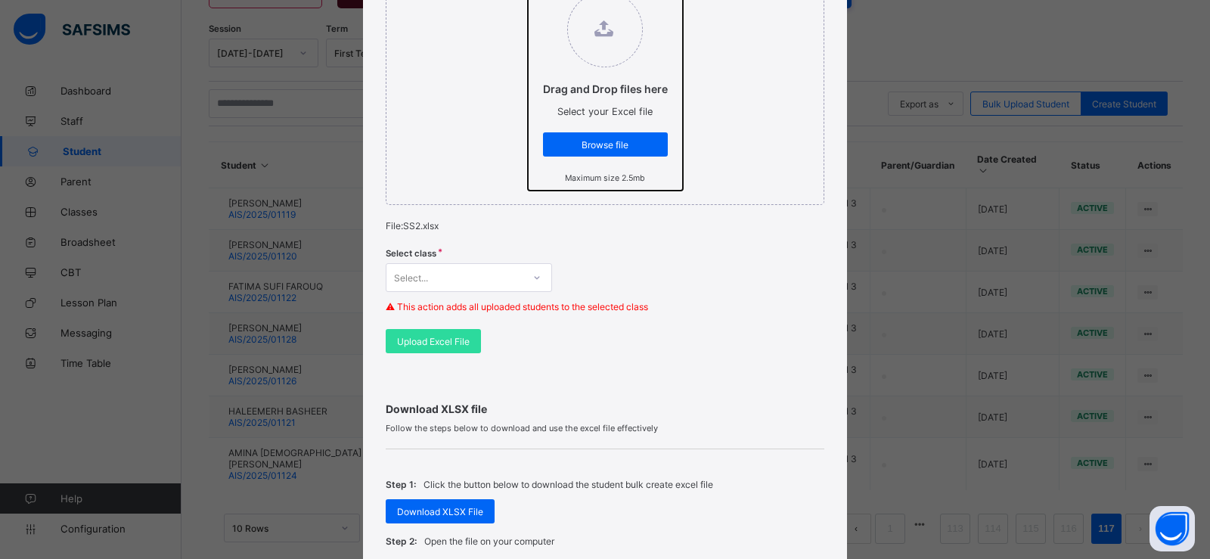
scroll to position [206, 0]
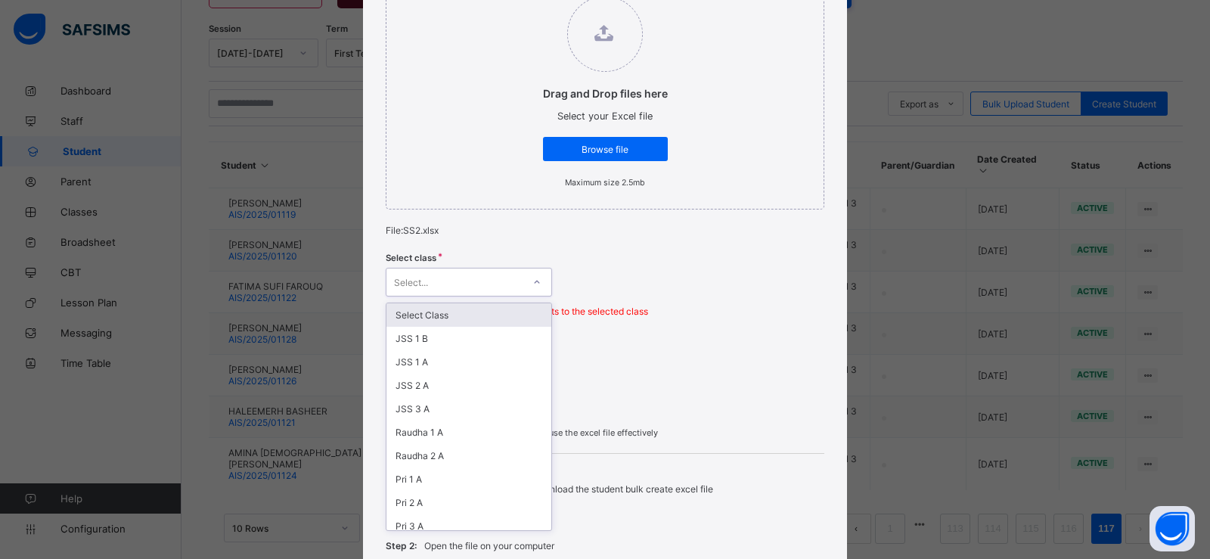
click at [525, 281] on div at bounding box center [537, 282] width 26 height 24
click at [431, 453] on div "SS 2 B" at bounding box center [468, 453] width 165 height 23
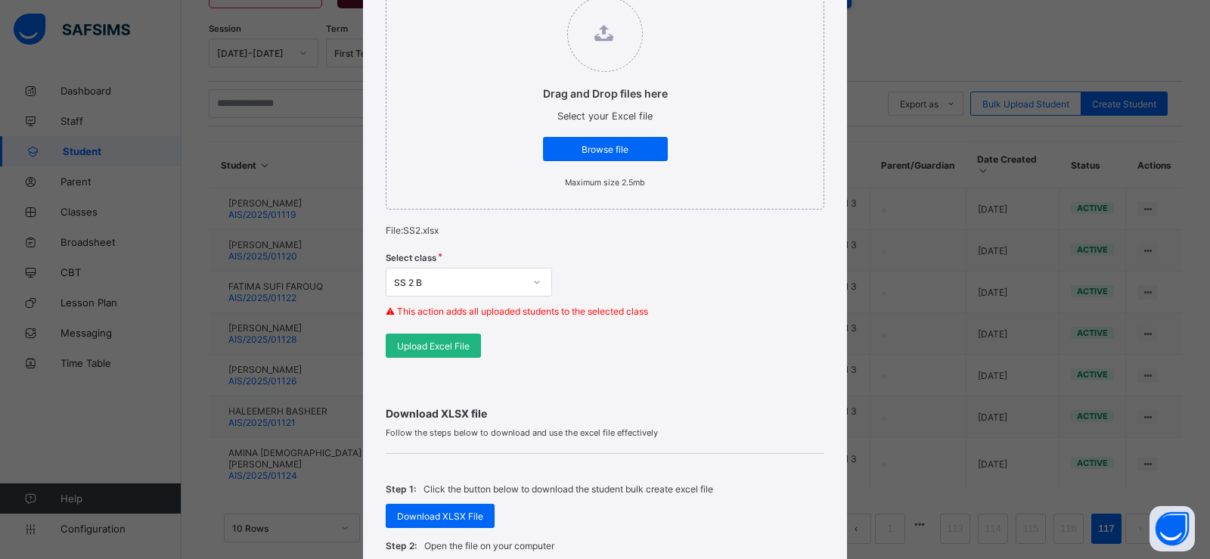
click at [425, 345] on span "Upload Excel File" at bounding box center [433, 345] width 73 height 11
click at [532, 278] on icon at bounding box center [536, 281] width 9 height 15
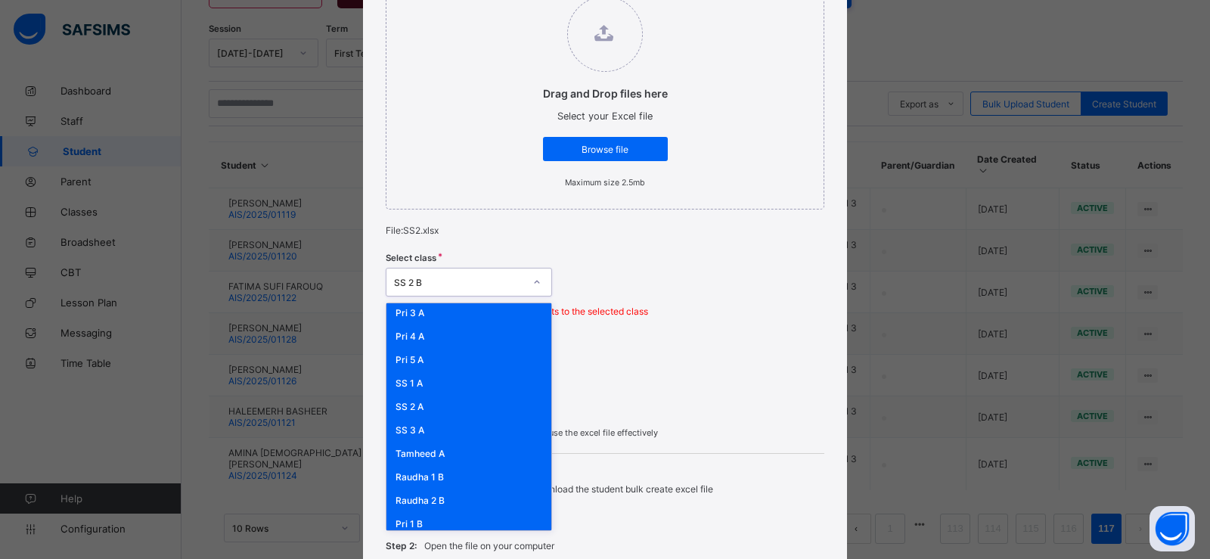
scroll to position [199, 0]
click at [411, 397] on div "SS 1 A" at bounding box center [468, 397] width 165 height 23
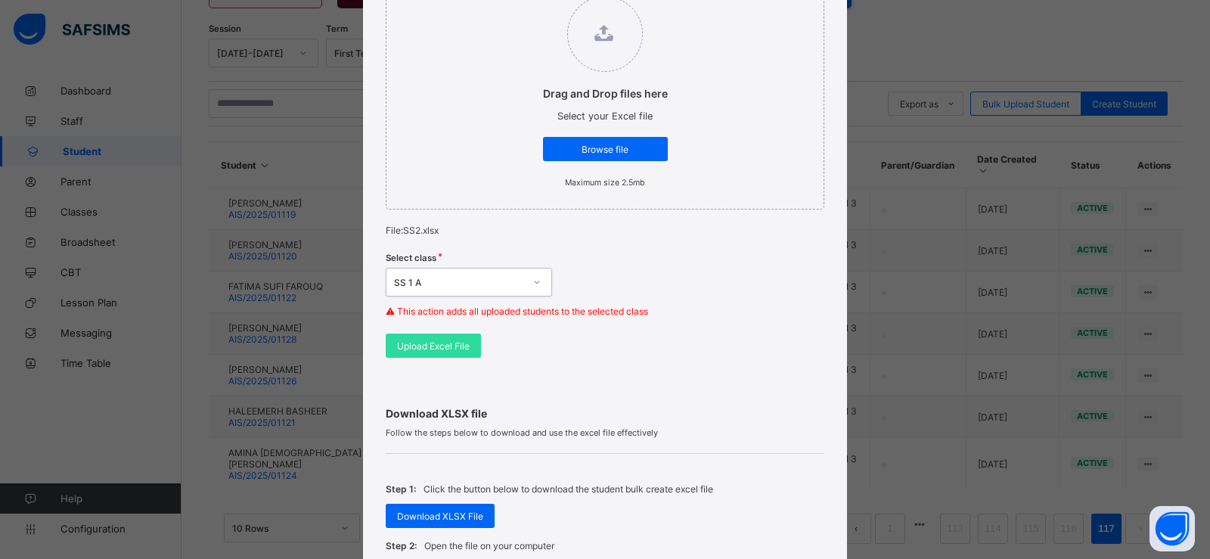
click at [526, 285] on div at bounding box center [537, 282] width 26 height 24
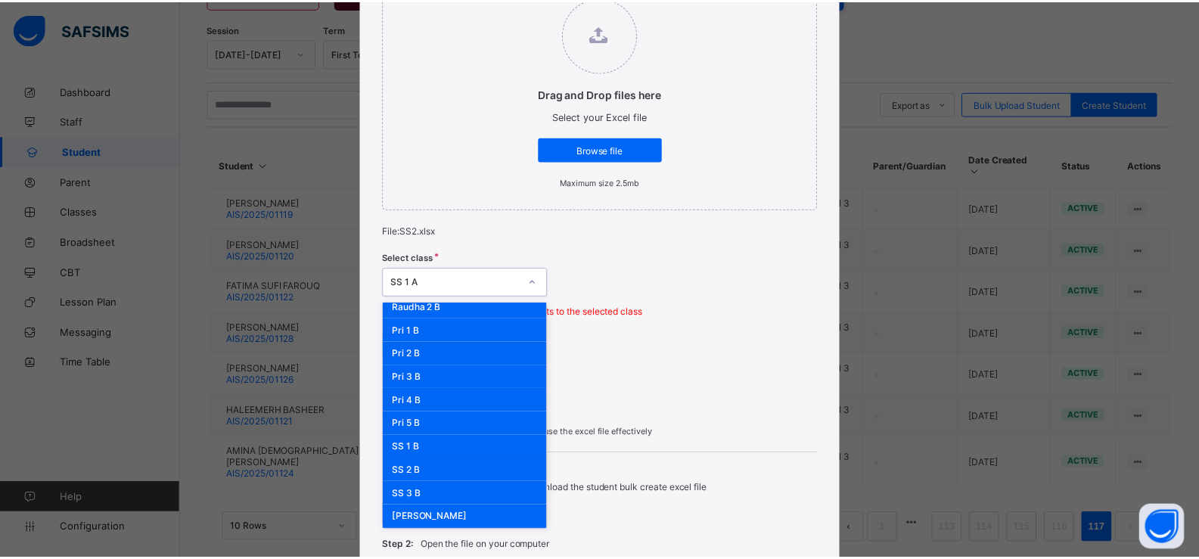
scroll to position [421, 0]
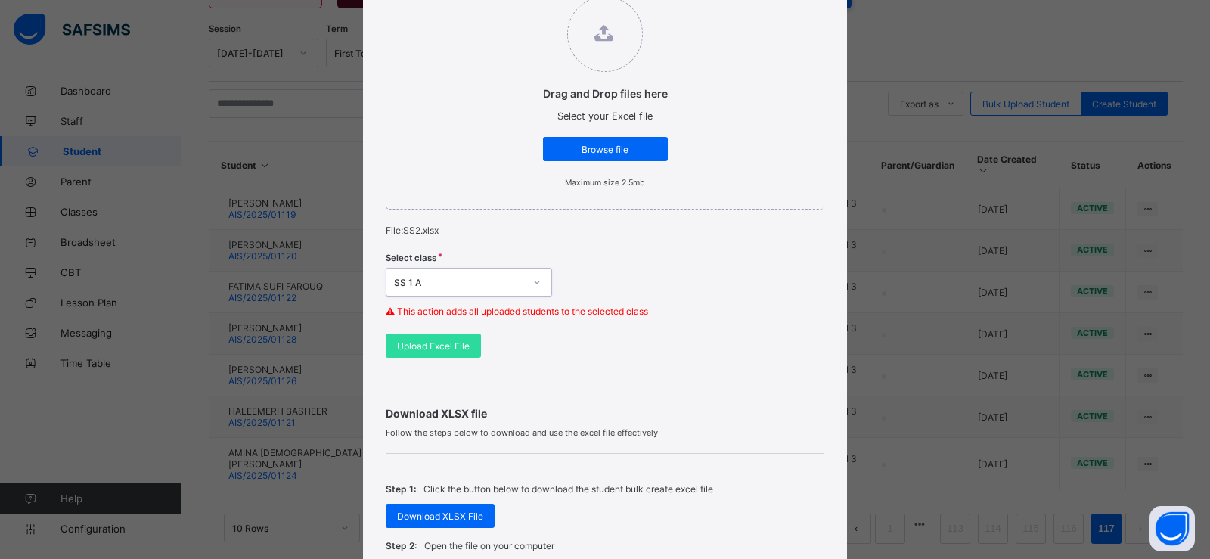
click at [445, 281] on div "SS 1 A" at bounding box center [459, 282] width 130 height 11
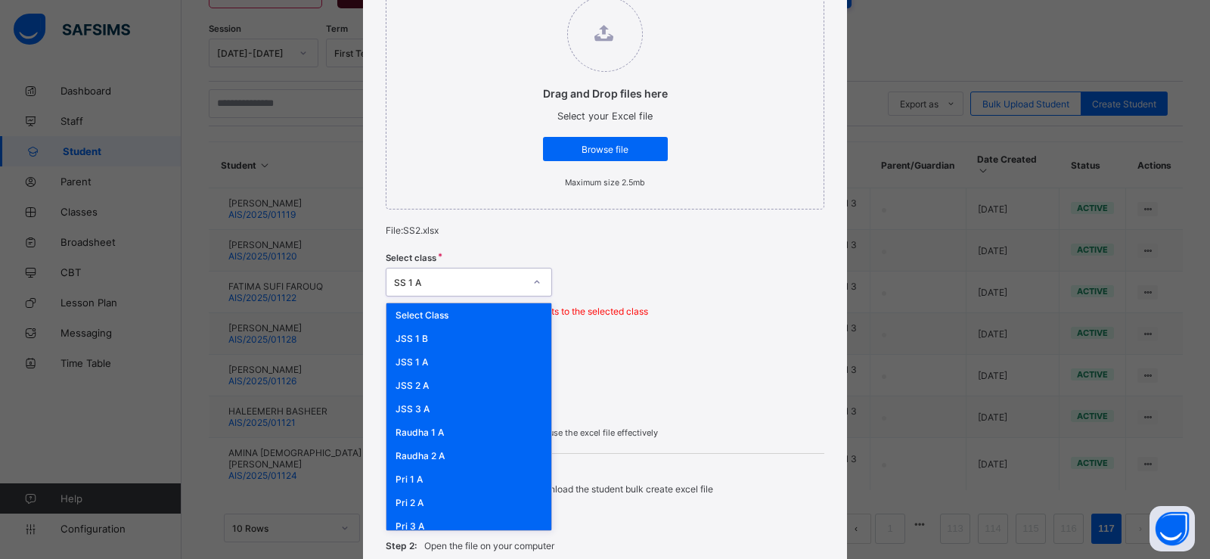
type input "*"
type input "**"
click at [410, 456] on div "SS 2 A" at bounding box center [468, 455] width 165 height 23
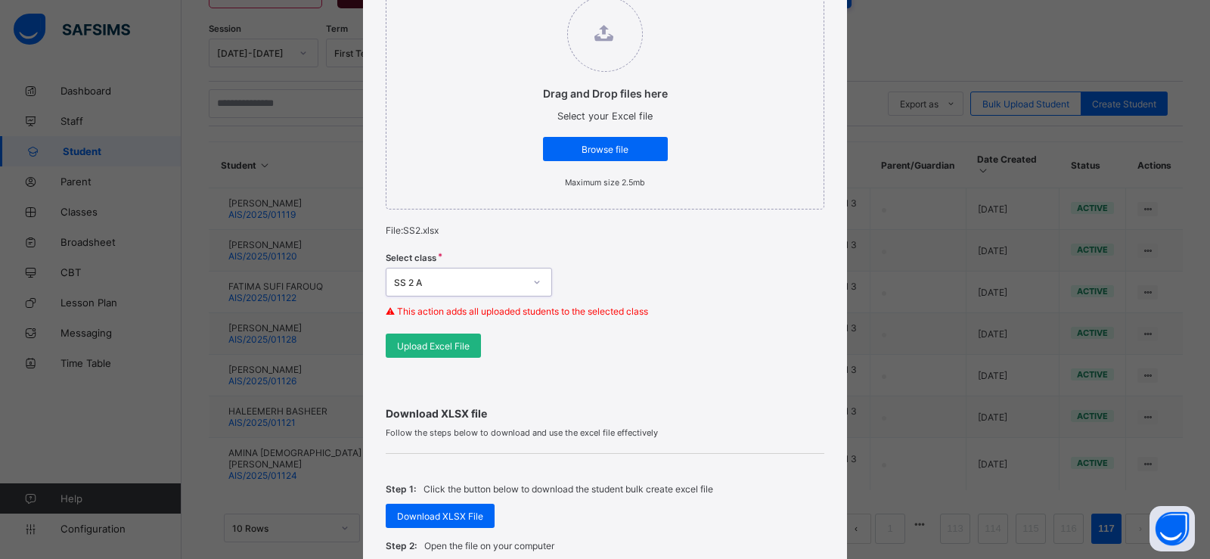
click at [441, 344] on span "Upload Excel File" at bounding box center [433, 345] width 73 height 11
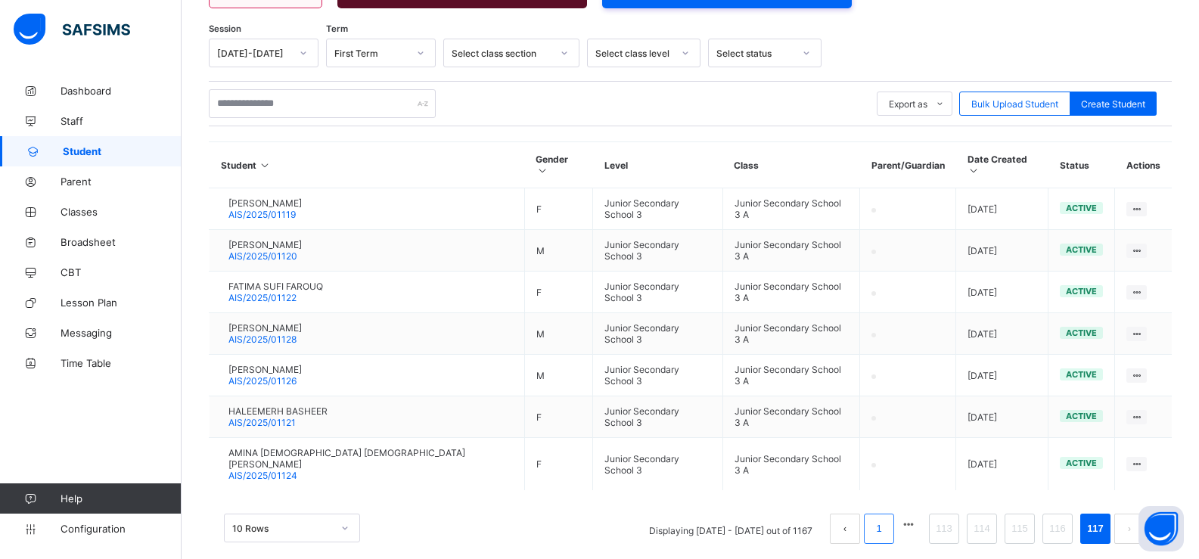
click at [881, 513] on li "1" at bounding box center [879, 528] width 30 height 30
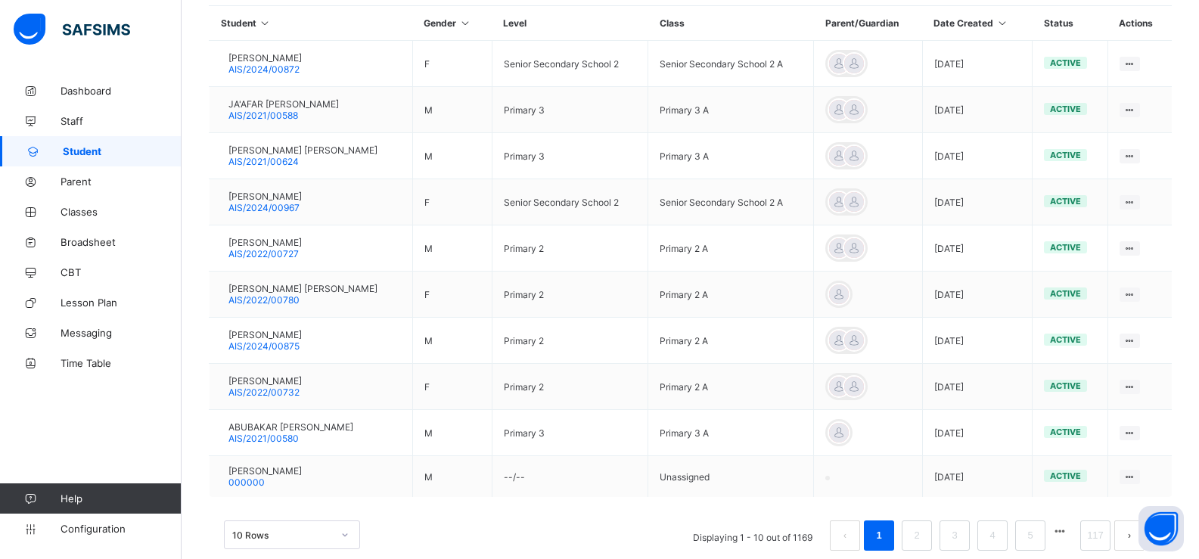
scroll to position [399, 0]
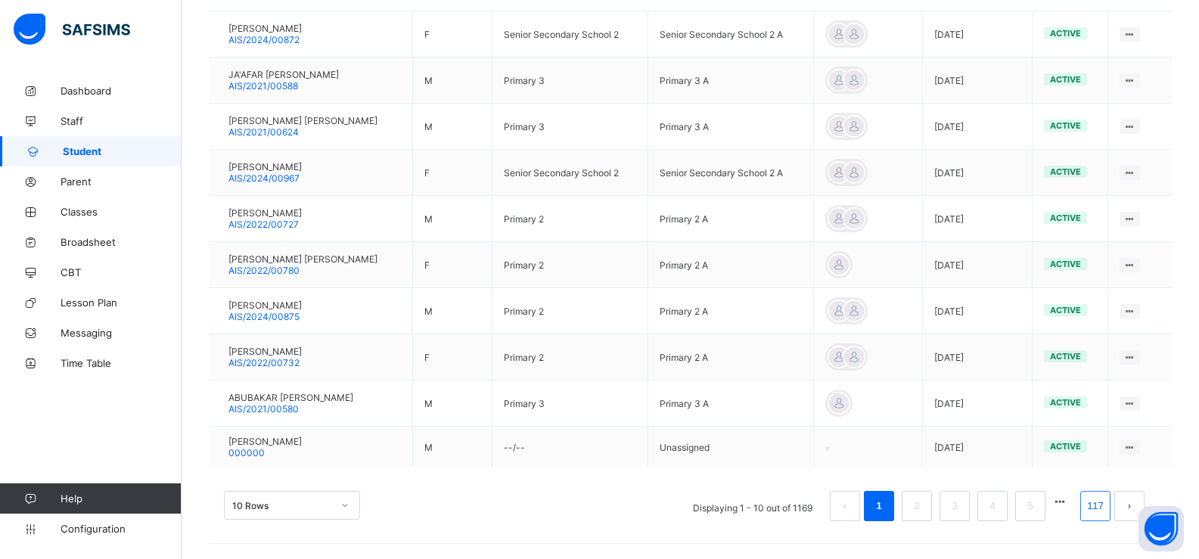
click at [1106, 511] on link "117" at bounding box center [1095, 506] width 26 height 20
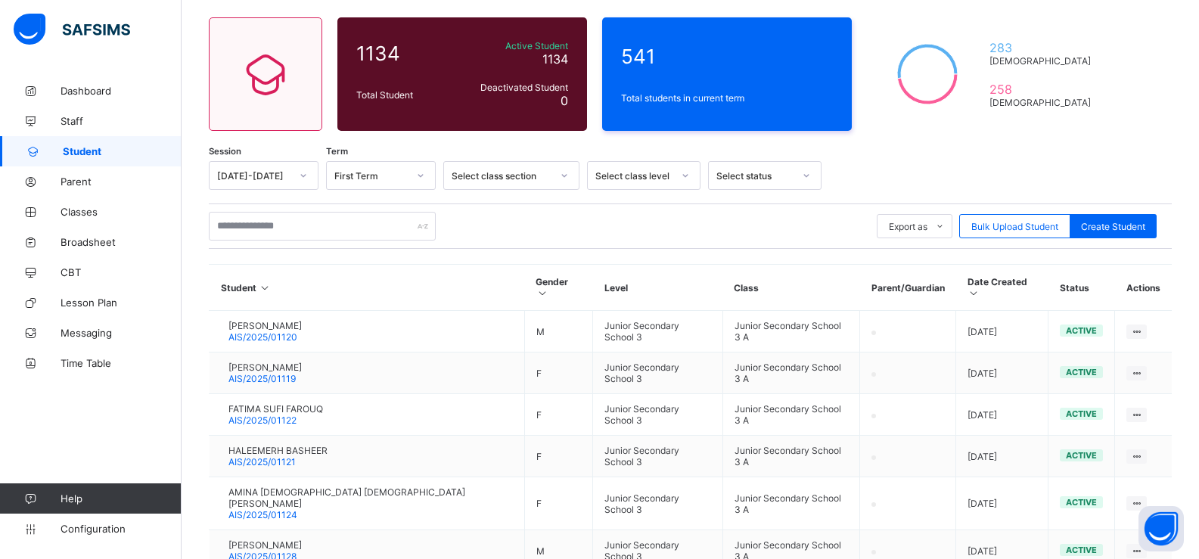
scroll to position [317, 0]
